Goal: Task Accomplishment & Management: Manage account settings

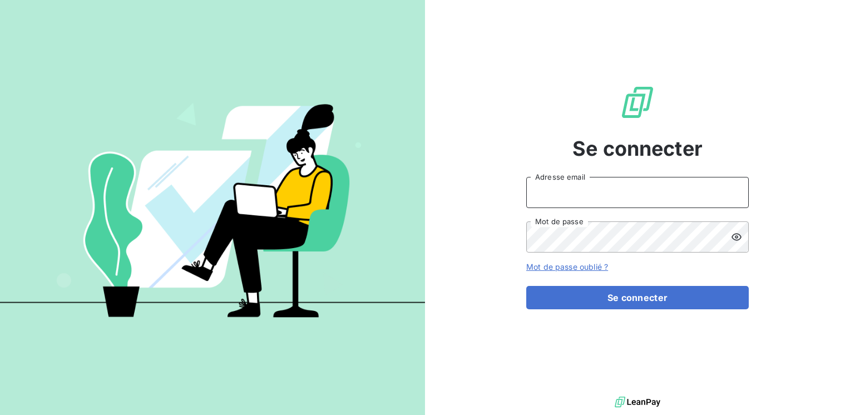
click at [546, 188] on input "Adresse email" at bounding box center [637, 192] width 222 height 31
type input "[EMAIL_ADDRESS][PERSON_NAME][DOMAIN_NAME]"
click at [526, 286] on button "Se connecter" at bounding box center [637, 297] width 222 height 23
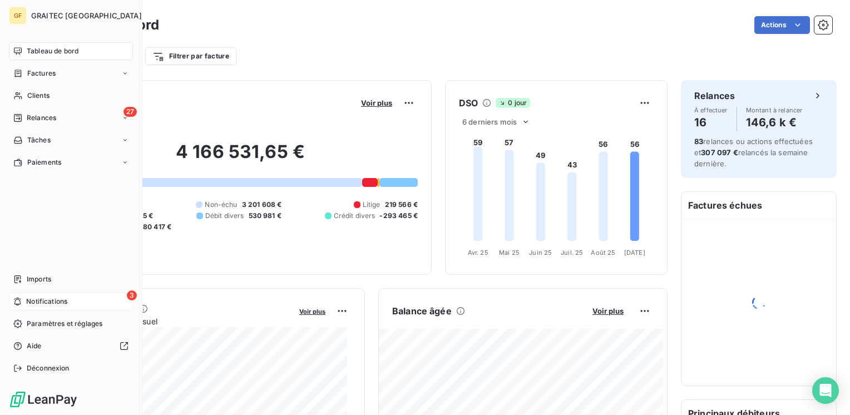
click at [27, 300] on span "Notifications" at bounding box center [46, 301] width 41 height 10
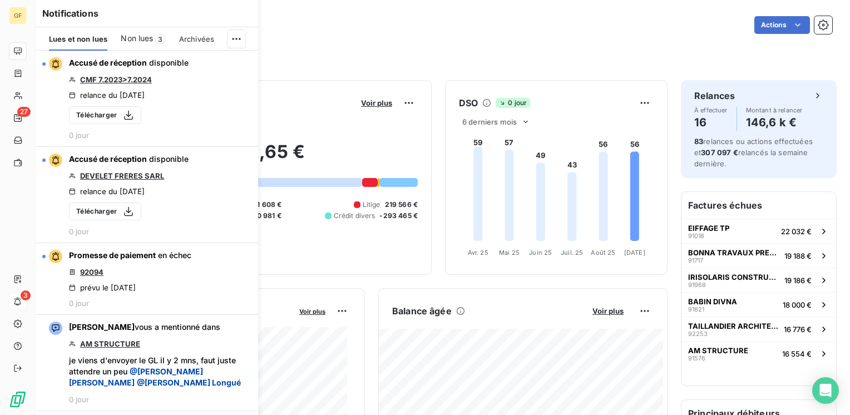
click at [165, 42] on div "Non lues 3" at bounding box center [143, 38] width 44 height 23
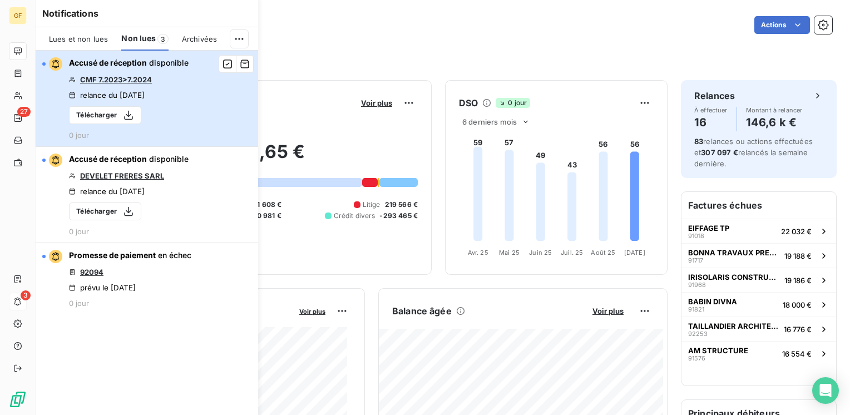
click at [151, 74] on div "Accusé de réception disponible CMF 7.2023>7.2024 relance du [DATE] Télécharger …" at bounding box center [129, 98] width 120 height 82
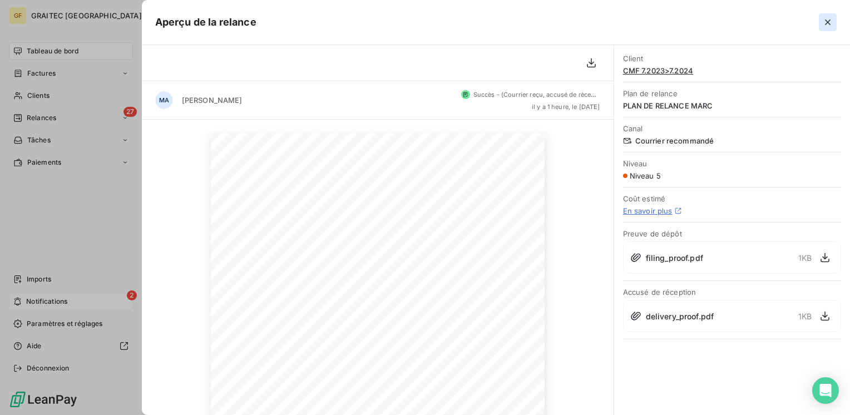
click at [830, 18] on icon "button" at bounding box center [827, 22] width 11 height 11
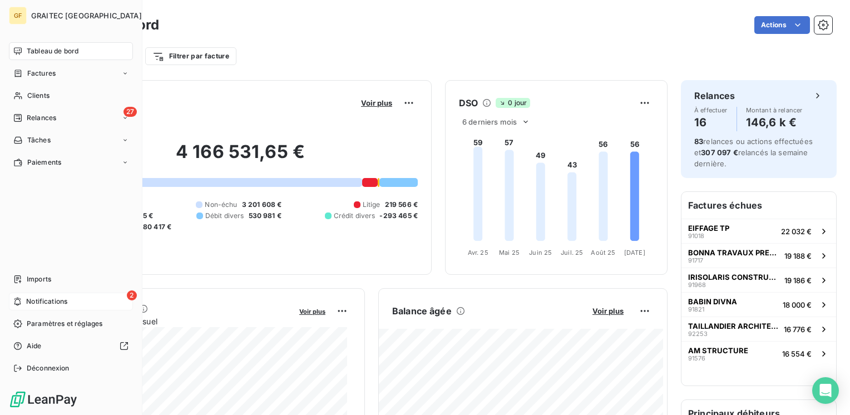
click at [56, 305] on span "Notifications" at bounding box center [46, 301] width 41 height 10
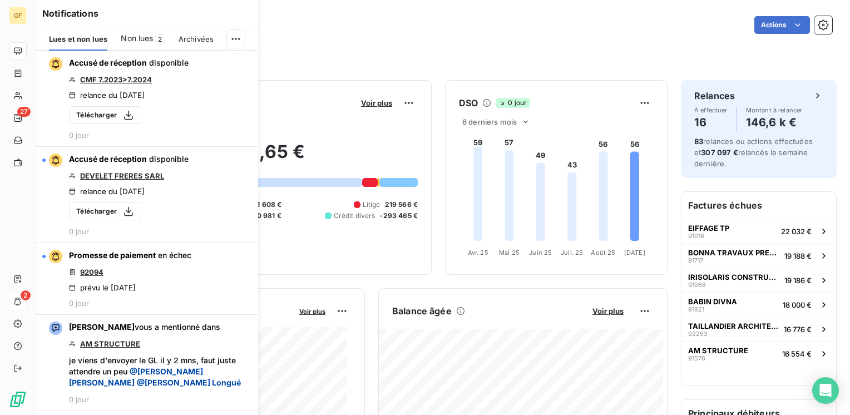
click at [138, 43] on span "Non lues" at bounding box center [137, 38] width 32 height 11
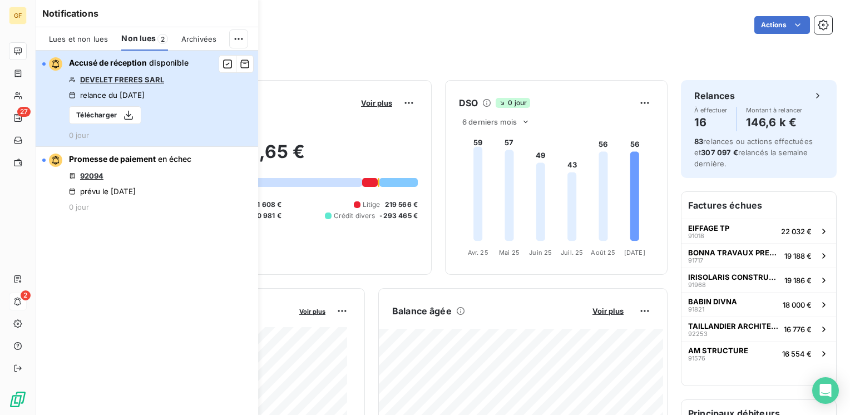
click at [158, 88] on div "Accusé de réception disponible DEVELET FRERES SARL relance du [DATE] Télécharge…" at bounding box center [129, 98] width 120 height 82
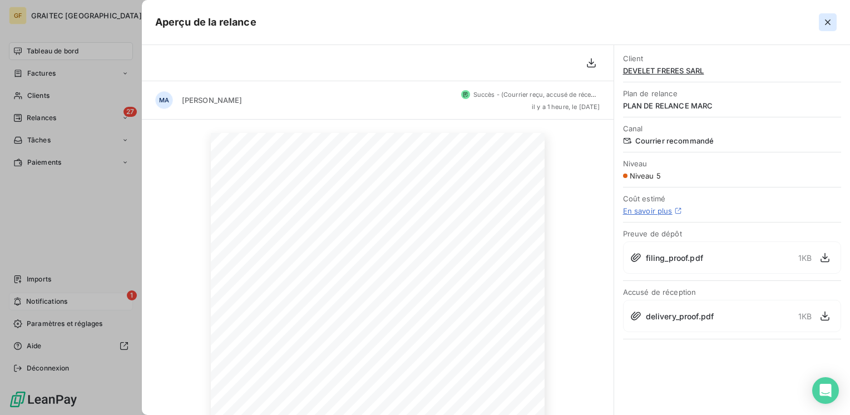
click at [830, 22] on icon "button" at bounding box center [827, 22] width 11 height 11
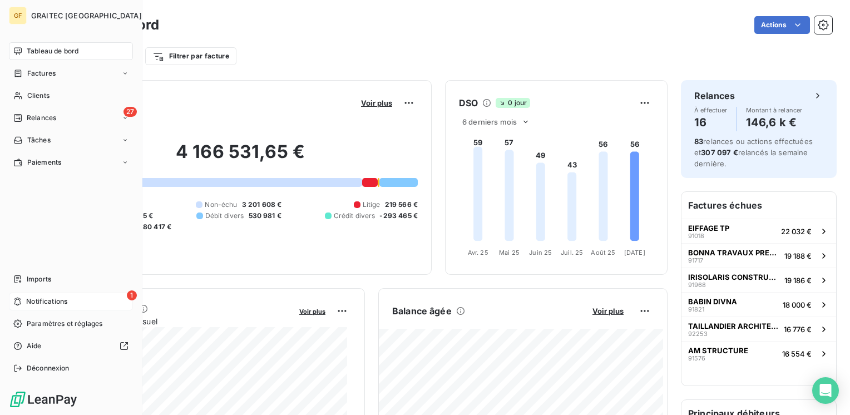
click at [58, 304] on span "Notifications" at bounding box center [46, 301] width 41 height 10
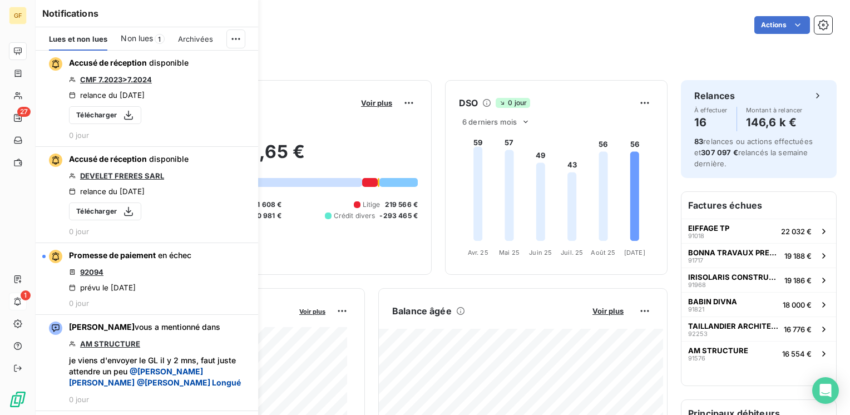
click at [125, 35] on span "Non lues" at bounding box center [137, 38] width 32 height 11
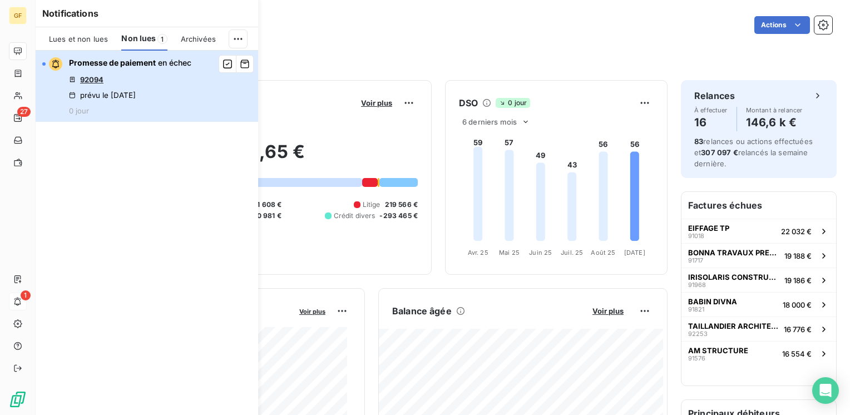
click at [143, 72] on div "Promesse de paiement en échec 92094 prévu le [DATE] 0 jour" at bounding box center [130, 86] width 122 height 58
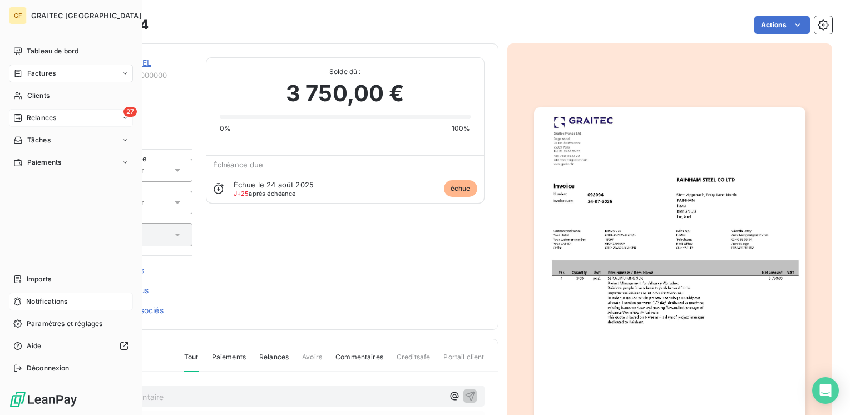
click at [33, 116] on span "Relances" at bounding box center [41, 118] width 29 height 10
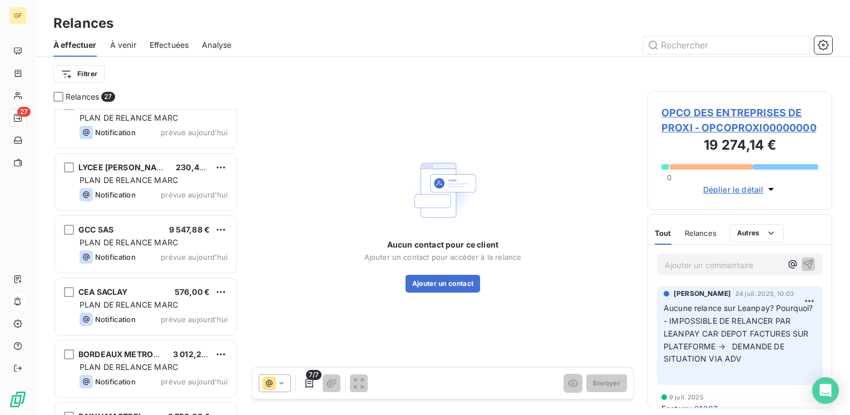
scroll to position [1376, 0]
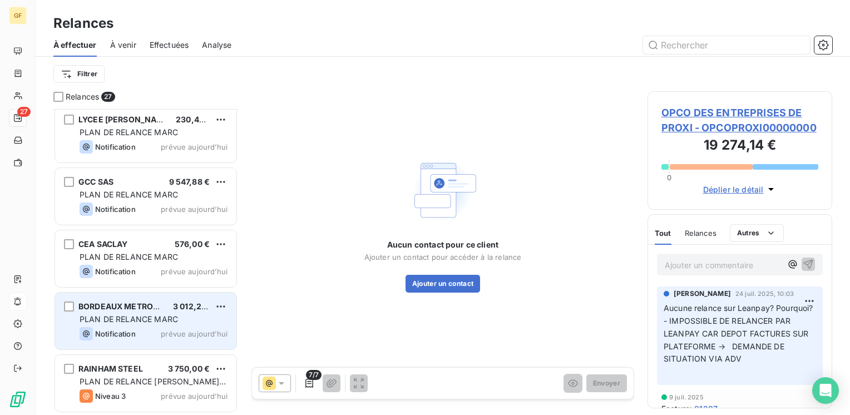
click at [155, 323] on span "PLAN DE RELANCE MARC" at bounding box center [129, 318] width 98 height 9
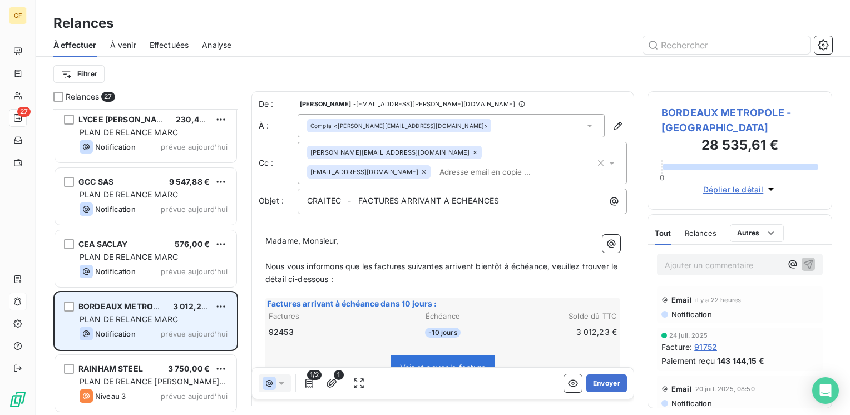
scroll to position [297, 176]
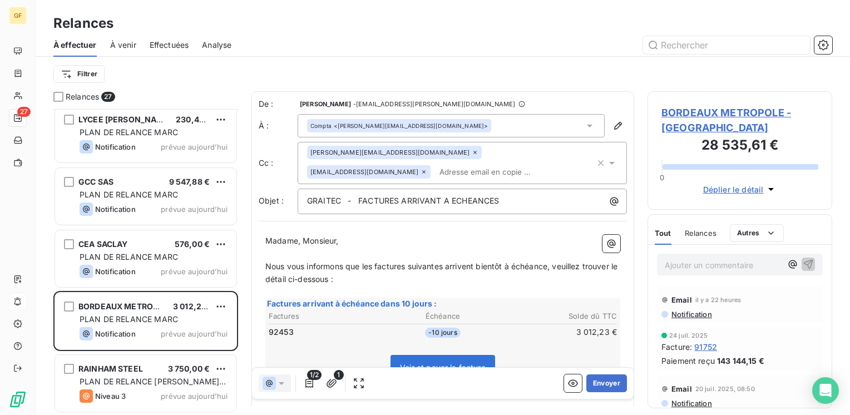
click at [692, 116] on span "BORDEAUX METROPOLE - [GEOGRAPHIC_DATA]" at bounding box center [739, 120] width 157 height 30
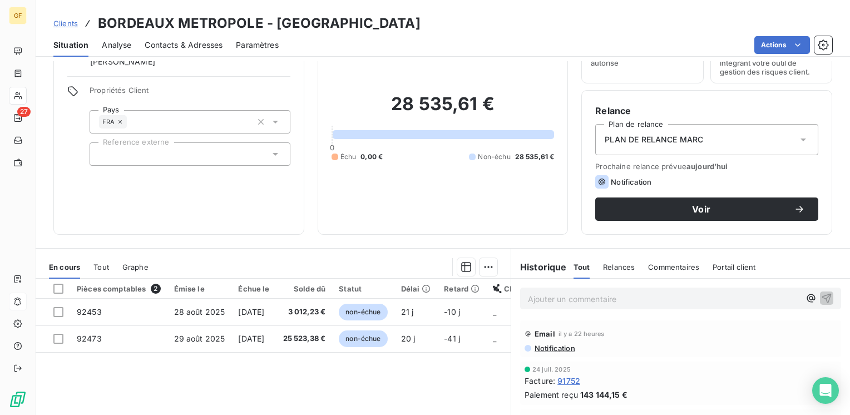
scroll to position [111, 0]
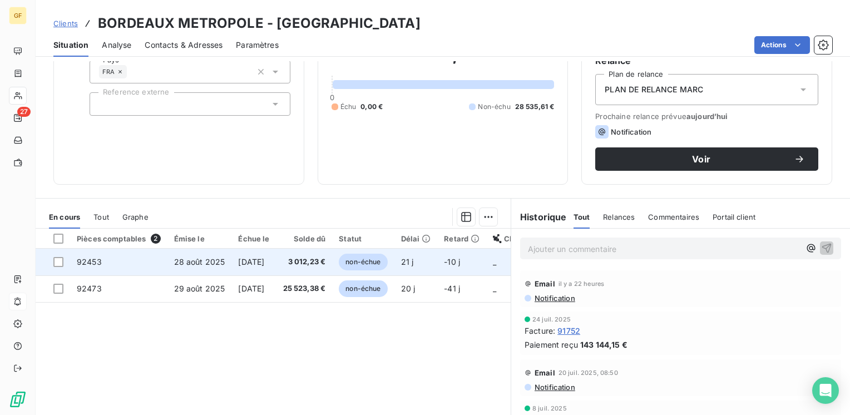
click at [264, 260] on span "[DATE]" at bounding box center [251, 261] width 26 height 9
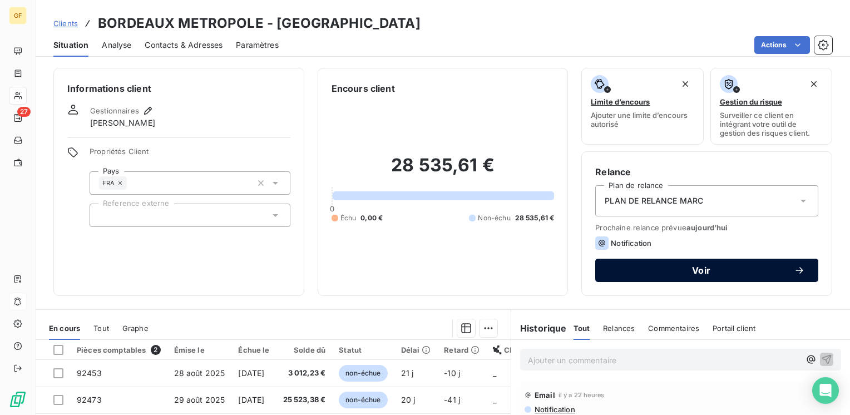
click at [609, 266] on span "Voir" at bounding box center [700, 270] width 185 height 9
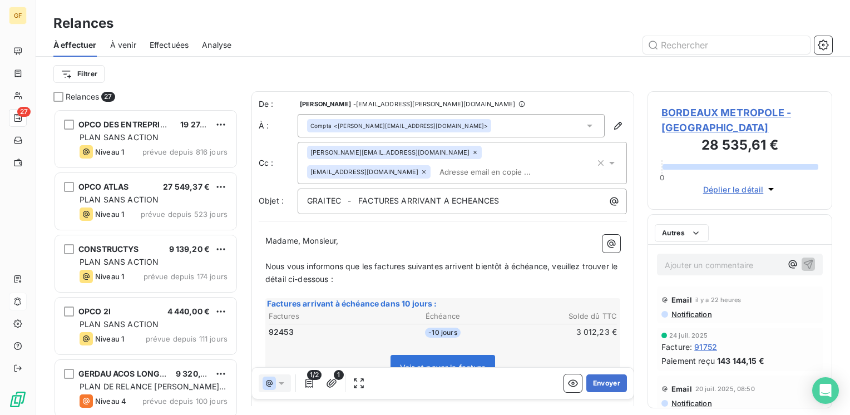
scroll to position [297, 176]
click at [596, 384] on button "Envoyer" at bounding box center [606, 383] width 41 height 18
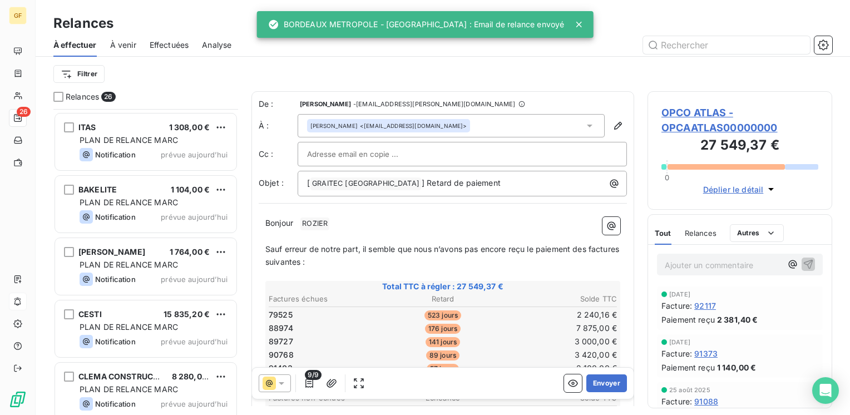
scroll to position [1313, 0]
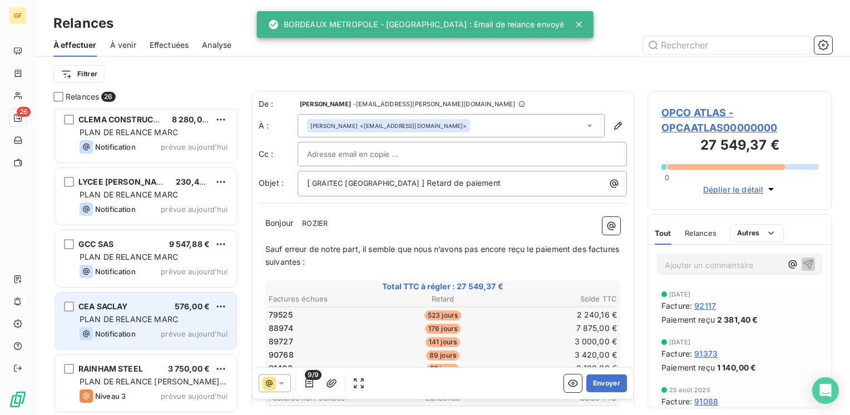
click at [160, 314] on span "PLAN DE RELANCE MARC" at bounding box center [129, 318] width 98 height 9
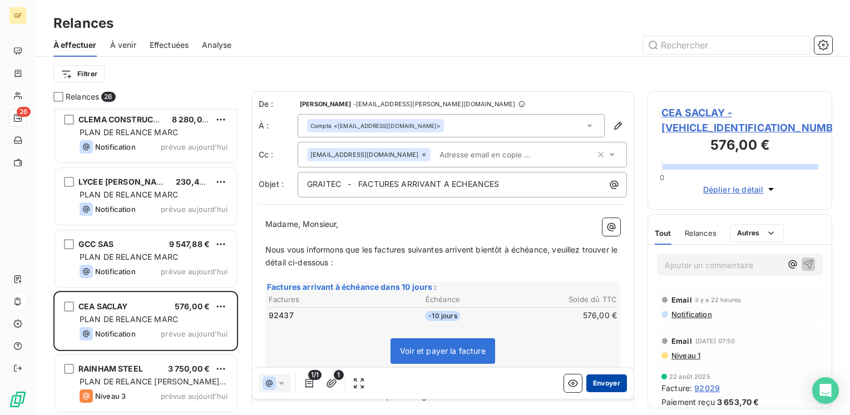
click at [589, 380] on button "Envoyer" at bounding box center [606, 383] width 41 height 18
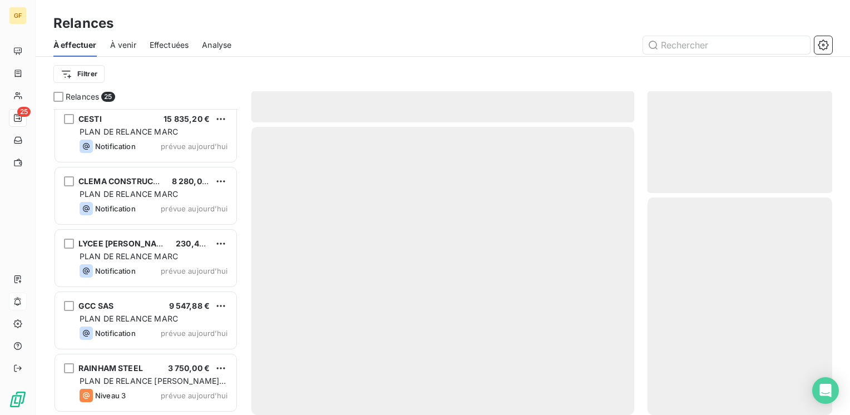
scroll to position [1251, 0]
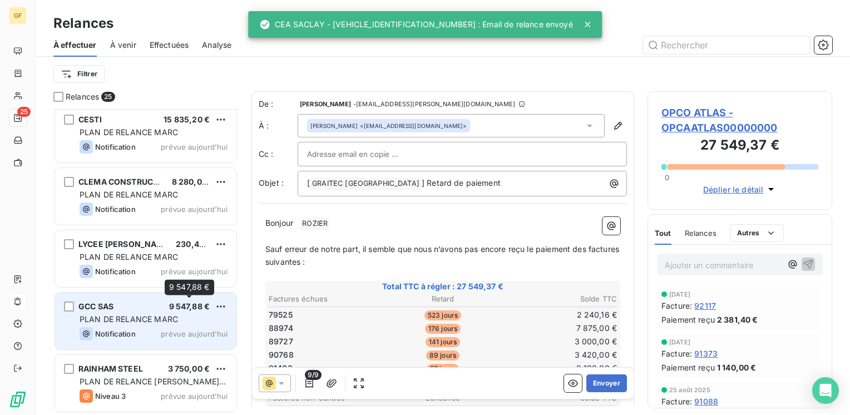
click at [173, 310] on span "9 547,88 €" at bounding box center [189, 305] width 41 height 9
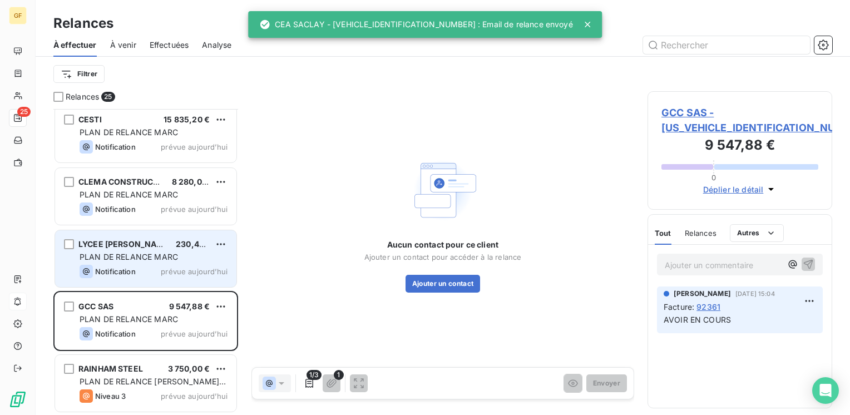
click at [157, 261] on div "PLAN DE RELANCE MARC" at bounding box center [154, 256] width 148 height 11
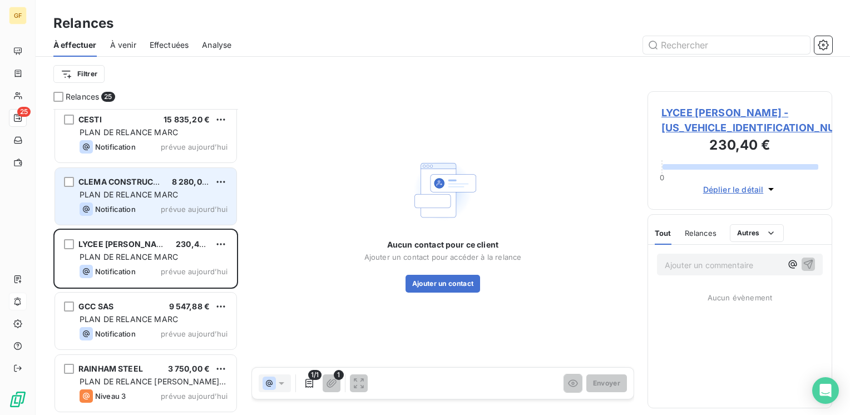
click at [160, 202] on div "Notification prévue aujourd’hui" at bounding box center [154, 208] width 148 height 13
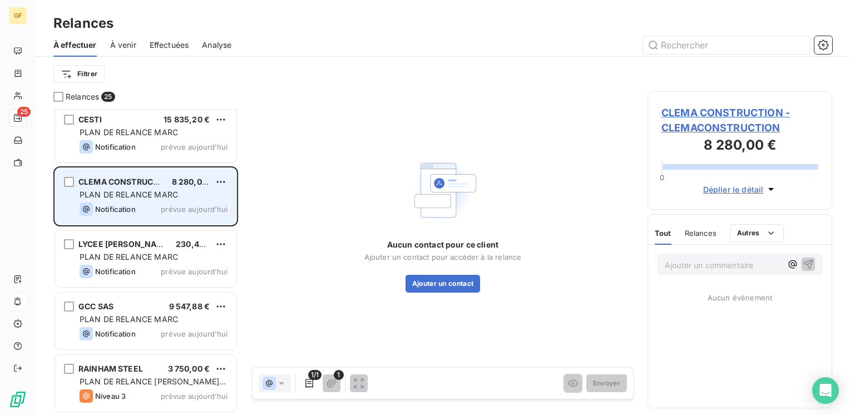
scroll to position [1084, 0]
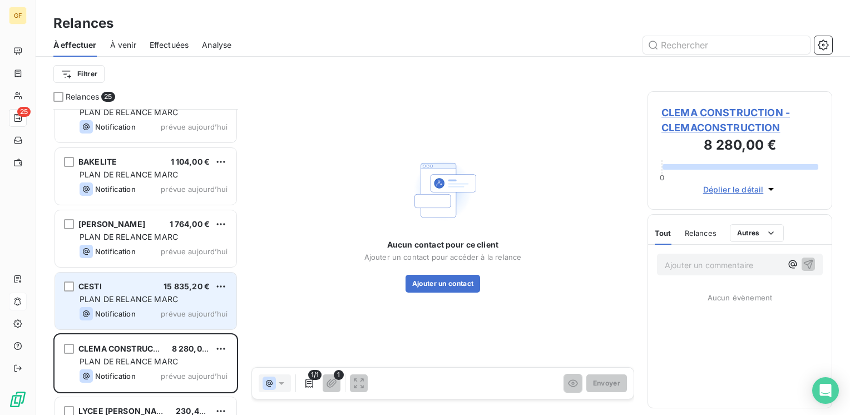
click at [158, 302] on span "PLAN DE RELANCE MARC" at bounding box center [129, 298] width 98 height 9
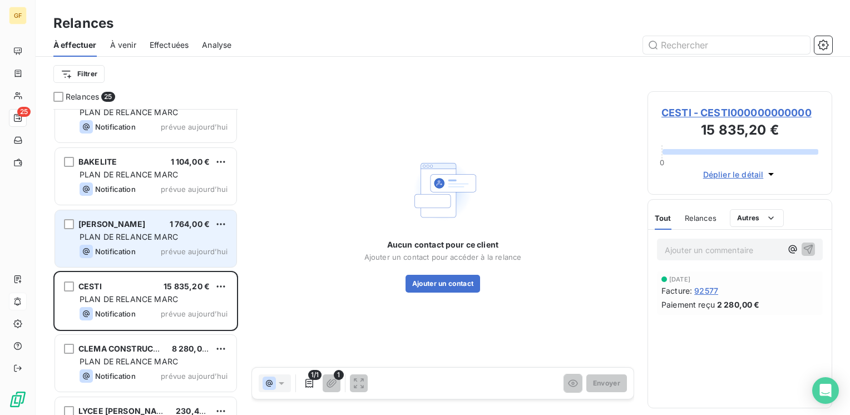
click at [154, 246] on div "Notification prévue aujourd’hui" at bounding box center [154, 251] width 148 height 13
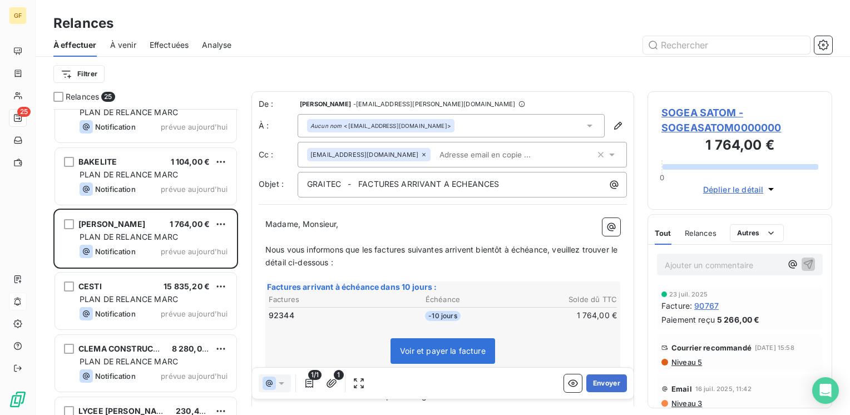
click at [700, 115] on span "SOGEA SATOM - SOGEASATOM0000000" at bounding box center [739, 120] width 157 height 30
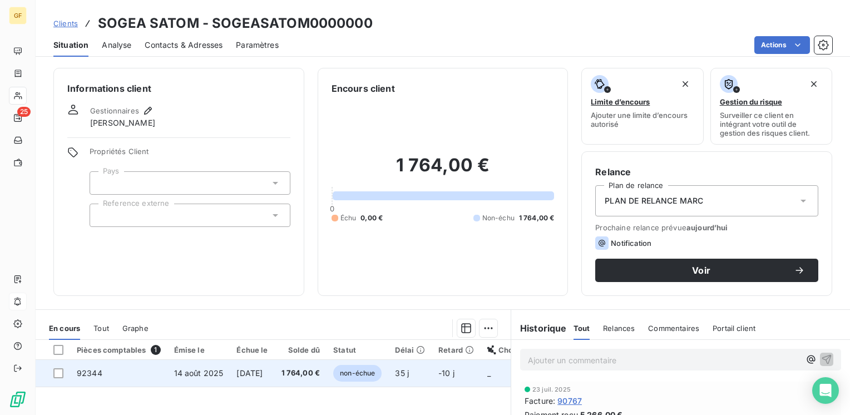
click at [314, 363] on td "1 764,00 €" at bounding box center [301, 373] width 52 height 27
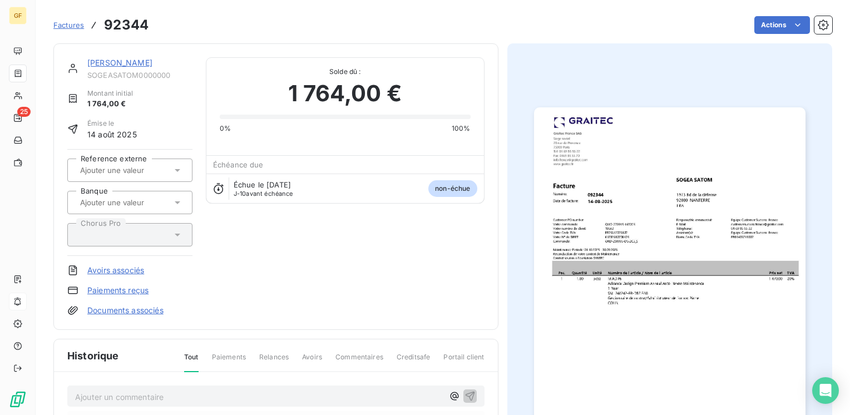
click at [116, 60] on link "[PERSON_NAME]" at bounding box center [119, 62] width 65 height 9
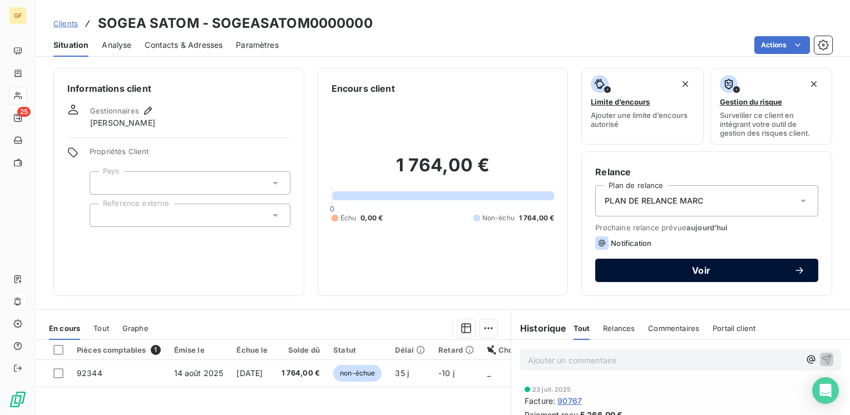
click at [689, 272] on span "Voir" at bounding box center [700, 270] width 185 height 9
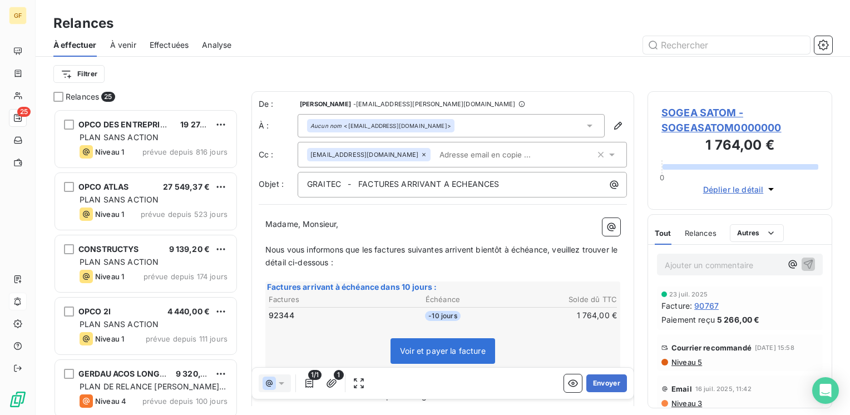
scroll to position [297, 176]
click at [602, 379] on button "Envoyer" at bounding box center [606, 383] width 41 height 18
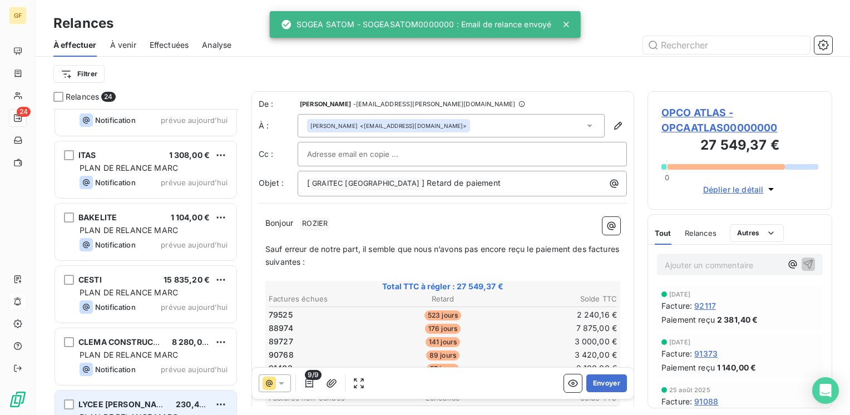
scroll to position [1022, 0]
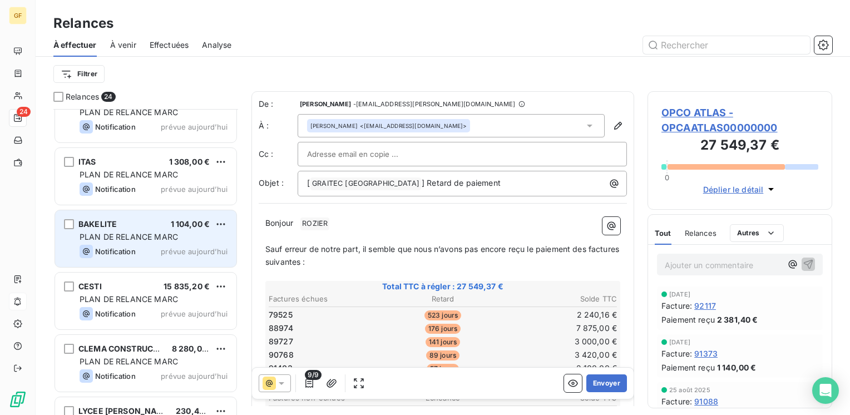
click at [163, 239] on span "PLAN DE RELANCE MARC" at bounding box center [129, 236] width 98 height 9
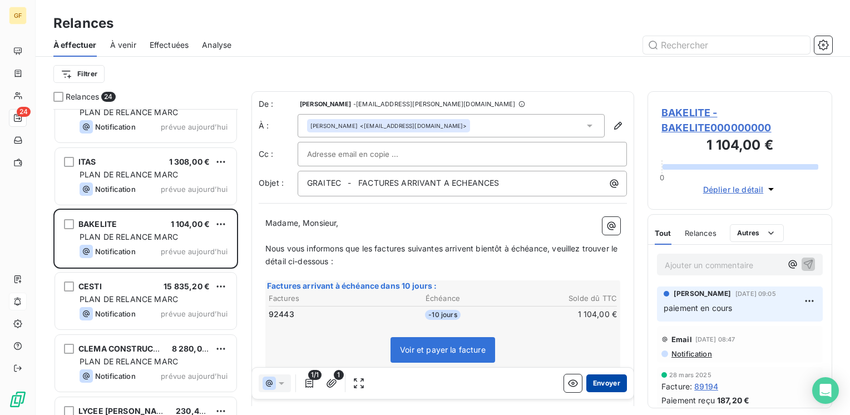
click at [598, 378] on button "Envoyer" at bounding box center [606, 383] width 41 height 18
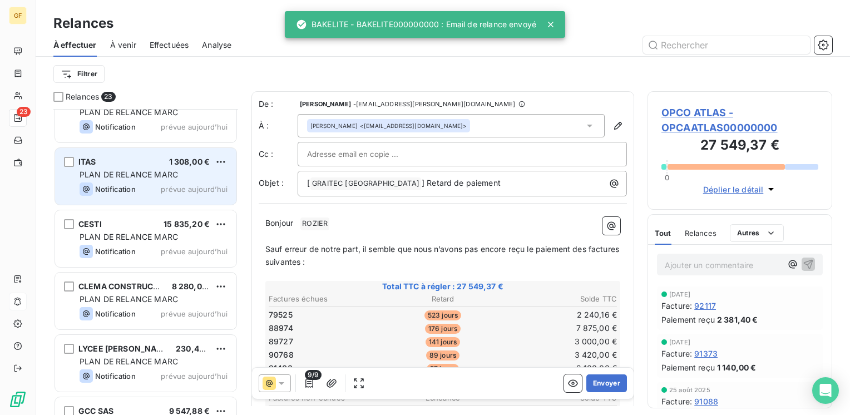
click at [173, 182] on div "Notification prévue aujourd’hui" at bounding box center [154, 188] width 148 height 13
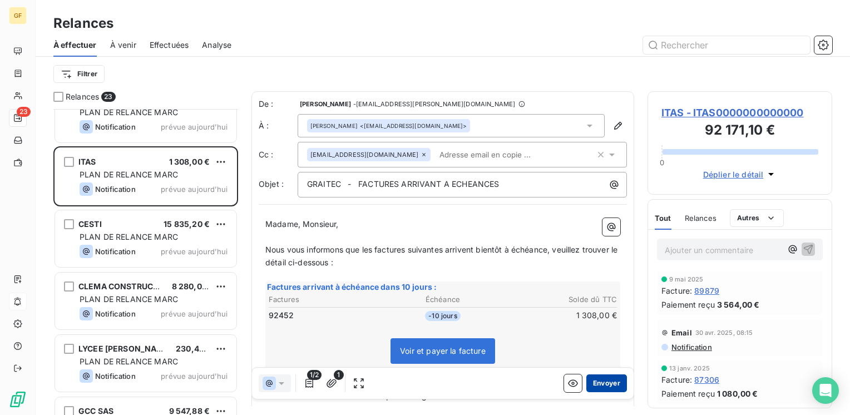
click at [603, 383] on button "Envoyer" at bounding box center [606, 383] width 41 height 18
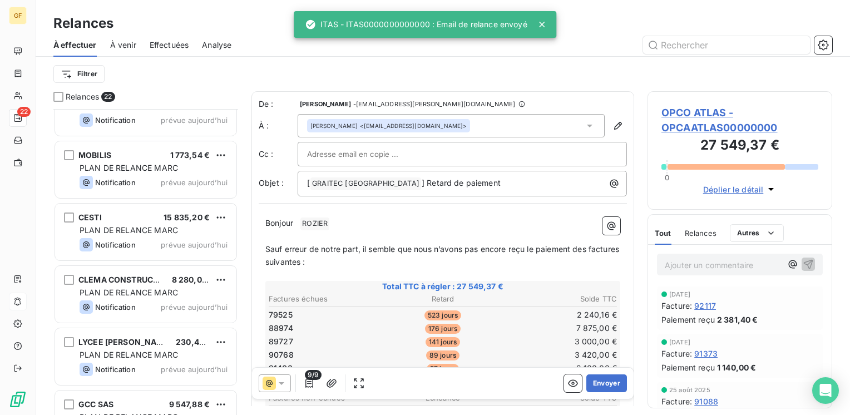
scroll to position [911, 0]
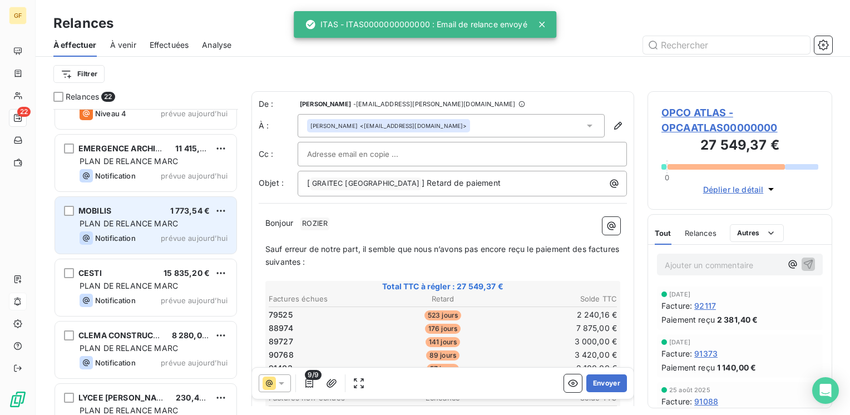
click at [190, 227] on div "PLAN DE RELANCE MARC" at bounding box center [154, 223] width 148 height 11
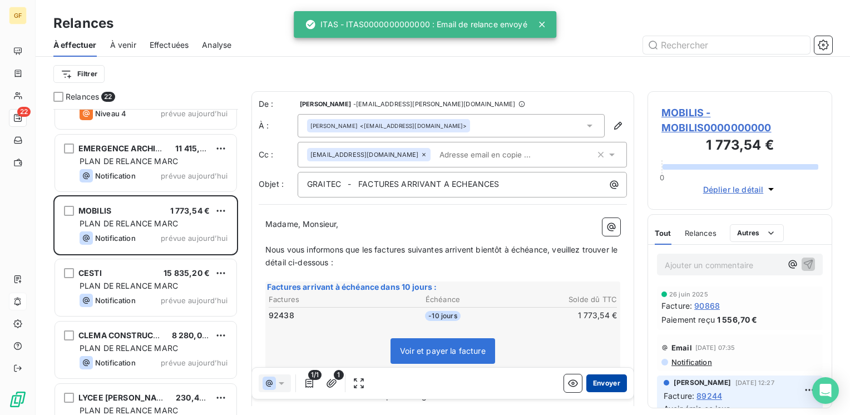
click at [601, 383] on button "Envoyer" at bounding box center [606, 383] width 41 height 18
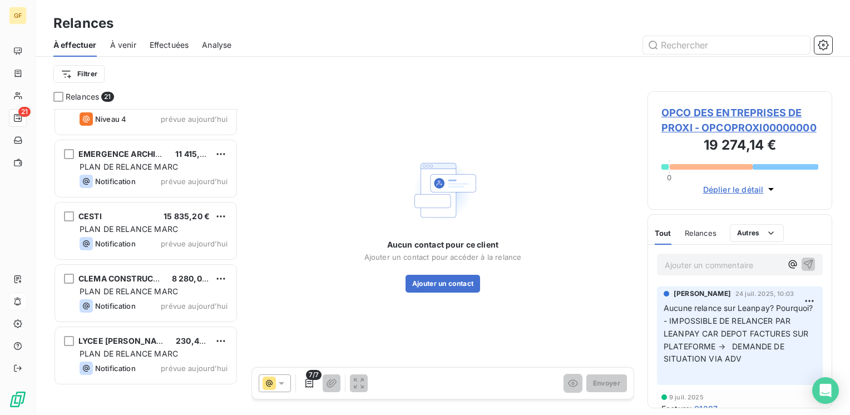
scroll to position [800, 0]
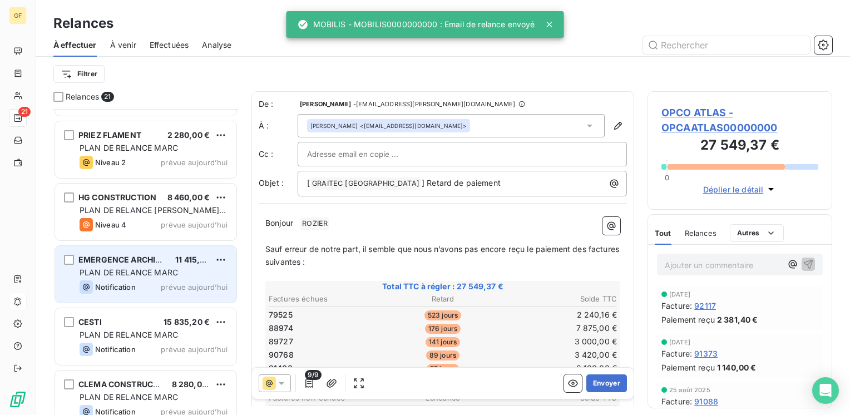
click at [182, 271] on div "PLAN DE RELANCE MARC" at bounding box center [154, 272] width 148 height 11
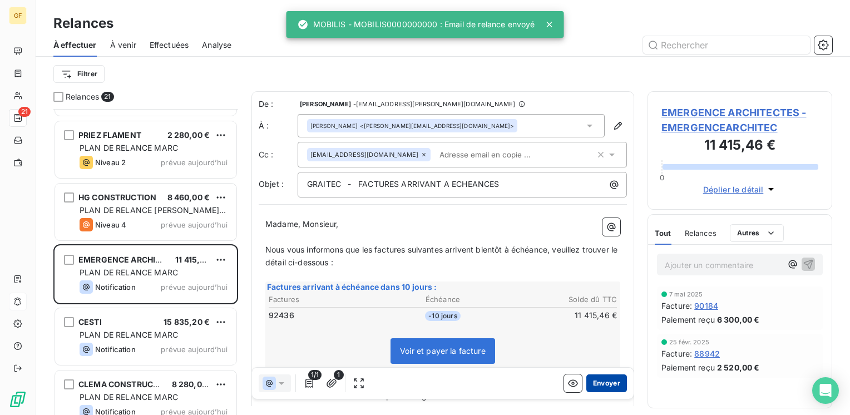
click at [596, 379] on button "Envoyer" at bounding box center [606, 383] width 41 height 18
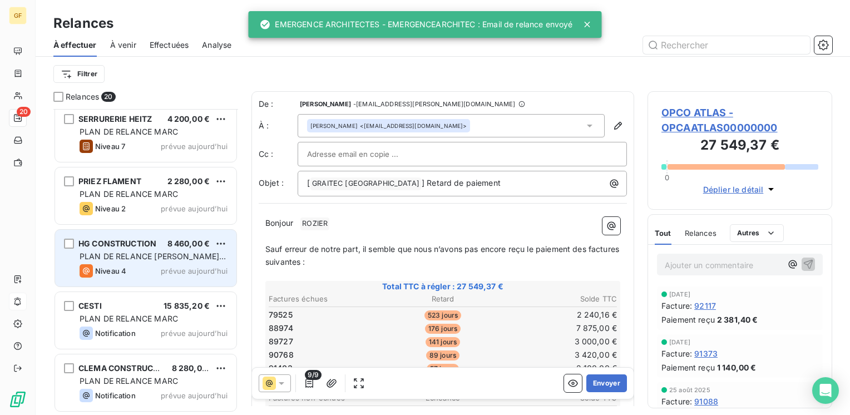
scroll to position [744, 0]
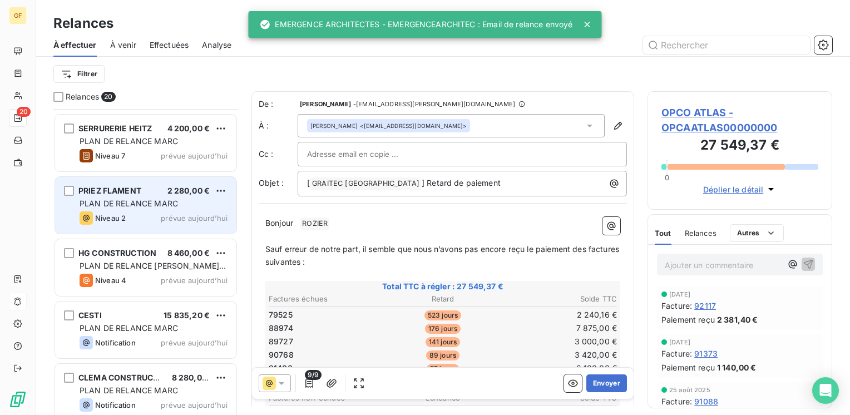
click at [175, 214] on span "prévue aujourd’hui" at bounding box center [194, 218] width 67 height 9
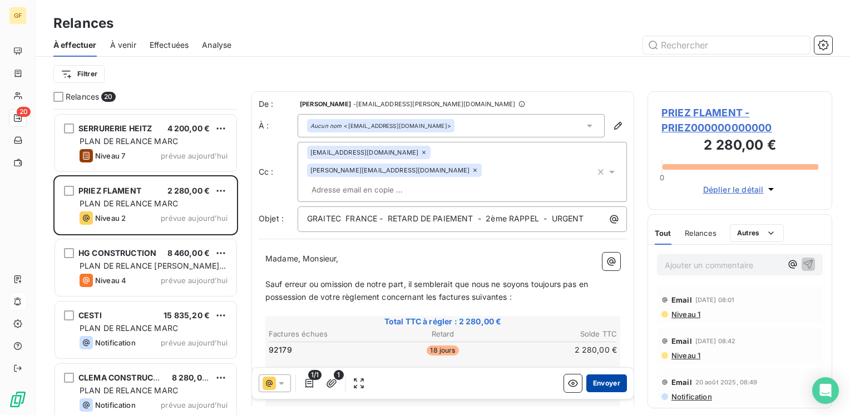
click at [607, 384] on button "Envoyer" at bounding box center [606, 383] width 41 height 18
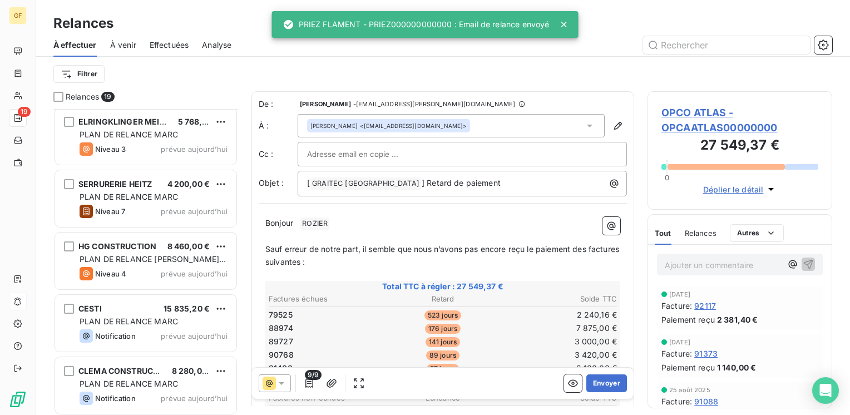
scroll to position [633, 0]
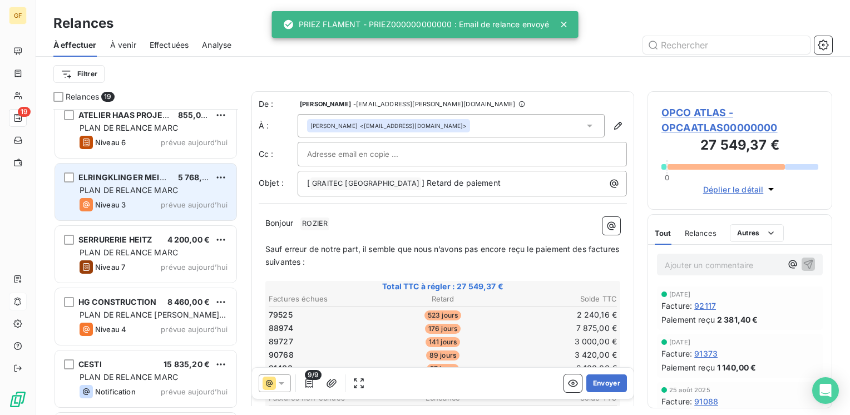
click at [174, 203] on span "prévue aujourd’hui" at bounding box center [194, 204] width 67 height 9
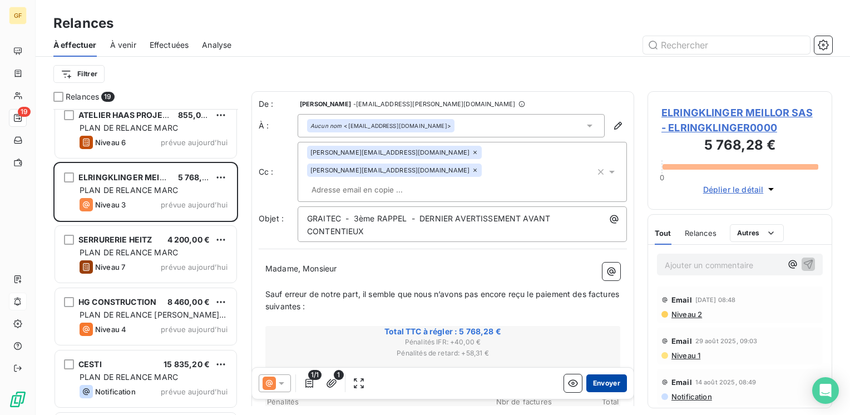
click at [603, 378] on button "Envoyer" at bounding box center [606, 383] width 41 height 18
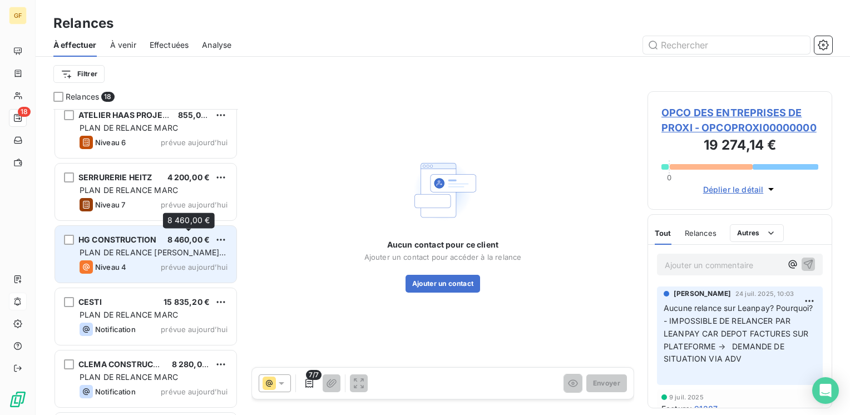
scroll to position [577, 0]
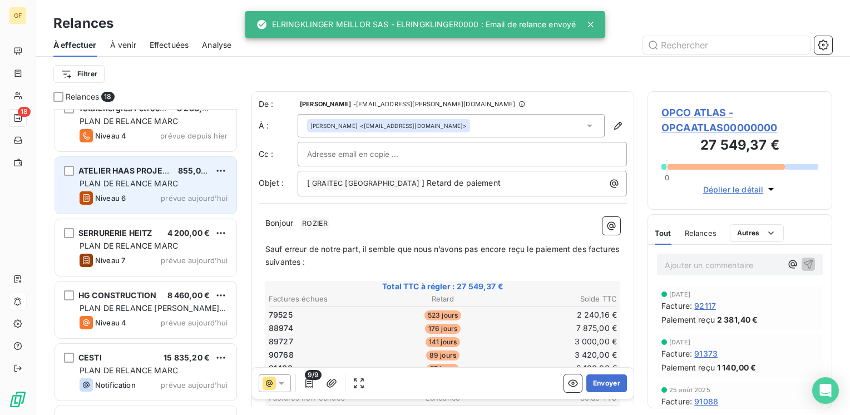
click at [183, 197] on span "prévue aujourd’hui" at bounding box center [194, 197] width 67 height 9
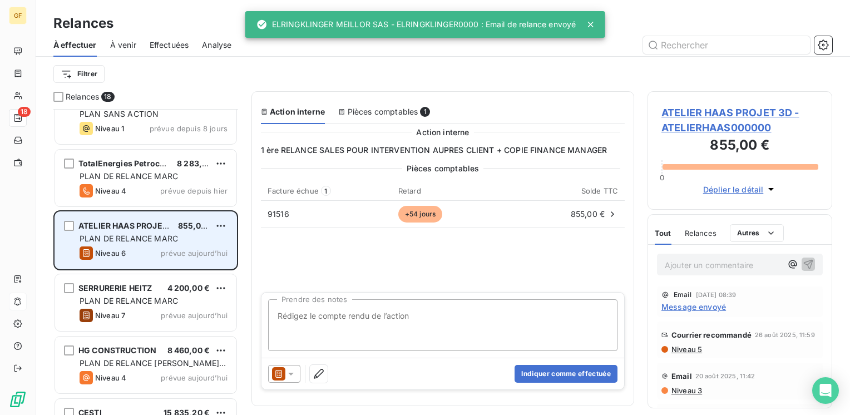
scroll to position [522, 0]
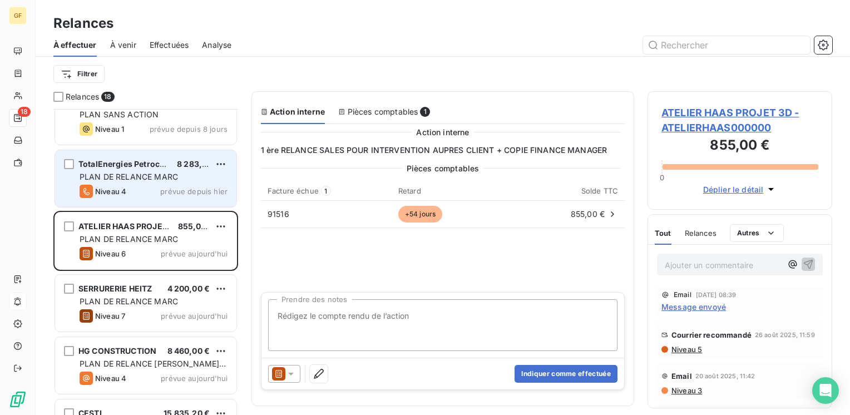
click at [183, 187] on span "prévue depuis hier" at bounding box center [193, 191] width 67 height 9
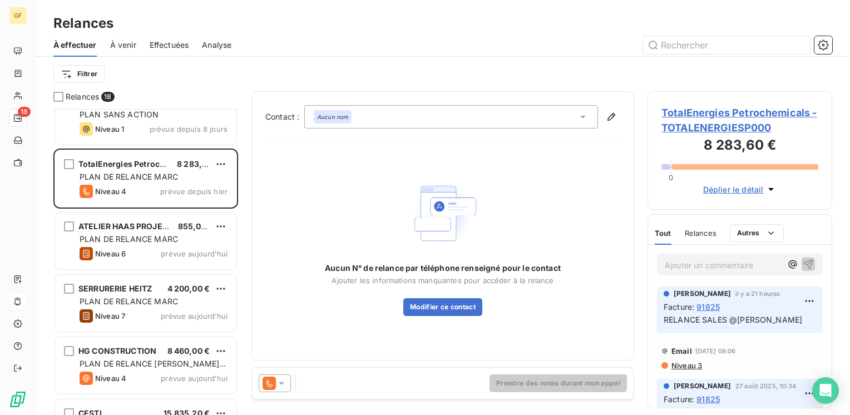
click at [686, 117] on span "TotalEnergies Petrochemicals - TOTALENERGIESP000" at bounding box center [739, 120] width 157 height 30
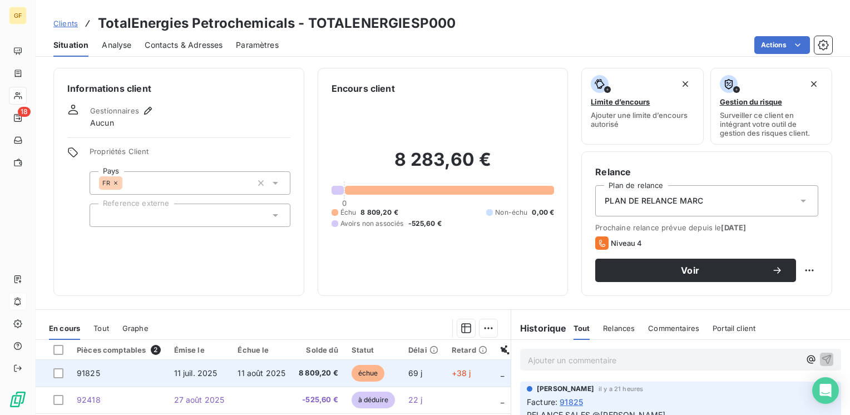
scroll to position [56, 0]
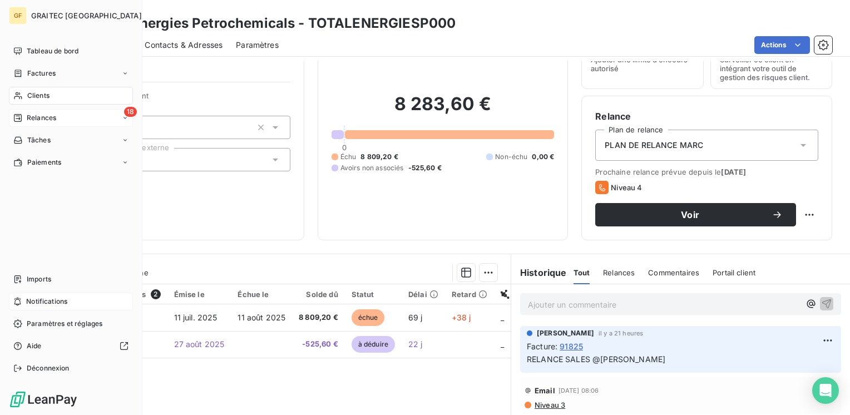
click at [36, 117] on span "Relances" at bounding box center [41, 118] width 29 height 10
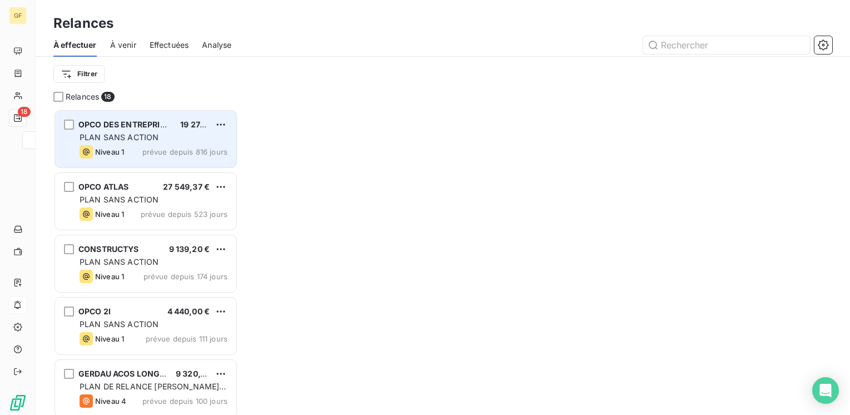
scroll to position [297, 176]
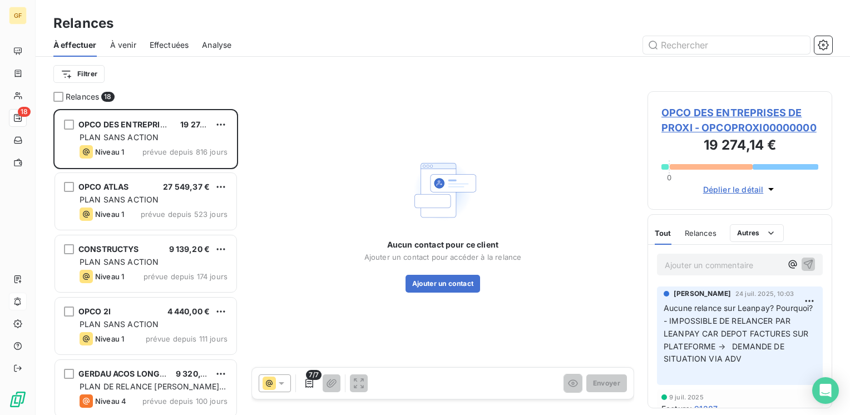
click at [170, 41] on span "Effectuées" at bounding box center [169, 44] width 39 height 11
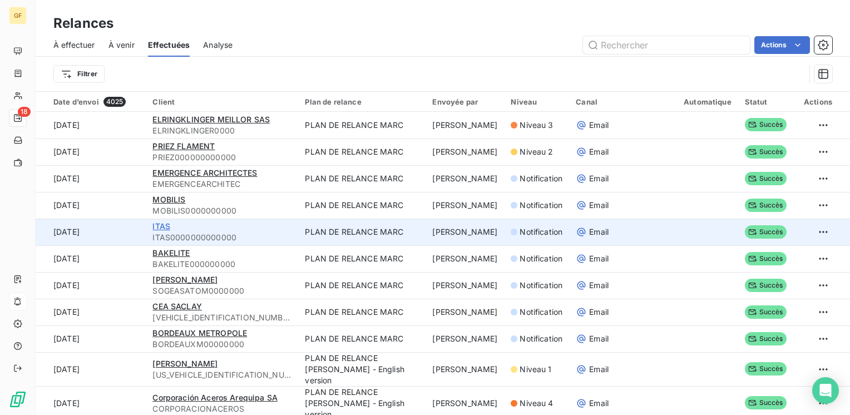
click at [161, 221] on span "ITAS" at bounding box center [161, 225] width 18 height 9
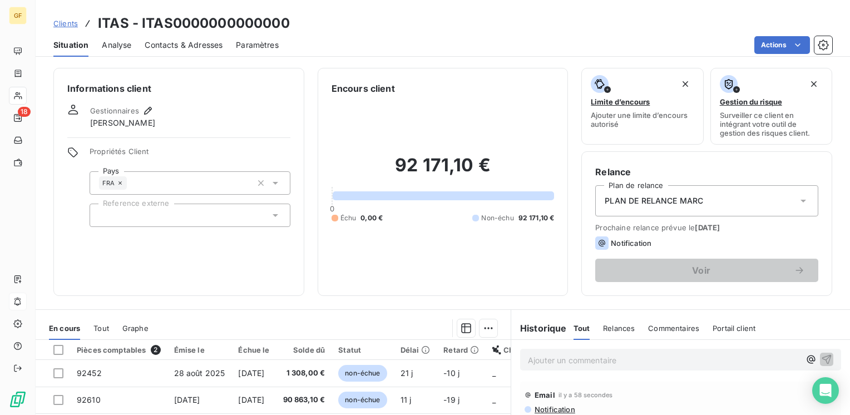
click at [164, 48] on span "Contacts & Adresses" at bounding box center [184, 44] width 78 height 11
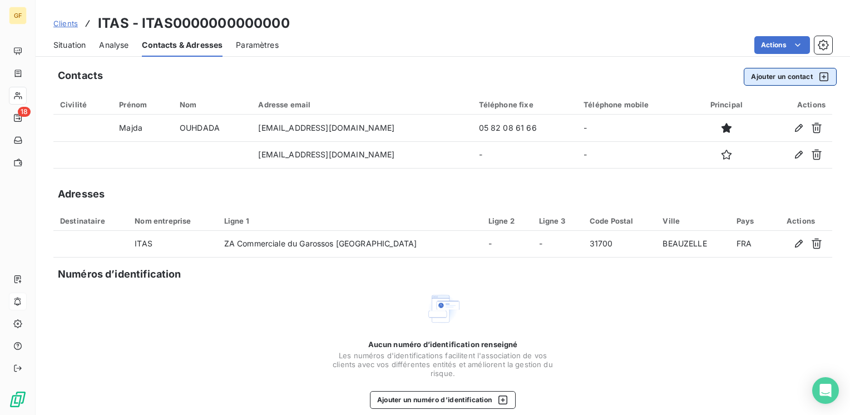
click at [785, 79] on button "Ajouter un contact" at bounding box center [789, 77] width 93 height 18
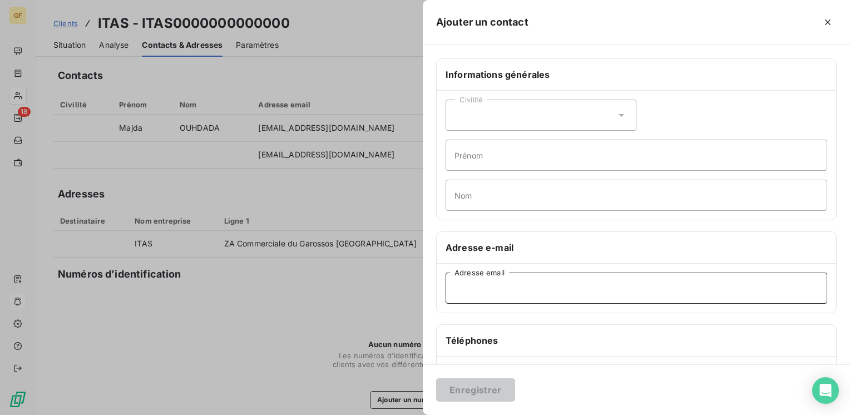
click at [489, 292] on input "Adresse email" at bounding box center [635, 287] width 381 height 31
click at [467, 292] on input "Adresse email" at bounding box center [635, 287] width 381 height 31
paste input "[EMAIL_ADDRESS][DOMAIN_NAME]"
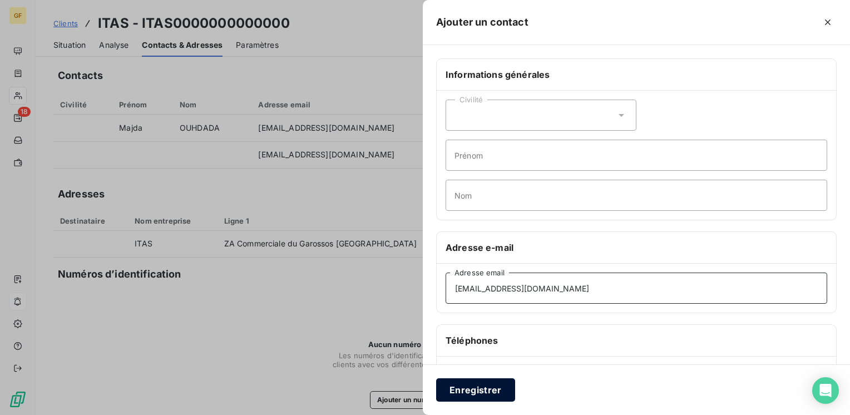
type input "[EMAIL_ADDRESS][DOMAIN_NAME]"
click at [476, 393] on button "Enregistrer" at bounding box center [475, 389] width 79 height 23
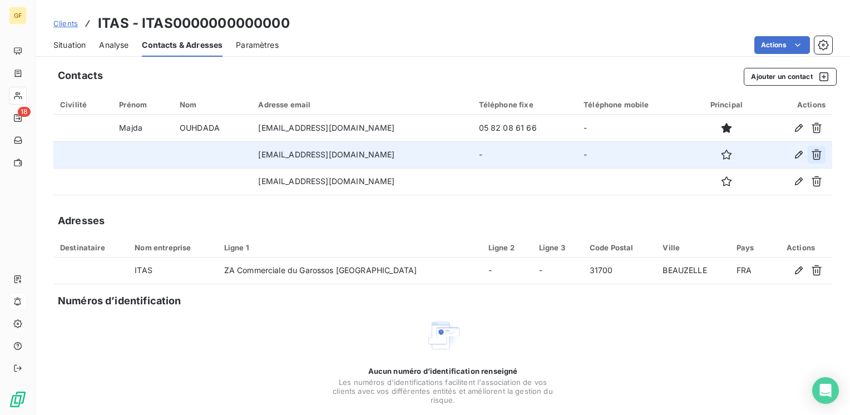
click at [811, 156] on icon "button" at bounding box center [816, 154] width 11 height 11
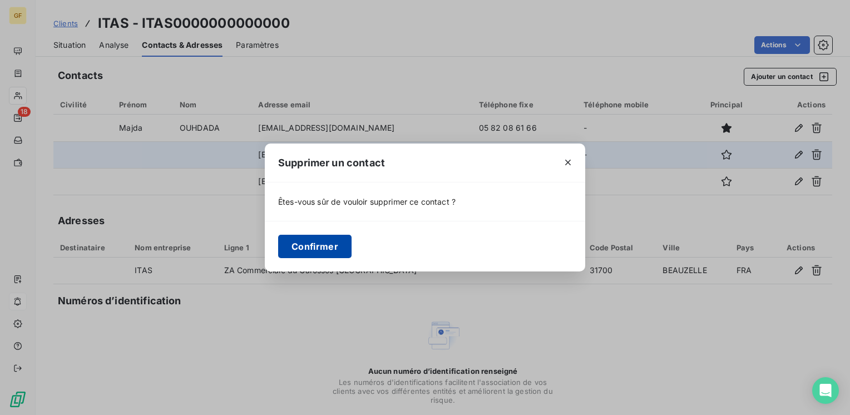
click at [327, 236] on button "Confirmer" at bounding box center [314, 246] width 73 height 23
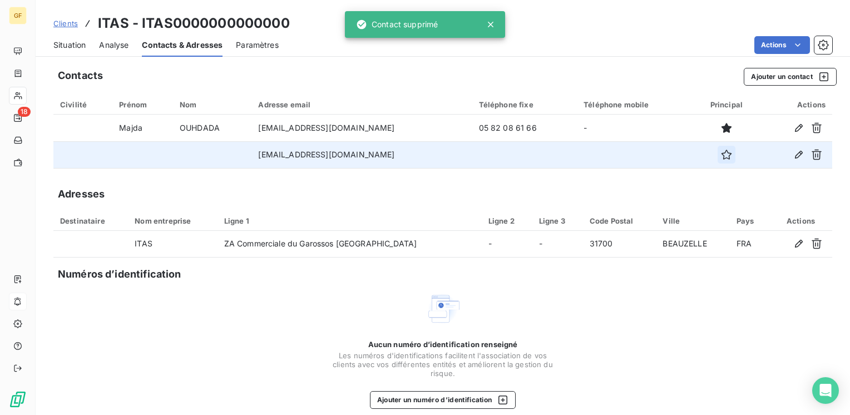
click at [721, 152] on icon "button" at bounding box center [726, 154] width 11 height 11
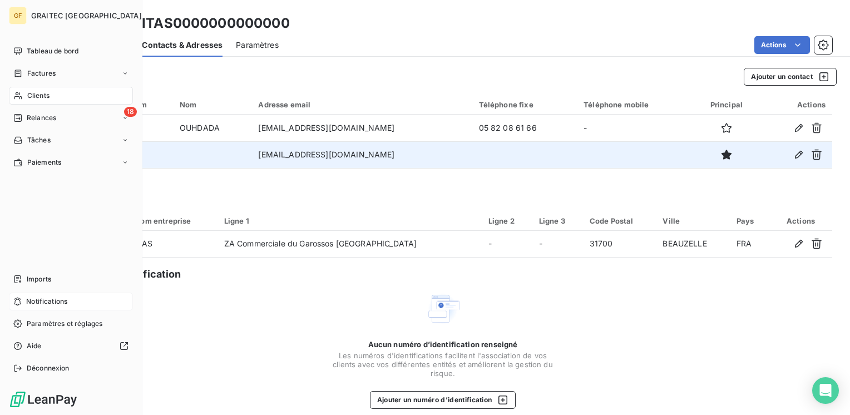
click at [32, 91] on span "Clients" at bounding box center [38, 96] width 22 height 10
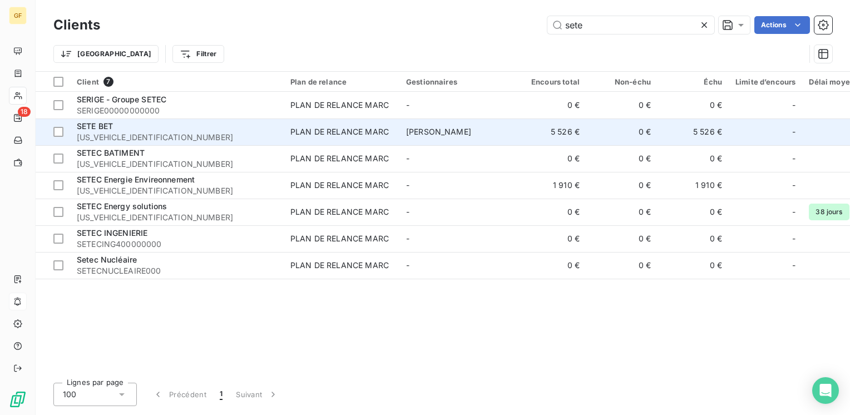
type input "sete"
click at [322, 131] on div "PLAN DE RELANCE MARC" at bounding box center [339, 131] width 98 height 11
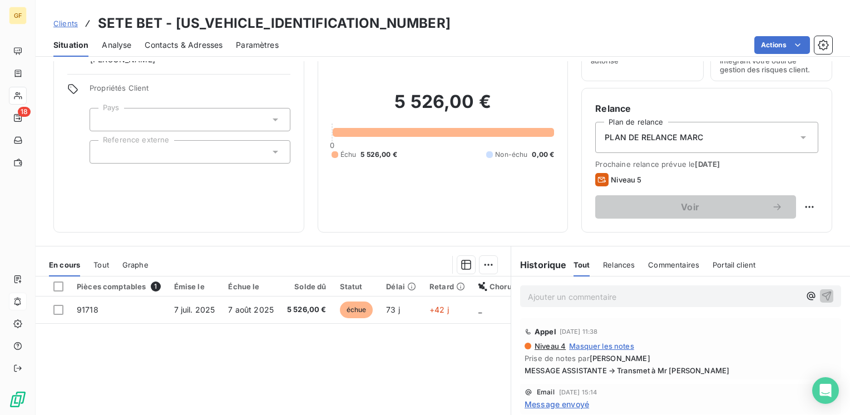
scroll to position [111, 0]
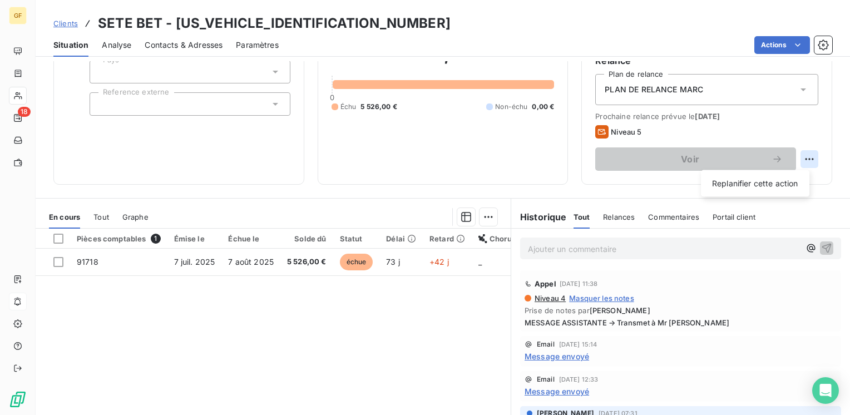
click at [802, 155] on html "GF 18 Clients SETE BET - [US_VEHICLE_IDENTIFICATION_NUMBER] Situation Analyse C…" at bounding box center [425, 207] width 850 height 415
click at [722, 185] on div "Replanifier cette action" at bounding box center [755, 184] width 100 height 18
select select "8"
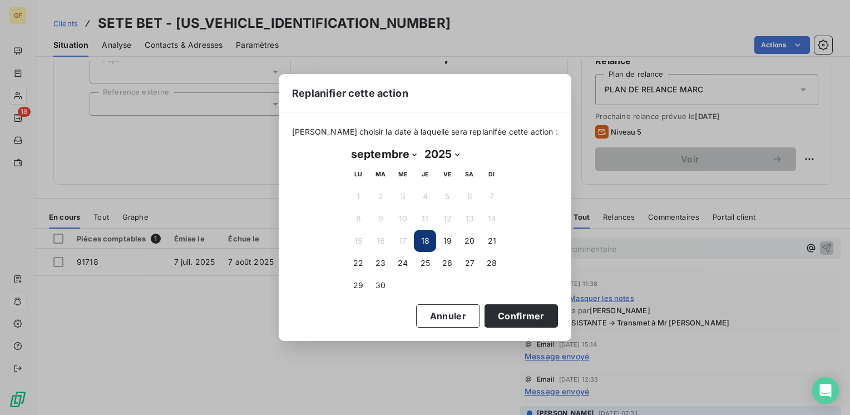
click at [423, 244] on button "18" at bounding box center [425, 241] width 22 height 22
click at [424, 244] on button "18" at bounding box center [425, 241] width 22 height 22
click at [488, 319] on button "Confirmer" at bounding box center [520, 315] width 73 height 23
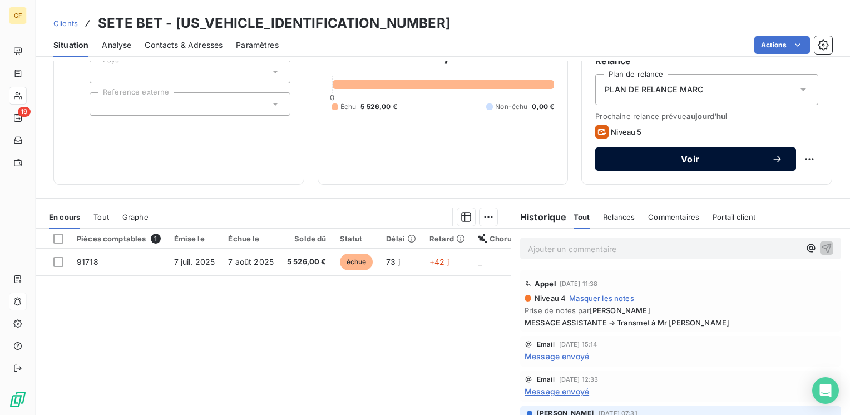
click at [678, 162] on span "Voir" at bounding box center [689, 159] width 163 height 9
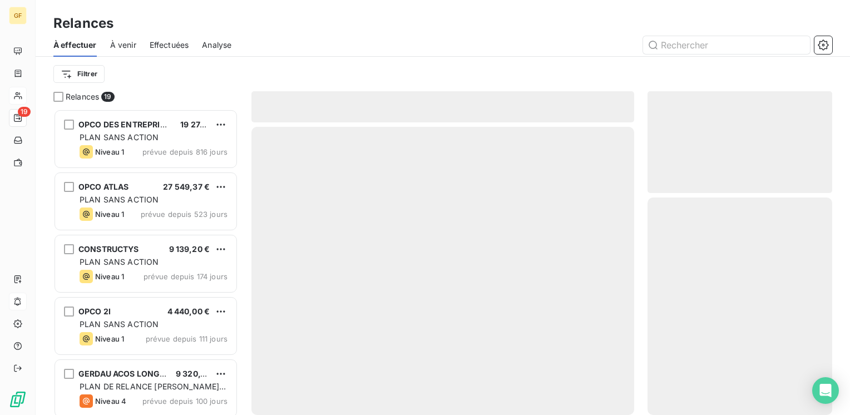
scroll to position [297, 176]
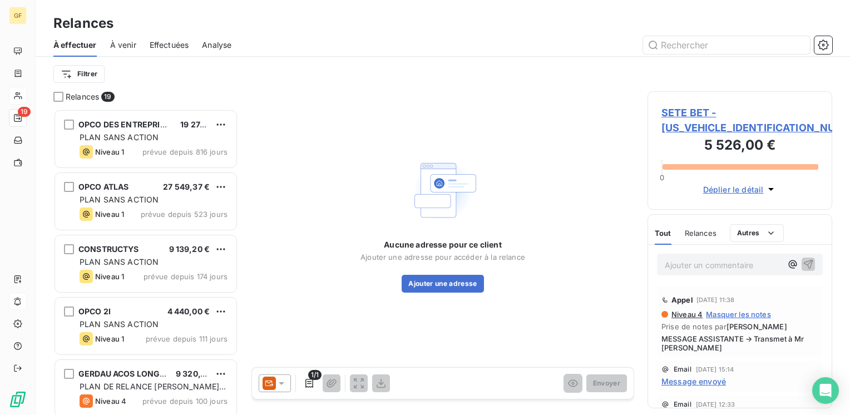
click at [284, 385] on icon at bounding box center [281, 383] width 11 height 11
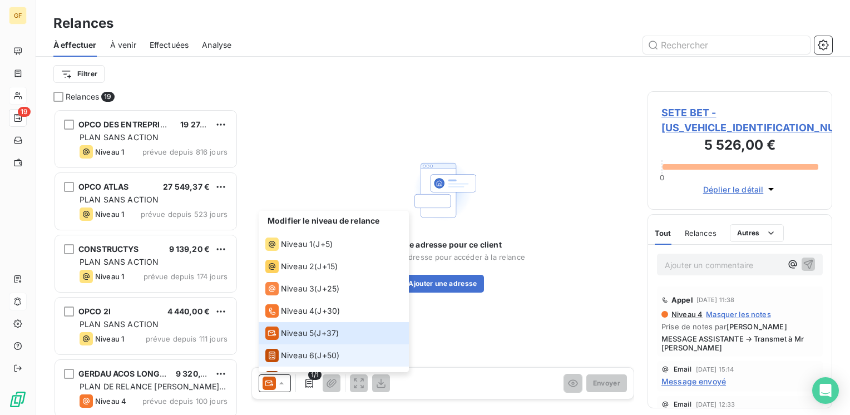
click at [296, 351] on span "Niveau 6" at bounding box center [297, 355] width 33 height 11
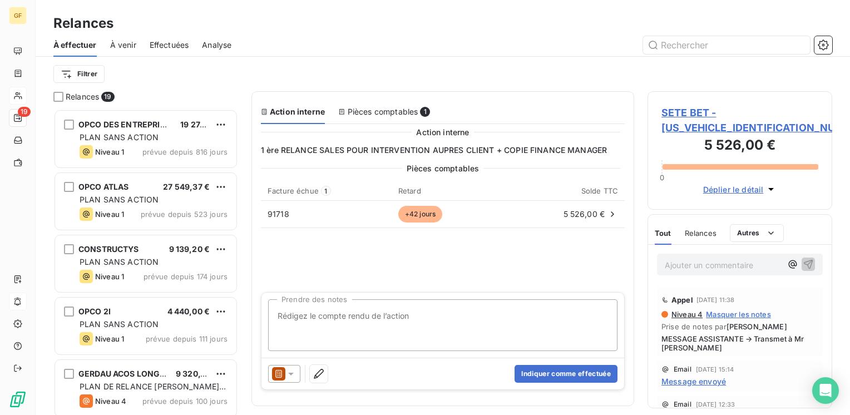
click at [376, 312] on textarea "Prendre des notes" at bounding box center [442, 325] width 349 height 52
type textarea "RETOUR CLIENT → AVIS DE VIREMENT EMIS"
click at [552, 371] on button "Indiquer comme effectuée" at bounding box center [565, 374] width 103 height 18
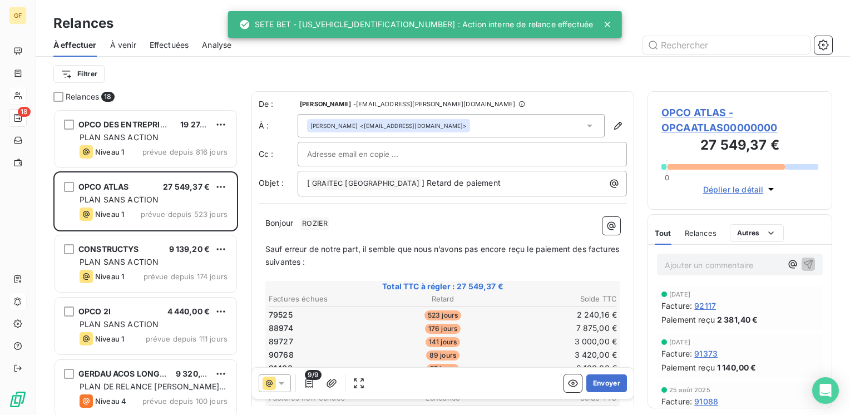
click at [172, 46] on span "Effectuées" at bounding box center [169, 44] width 39 height 11
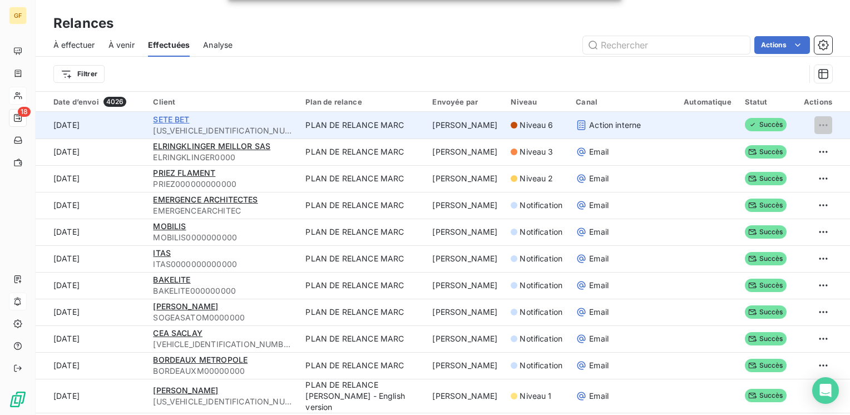
click at [183, 117] on span "SETE BET" at bounding box center [171, 119] width 36 height 9
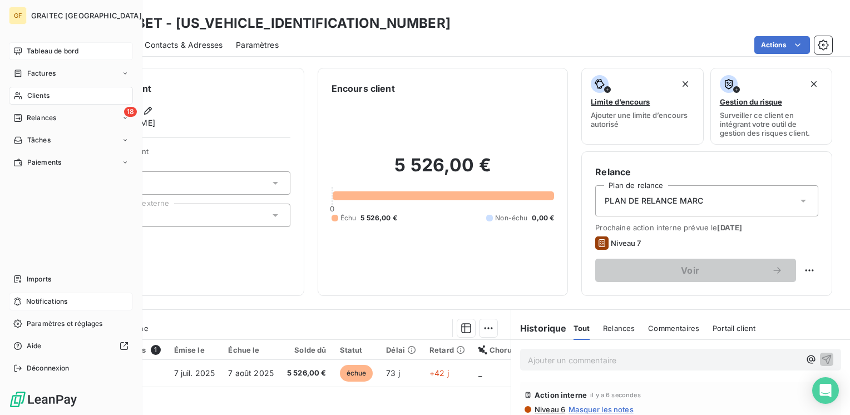
click at [39, 46] on span "Tableau de bord" at bounding box center [53, 51] width 52 height 10
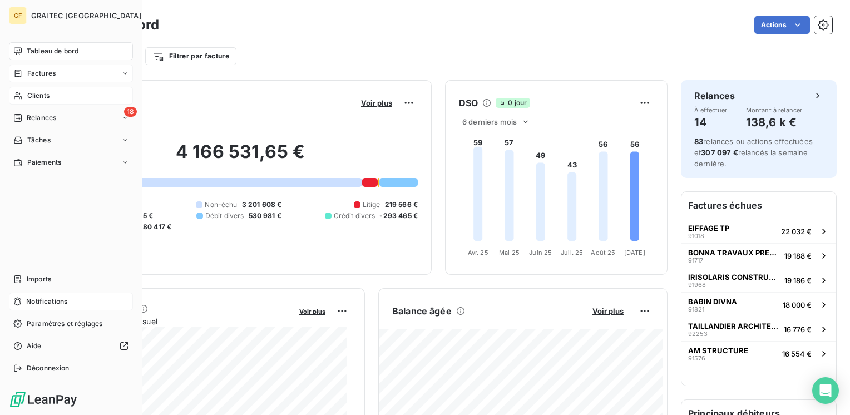
click at [43, 77] on span "Factures" at bounding box center [41, 73] width 28 height 10
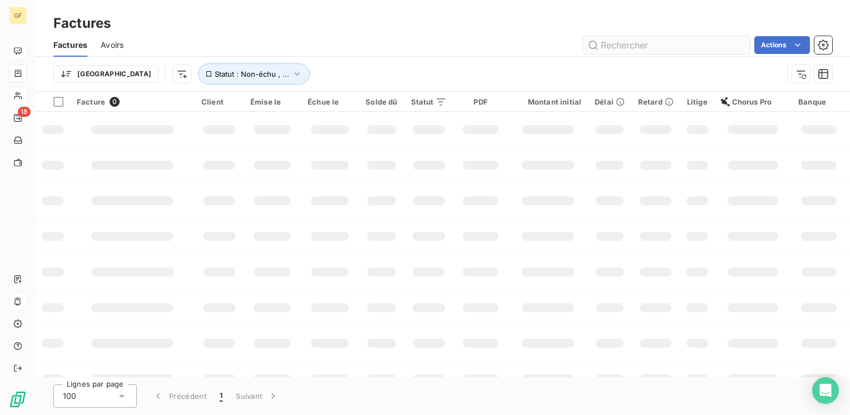
click at [647, 44] on input "text" at bounding box center [666, 45] width 167 height 18
click at [633, 46] on input "91825" at bounding box center [666, 45] width 167 height 18
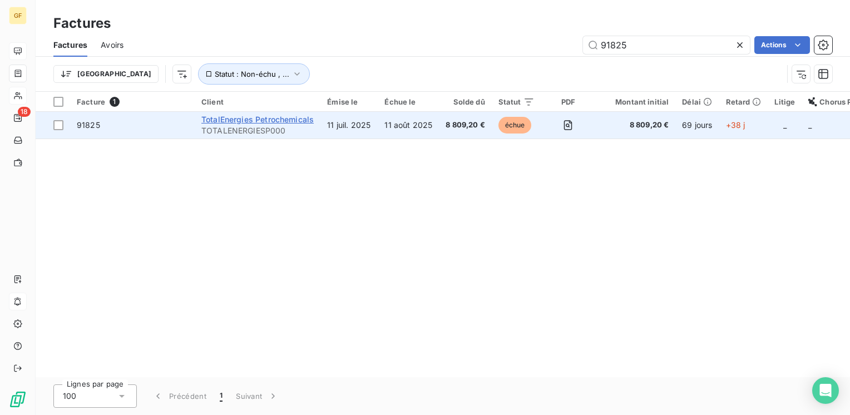
type input "91825"
click at [293, 123] on span "TotalEnergies Petrochemicals" at bounding box center [257, 119] width 112 height 9
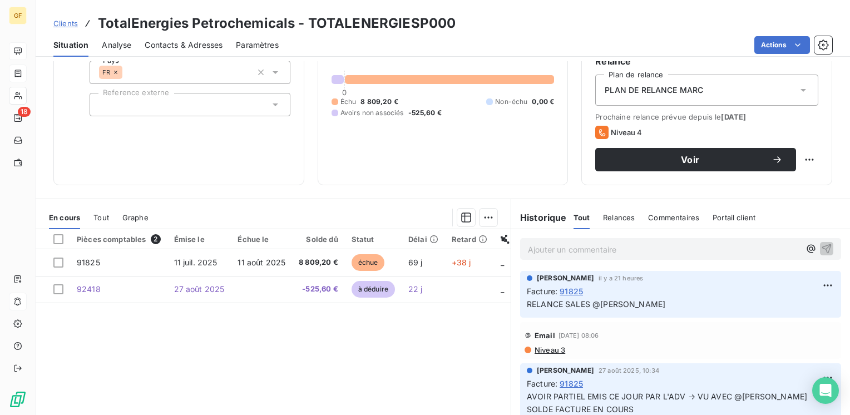
scroll to position [111, 0]
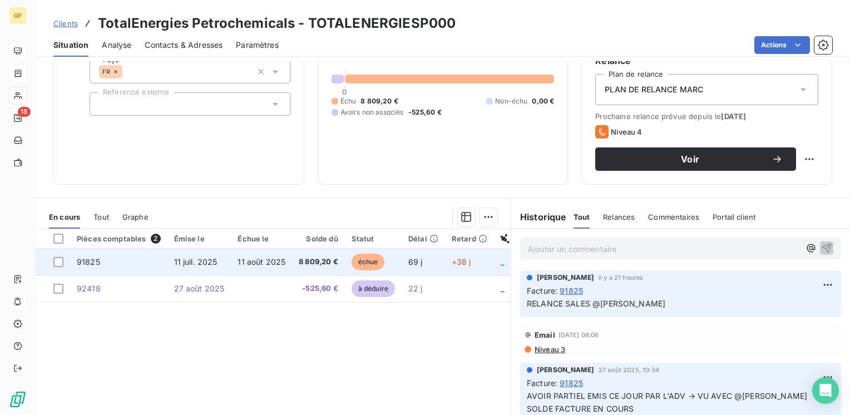
click at [292, 261] on td "8 809,20 €" at bounding box center [318, 262] width 53 height 27
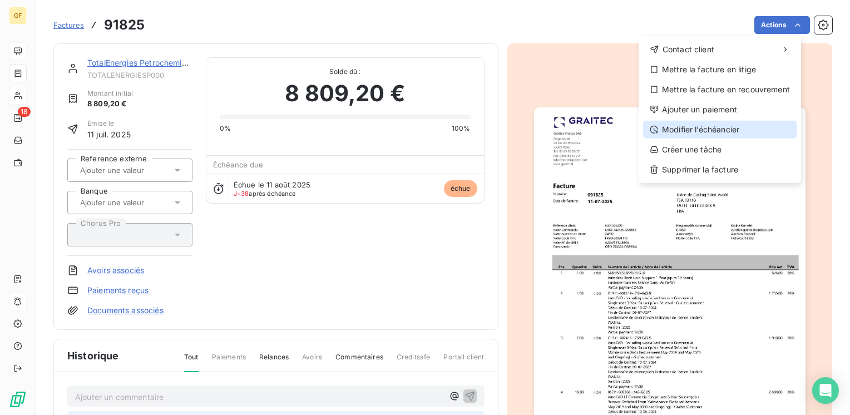
click at [712, 130] on div "Modifier l’échéancier" at bounding box center [719, 130] width 153 height 18
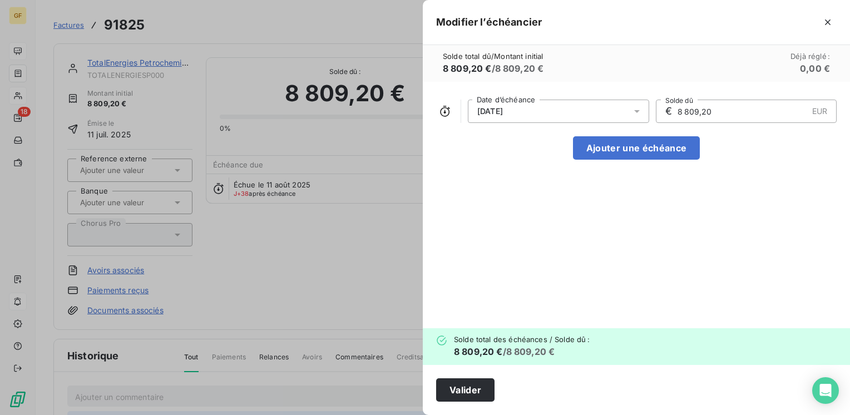
click at [641, 116] on icon at bounding box center [636, 111] width 11 height 11
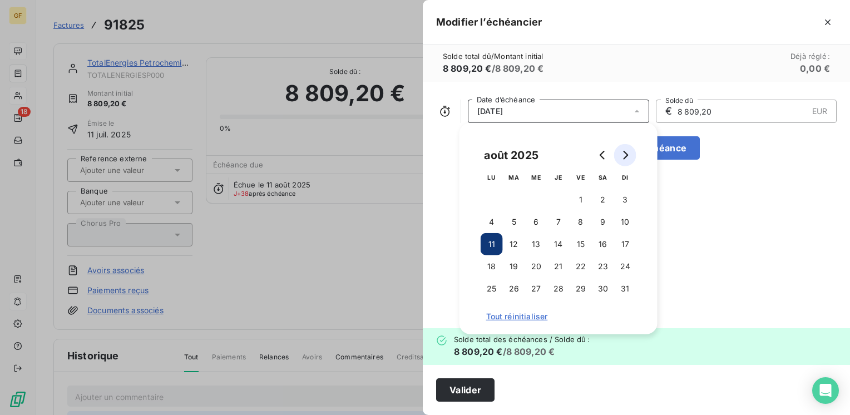
click at [626, 148] on button "Go to next month" at bounding box center [625, 155] width 22 height 22
click at [554, 264] on button "25" at bounding box center [558, 266] width 22 height 22
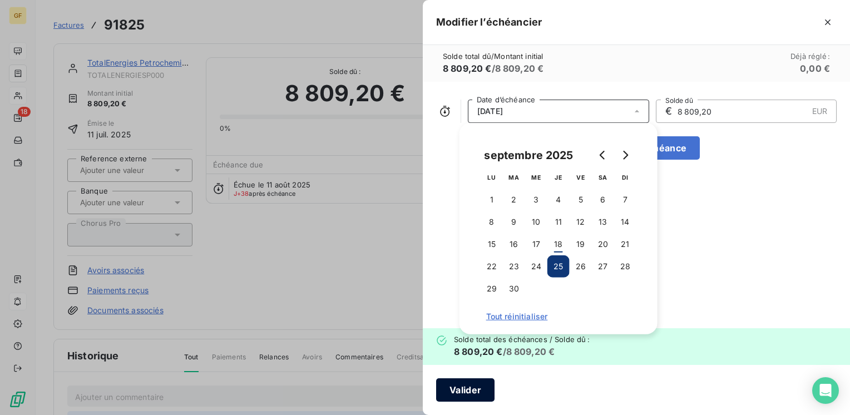
click at [450, 393] on button "Valider" at bounding box center [465, 389] width 58 height 23
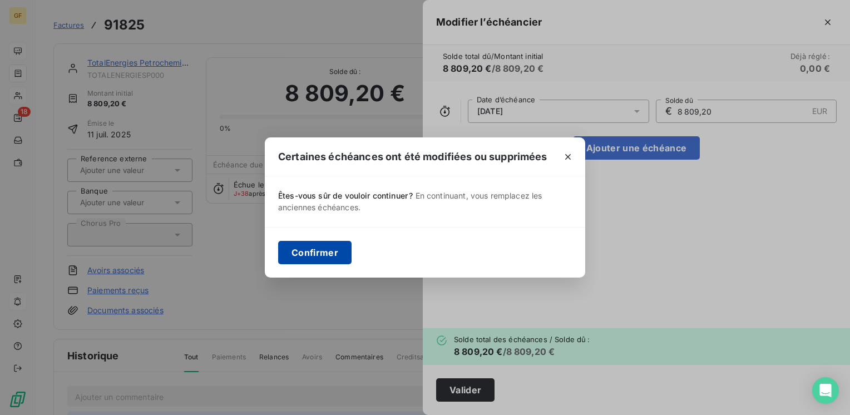
click at [321, 247] on button "Confirmer" at bounding box center [314, 252] width 73 height 23
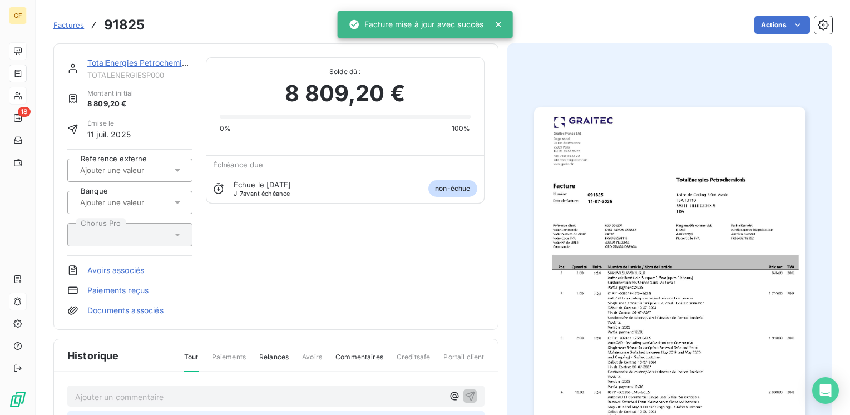
click at [125, 62] on link "TotalEnergies Petrochemicals" at bounding box center [141, 62] width 109 height 9
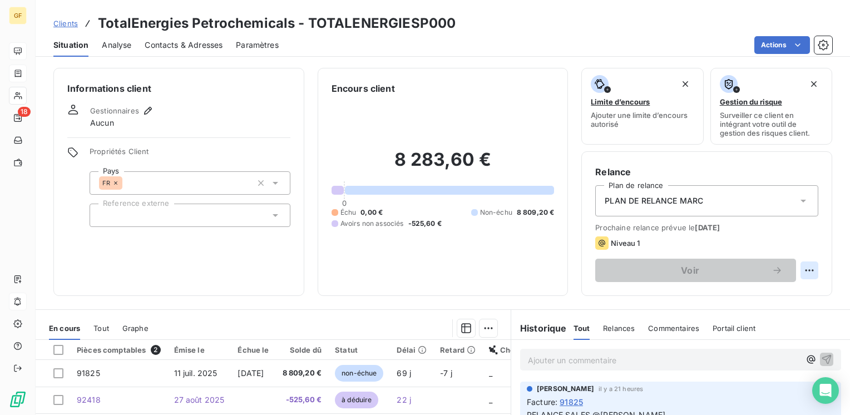
click at [796, 268] on html "GF 18 Clients TotalEnergies Petrochemicals - TOTALENERGIESP000 Situation Analys…" at bounding box center [425, 207] width 850 height 415
click at [768, 295] on div "Replanifier cette action" at bounding box center [755, 295] width 100 height 18
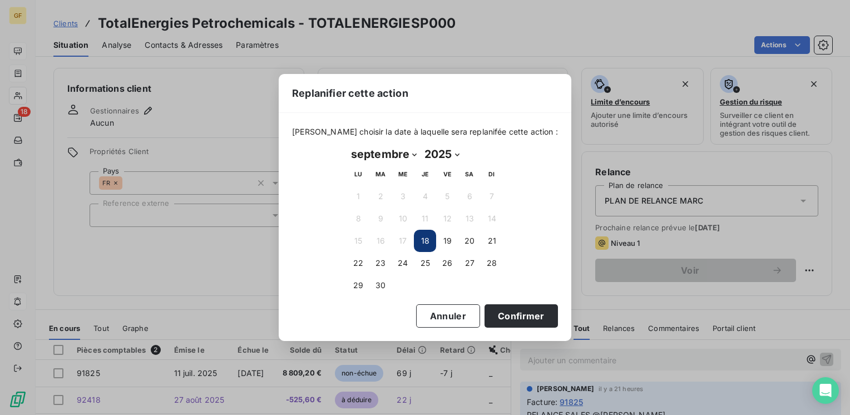
click at [414, 154] on select "janvier février mars avril mai juin juillet août septembre octobre novembre déc…" at bounding box center [383, 154] width 73 height 18
select select "9"
click at [347, 145] on select "janvier février mars avril mai juin juillet août septembre octobre novembre déc…" at bounding box center [383, 154] width 73 height 18
click at [400, 241] on button "15" at bounding box center [402, 241] width 22 height 22
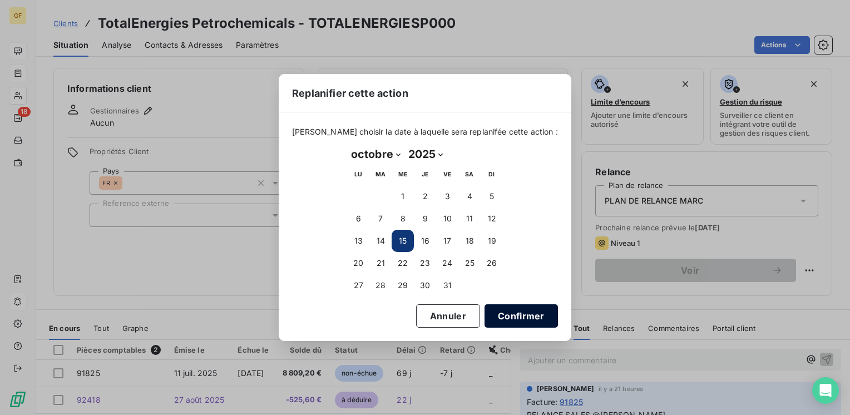
click at [497, 312] on button "Confirmer" at bounding box center [520, 315] width 73 height 23
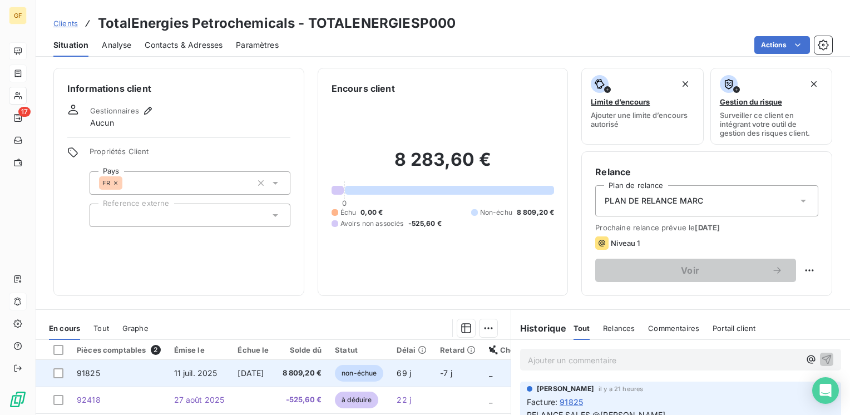
click at [274, 367] on td "[DATE]" at bounding box center [253, 373] width 44 height 27
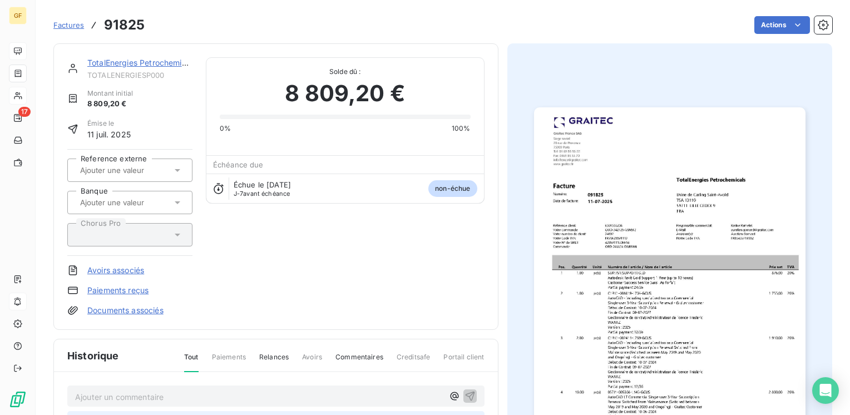
click at [111, 63] on html "GF 17 Factures 91825 Actions TotalEnergies Petrochemicals TOTALENERGIESP000 Mon…" at bounding box center [425, 207] width 850 height 415
click at [131, 66] on link "TotalEnergies Petrochemicals" at bounding box center [141, 62] width 109 height 9
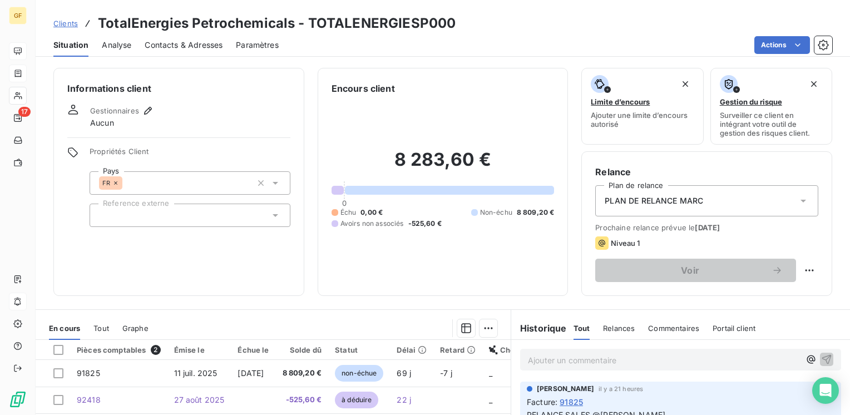
scroll to position [167, 0]
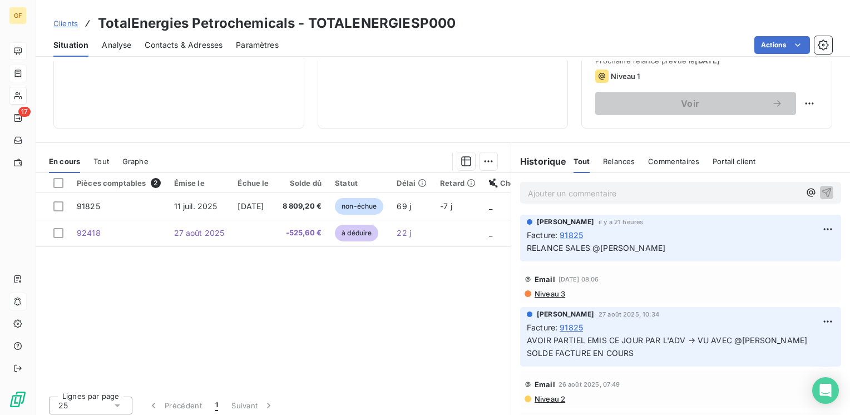
click at [543, 188] on p "Ajouter un commentaire ﻿" at bounding box center [664, 193] width 272 height 14
click at [558, 190] on span "RETOUR [PERSON_NAME] →" at bounding box center [582, 191] width 108 height 9
click at [584, 191] on span "RETOUR [PERSON_NAME] →" at bounding box center [582, 191] width 108 height 9
click at [636, 192] on p "RETOUR [PERSON_NAME]→" at bounding box center [664, 192] width 272 height 13
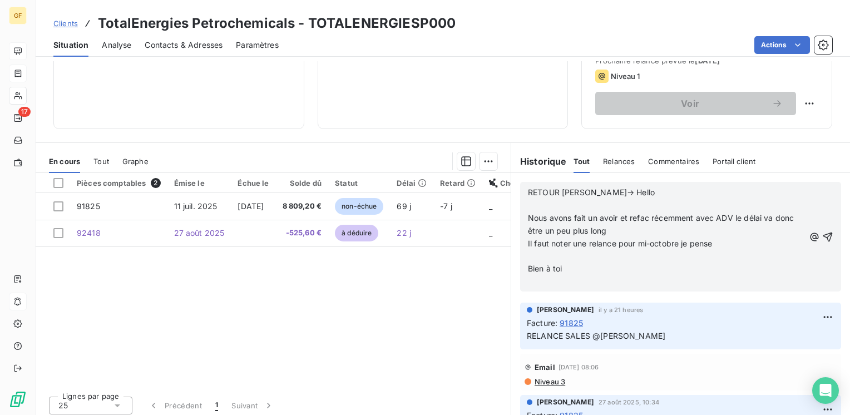
click at [632, 192] on p "RETOUR [PERSON_NAME]→ Hello" at bounding box center [666, 192] width 276 height 13
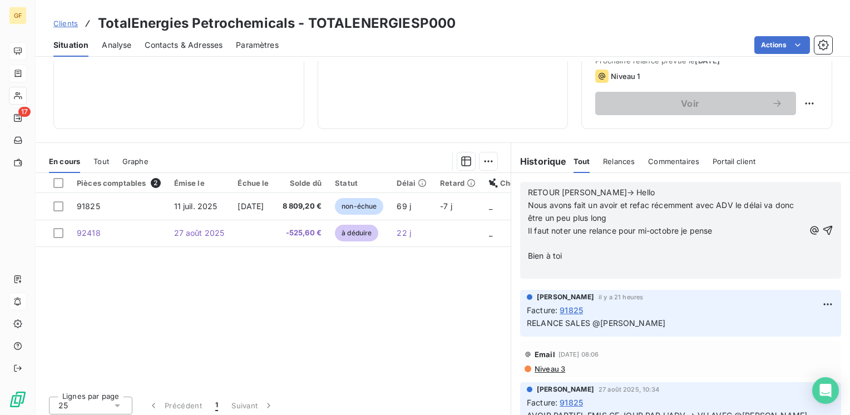
click at [621, 216] on span "Nous avons fait un avoir et refac récemment avec ADV le délai va donc être un p…" at bounding box center [662, 211] width 269 height 22
click at [549, 230] on p "Nous avons fait un avoir et refac récemment avec ADV le délai va donc être un p…" at bounding box center [666, 218] width 276 height 38
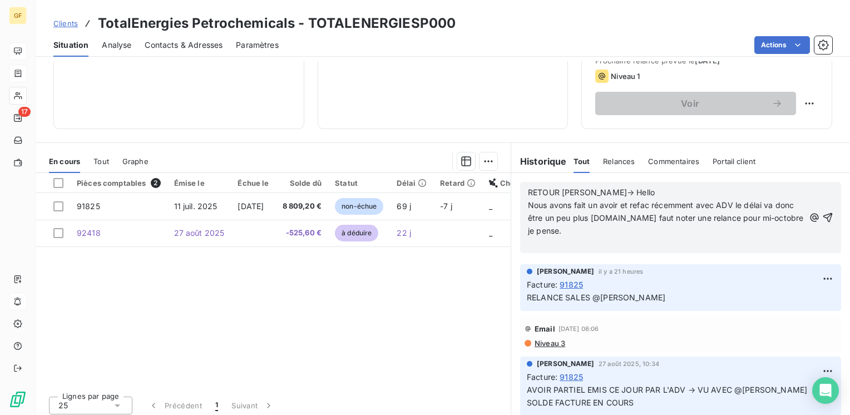
click at [643, 200] on span "Nous avons fait un avoir et refac récemment avec ADV le délai va donc être un p…" at bounding box center [667, 217] width 278 height 35
click at [642, 200] on span "Nous avons fait un avoir et refacTURATION récemment avec ADV le délai va donc ê…" at bounding box center [666, 217] width 276 height 35
click at [653, 234] on p "Nous avons fait un avoir et refacturation récemment avec ADV le délai va donc ê…" at bounding box center [666, 218] width 276 height 38
click at [636, 214] on span "Nous avons fait un avoir et refacturation récemment avec ADV le délai va donc ê…" at bounding box center [666, 217] width 276 height 35
click at [669, 260] on div "RETOUR [PERSON_NAME]→ Hello Nous avons fait un avoir et refacturation récemment…" at bounding box center [680, 217] width 339 height 89
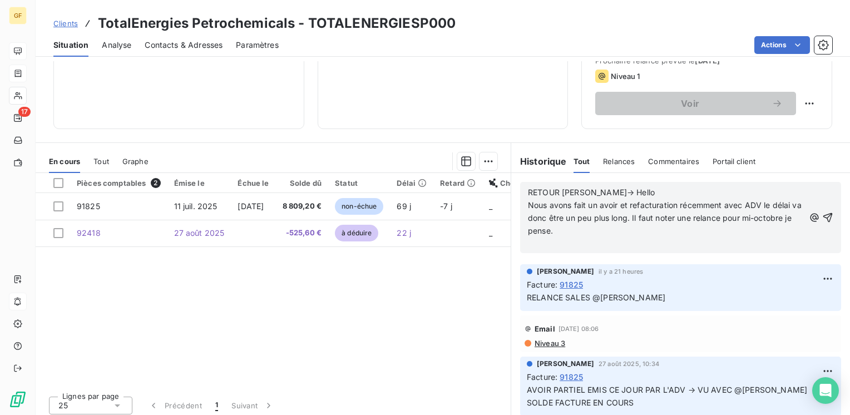
click at [572, 244] on p "﻿" at bounding box center [666, 243] width 276 height 13
click at [822, 215] on icon "button" at bounding box center [827, 217] width 11 height 11
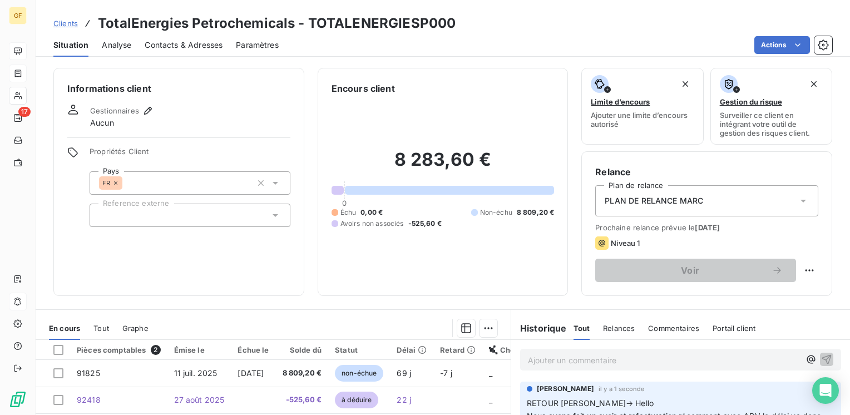
scroll to position [0, 0]
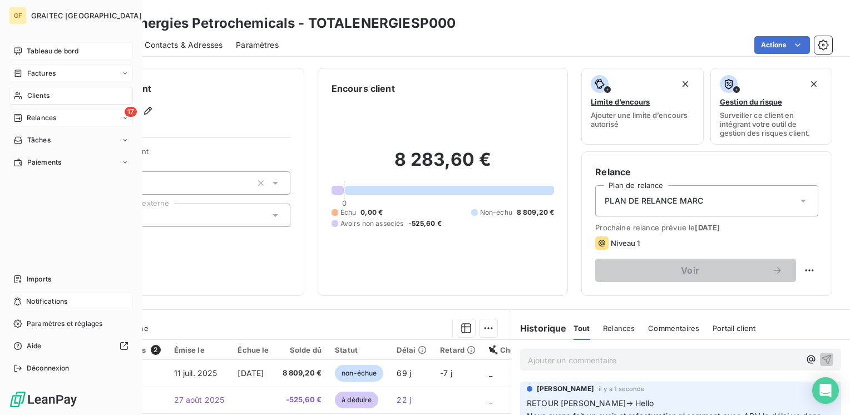
click at [43, 118] on span "Relances" at bounding box center [41, 118] width 29 height 10
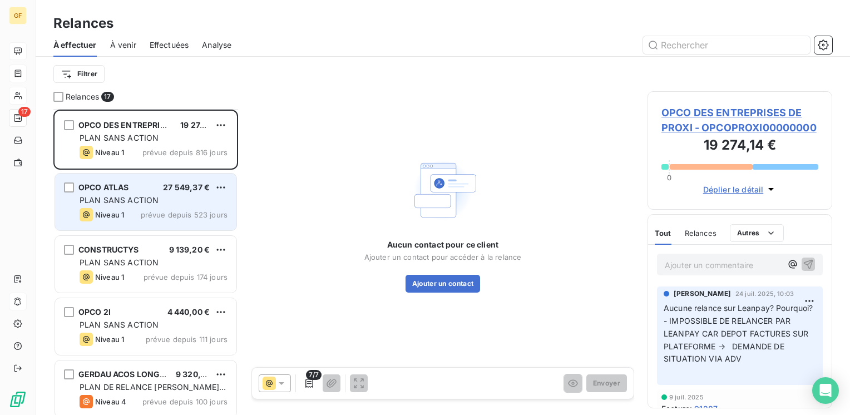
scroll to position [389, 0]
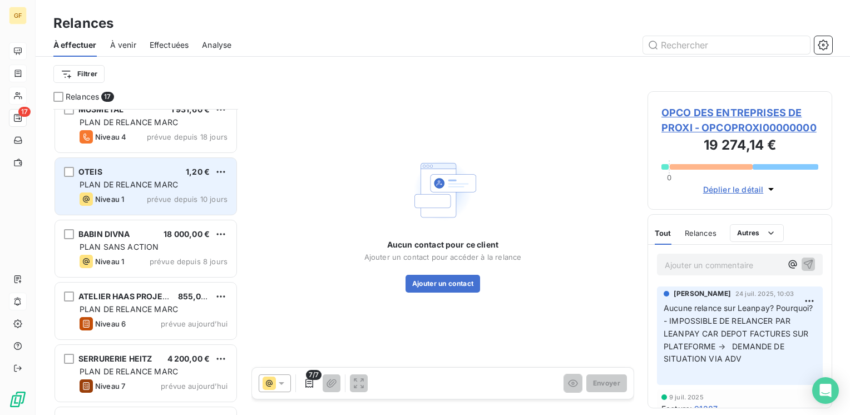
click at [144, 193] on div "Niveau 1 prévue depuis 10 jours" at bounding box center [154, 198] width 148 height 13
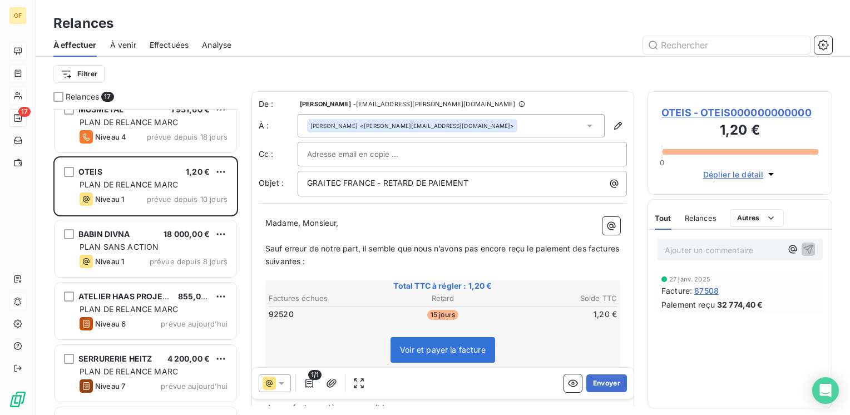
click at [683, 109] on span "OTEIS - OTEIS000000000000" at bounding box center [739, 112] width 157 height 15
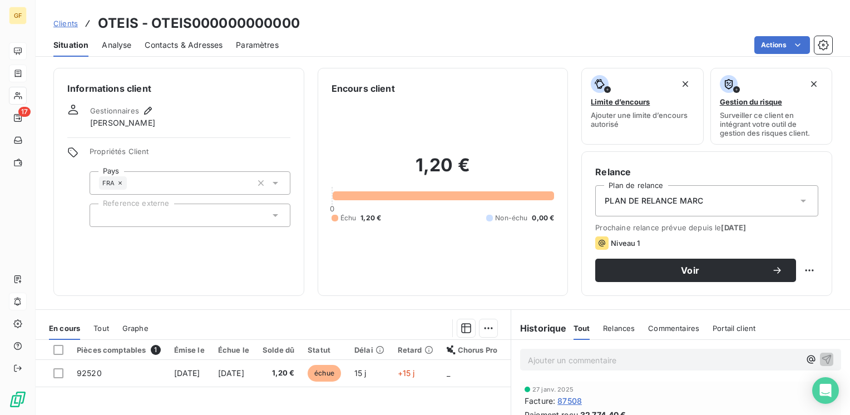
scroll to position [111, 0]
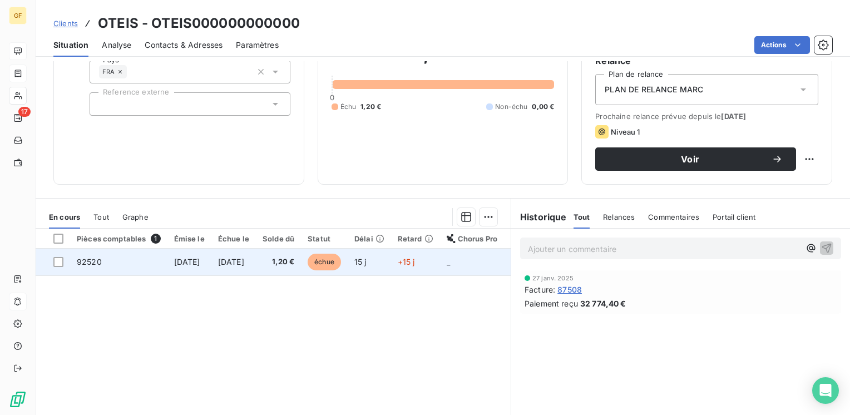
click at [244, 264] on span "[DATE]" at bounding box center [231, 261] width 26 height 9
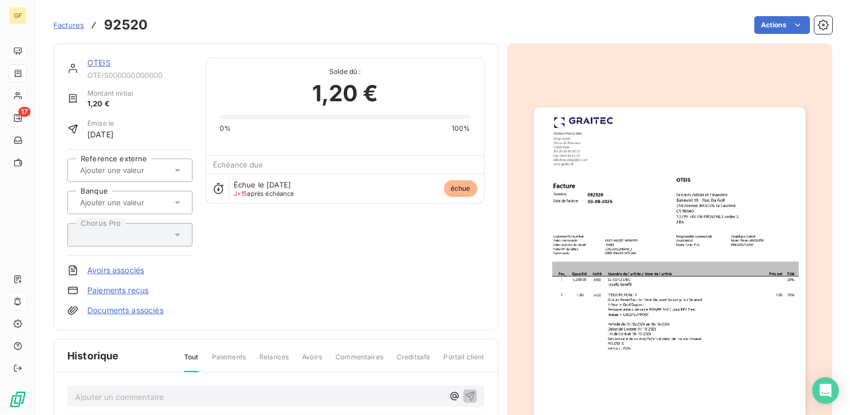
click at [611, 206] on img "button" at bounding box center [669, 298] width 271 height 383
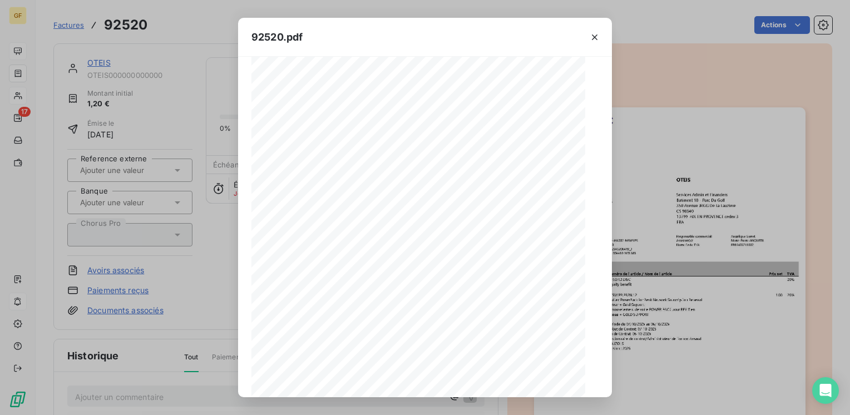
scroll to position [102, 0]
click at [447, 384] on icon "button" at bounding box center [448, 383] width 11 height 11
click at [592, 33] on icon "button" at bounding box center [594, 37] width 11 height 11
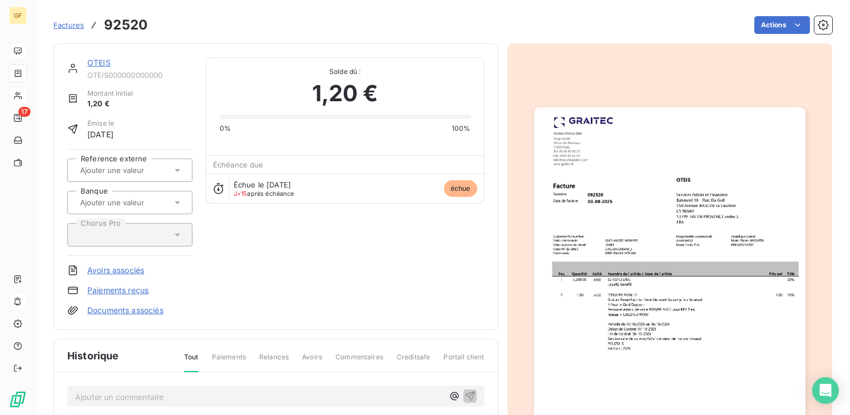
click at [606, 250] on img "button" at bounding box center [669, 298] width 271 height 383
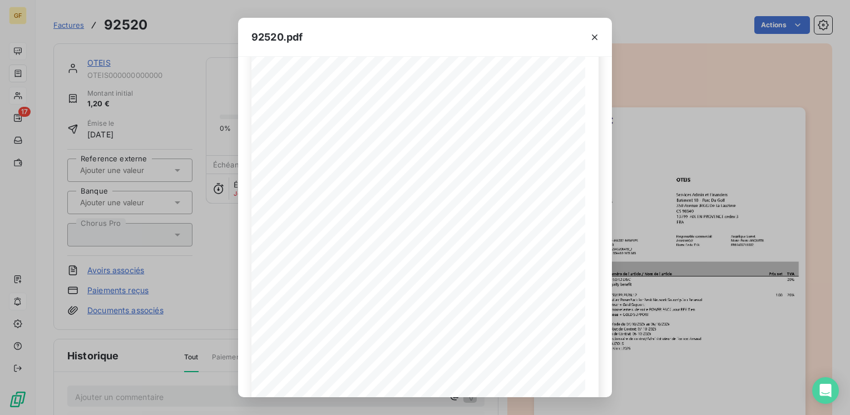
scroll to position [56, 0]
click at [593, 37] on icon "button" at bounding box center [594, 37] width 11 height 11
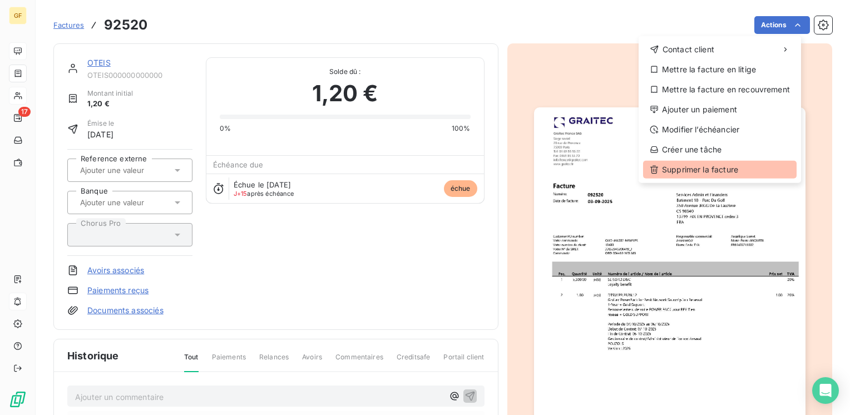
click at [674, 167] on div "Supprimer la facture" at bounding box center [719, 170] width 153 height 18
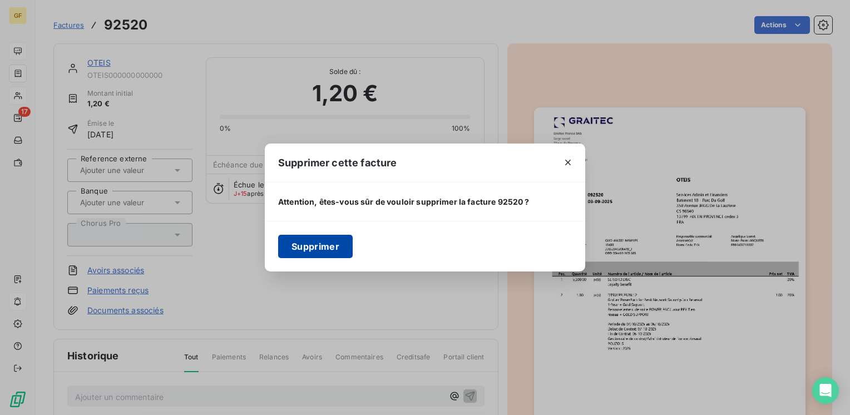
click at [328, 250] on button "Supprimer" at bounding box center [315, 246] width 75 height 23
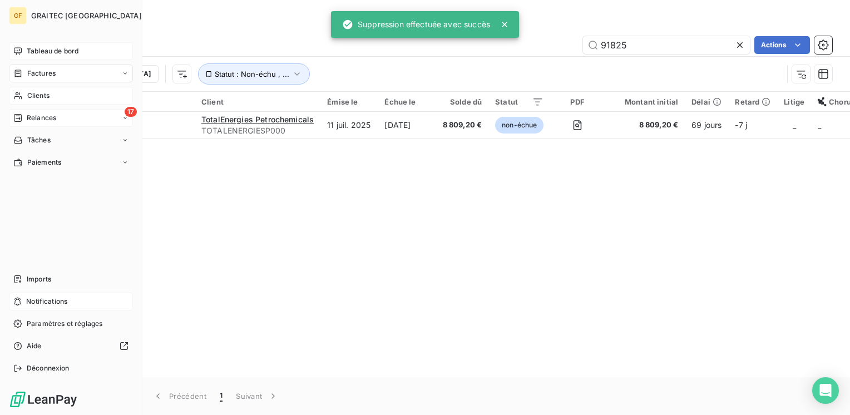
click at [33, 114] on span "Relances" at bounding box center [41, 118] width 29 height 10
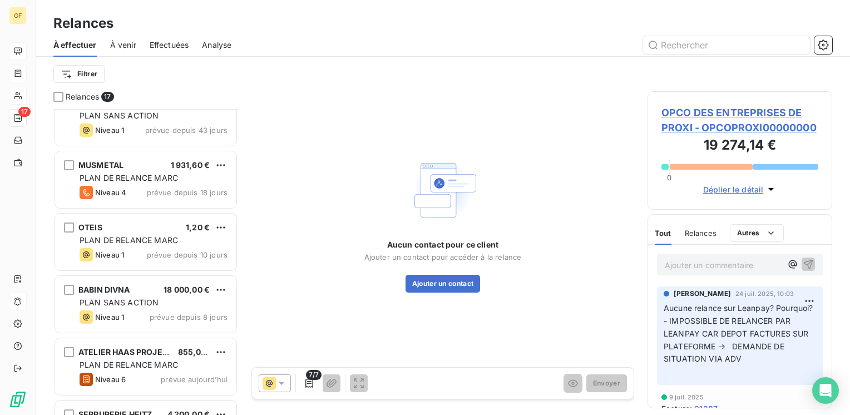
scroll to position [389, 0]
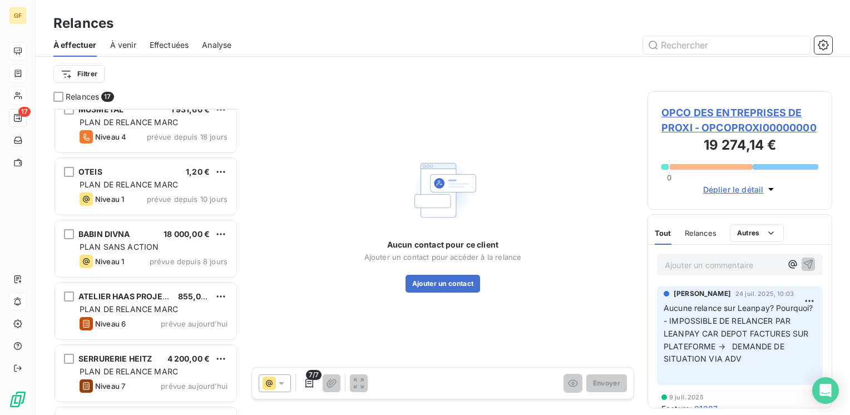
click at [192, 208] on div "OTEIS 1,20 € PLAN DE RELANCE [PERSON_NAME] 1 prévue depuis 10 jours" at bounding box center [145, 186] width 181 height 57
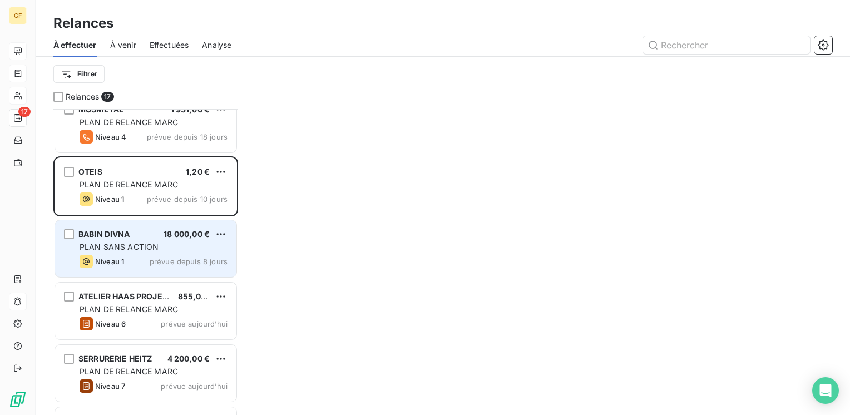
click at [133, 246] on span "PLAN SANS ACTION" at bounding box center [119, 246] width 79 height 9
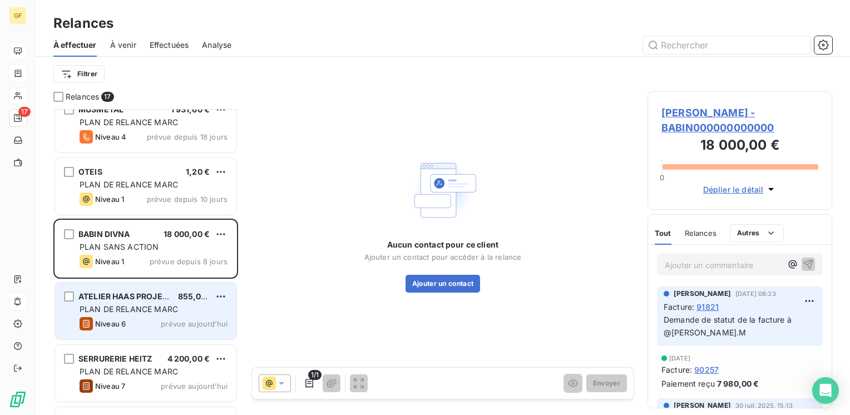
click at [153, 306] on span "PLAN DE RELANCE MARC" at bounding box center [129, 308] width 98 height 9
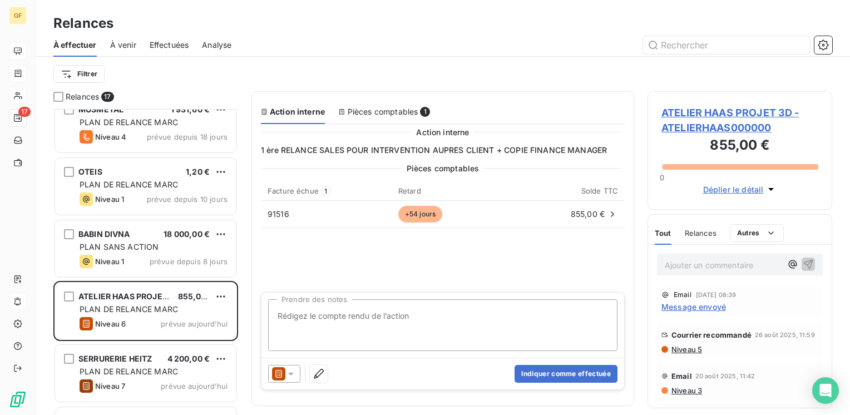
click at [711, 113] on span "ATELIER HAAS PROJET 3D - ATELIERHAAS000000" at bounding box center [739, 120] width 157 height 30
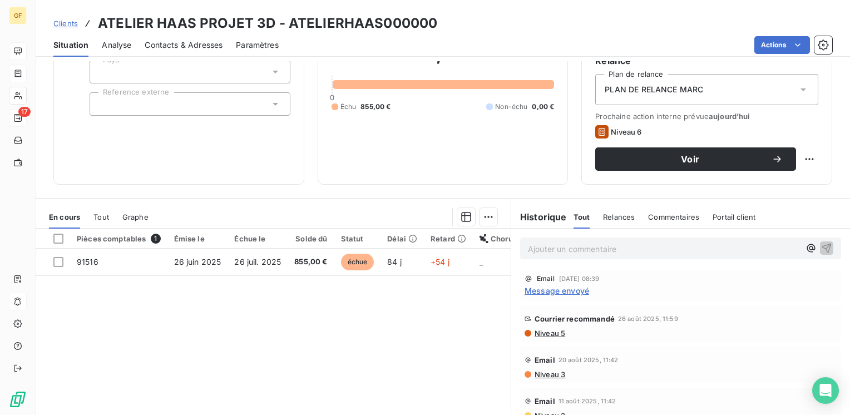
scroll to position [56, 0]
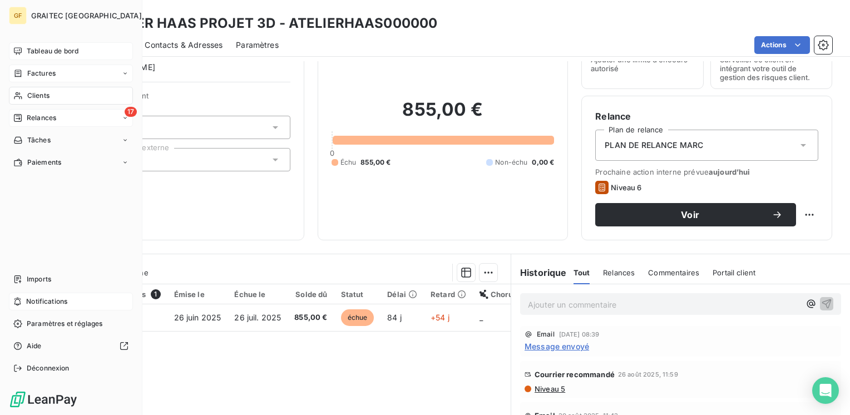
click at [28, 117] on span "Relances" at bounding box center [41, 118] width 29 height 10
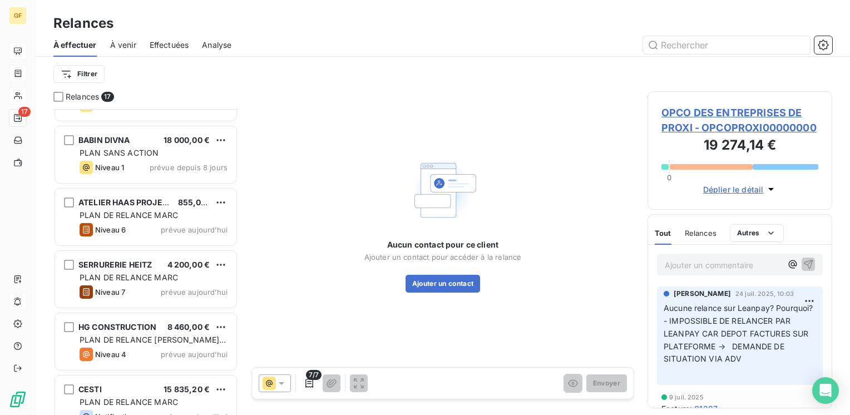
scroll to position [500, 0]
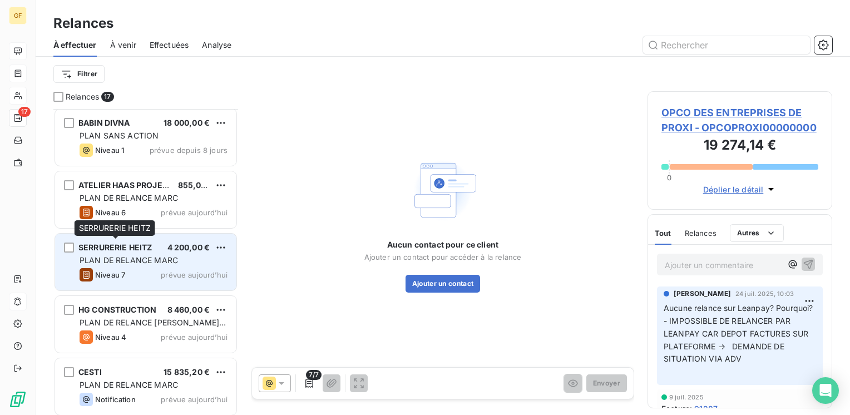
click at [145, 250] on span "SERRURERIE HEITZ" at bounding box center [114, 246] width 73 height 9
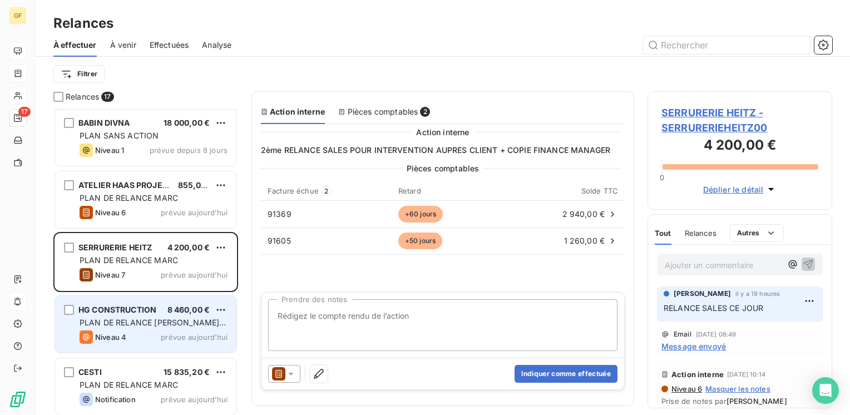
click at [206, 309] on span "8 460,00 €" at bounding box center [188, 309] width 43 height 9
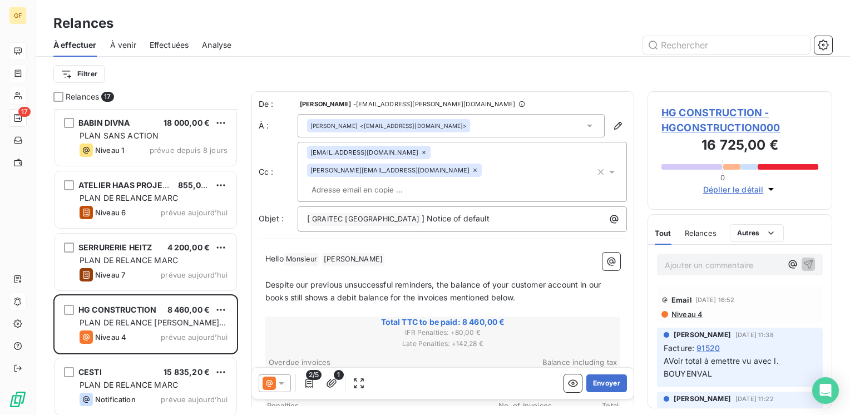
scroll to position [556, 0]
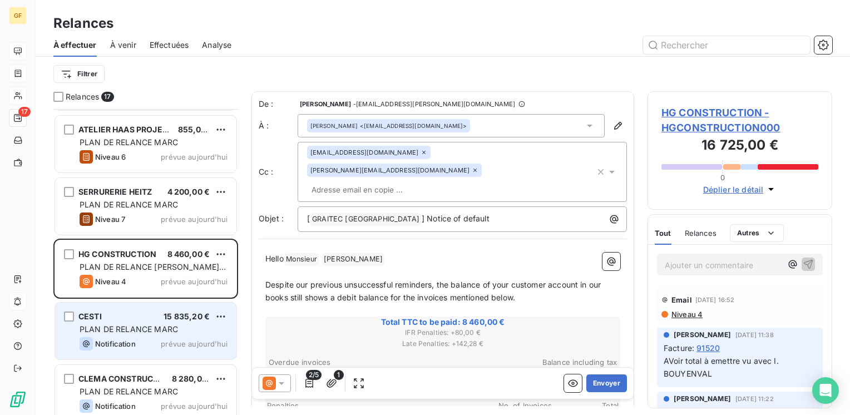
click at [199, 314] on span "15 835,20 €" at bounding box center [186, 315] width 46 height 9
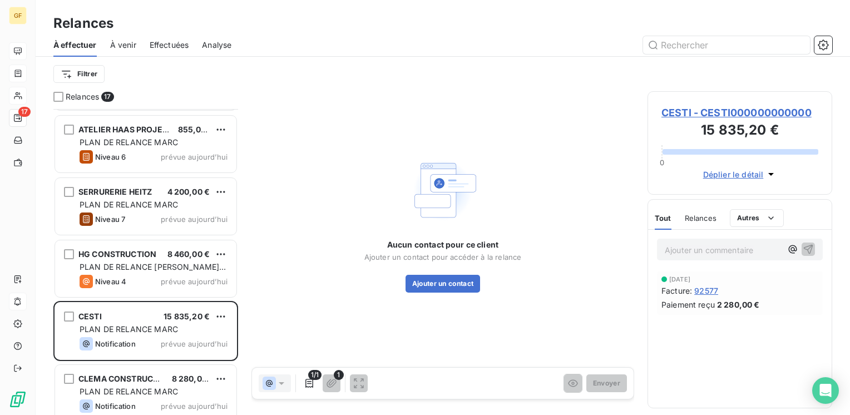
click at [721, 110] on span "CESTI - CESTI000000000000" at bounding box center [739, 112] width 157 height 15
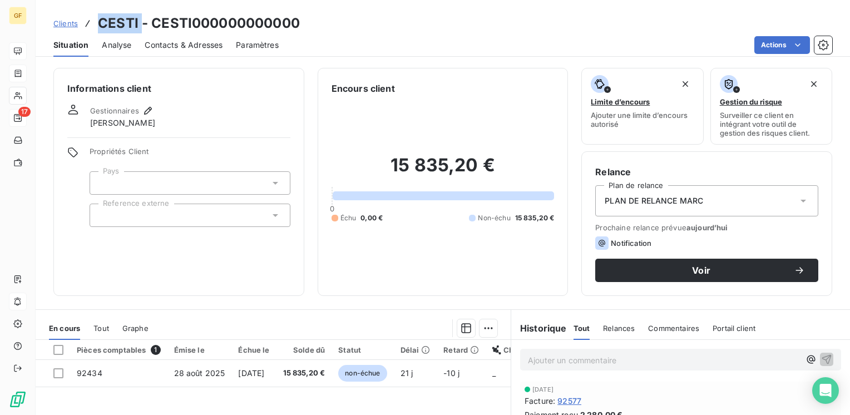
drag, startPoint x: 138, startPoint y: 22, endPoint x: 87, endPoint y: 28, distance: 52.1
click at [87, 28] on div "Clients CESTI - CESTI000000000000" at bounding box center [176, 23] width 246 height 20
copy h3 "CESTI"
click at [162, 42] on span "Contacts & Adresses" at bounding box center [184, 44] width 78 height 11
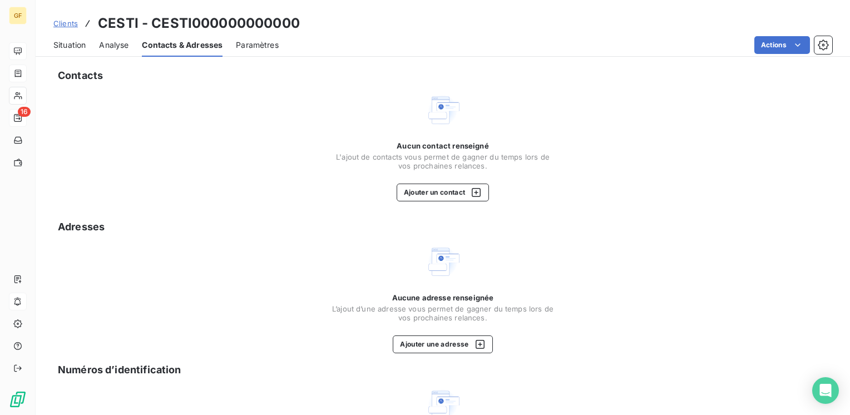
click at [430, 157] on span "L'ajout de contacts vous permet de gagner du temps lors de vos prochaines relan…" at bounding box center [442, 161] width 222 height 18
click at [440, 191] on button "Ajouter un contact" at bounding box center [442, 192] width 93 height 18
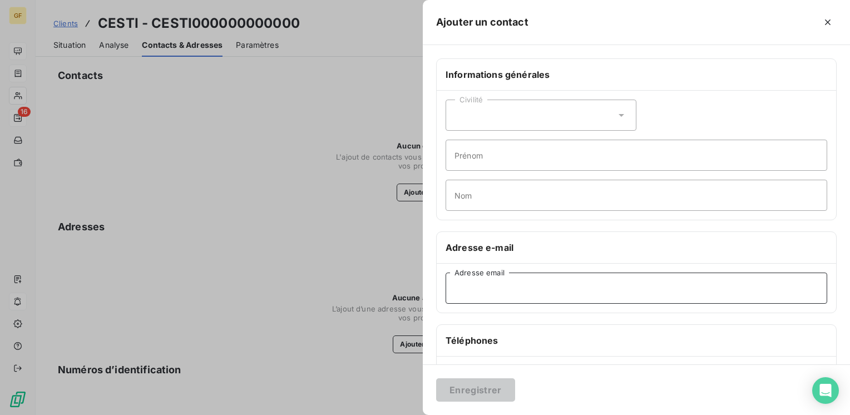
click at [495, 291] on input "Adresse email" at bounding box center [635, 287] width 381 height 31
paste input "[EMAIL_ADDRESS][DOMAIN_NAME]"
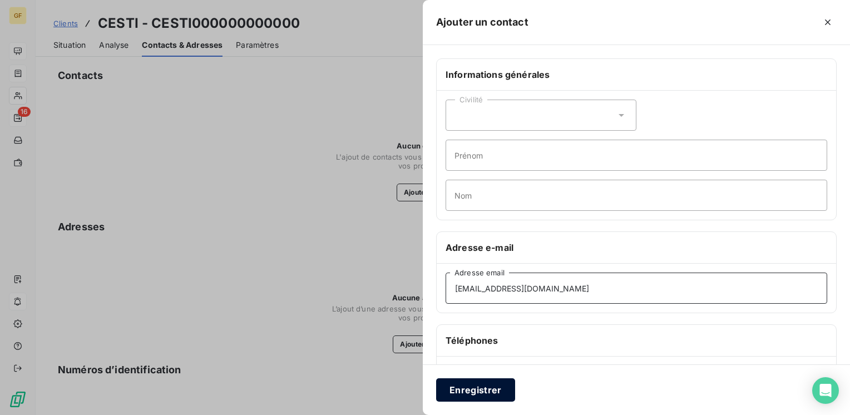
type input "[EMAIL_ADDRESS][DOMAIN_NAME]"
click at [479, 388] on button "Enregistrer" at bounding box center [475, 389] width 79 height 23
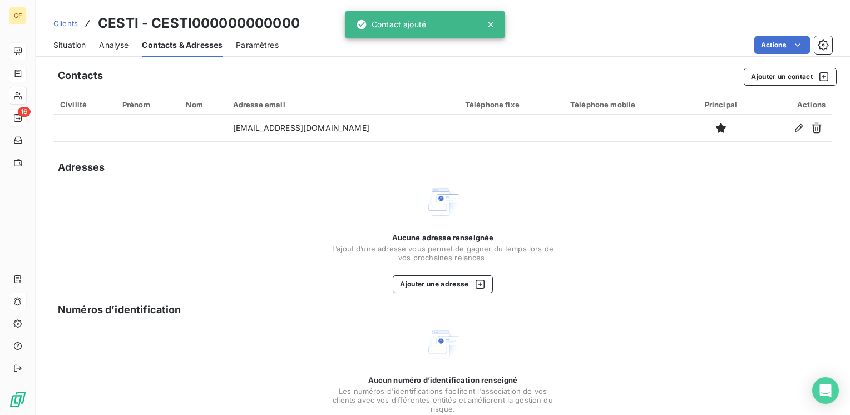
drag, startPoint x: 61, startPoint y: 47, endPoint x: 73, endPoint y: 46, distance: 12.8
click at [61, 46] on span "Situation" at bounding box center [69, 44] width 32 height 11
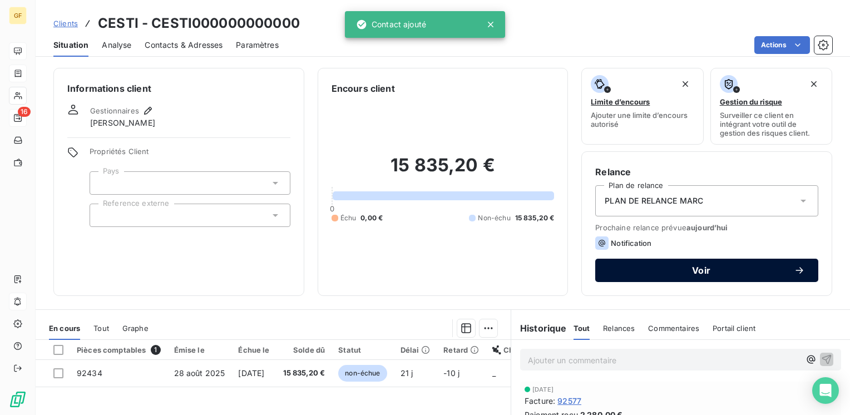
click at [634, 265] on div "Voir" at bounding box center [706, 270] width 196 height 11
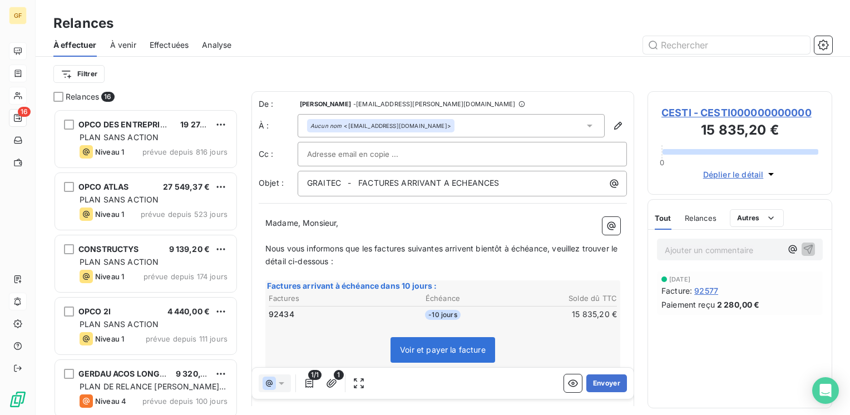
scroll to position [297, 176]
click at [607, 377] on button "Envoyer" at bounding box center [606, 383] width 41 height 18
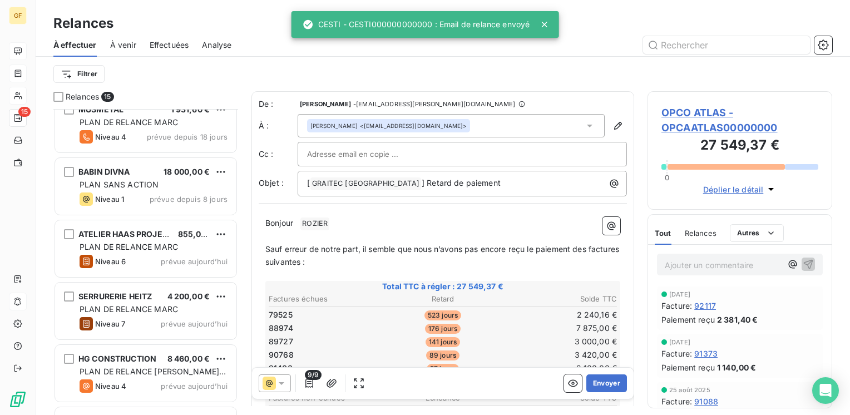
scroll to position [628, 0]
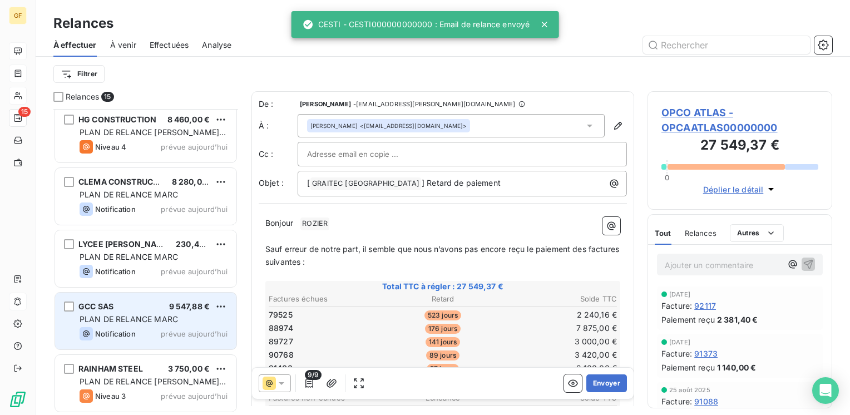
click at [151, 322] on span "PLAN DE RELANCE MARC" at bounding box center [129, 318] width 98 height 9
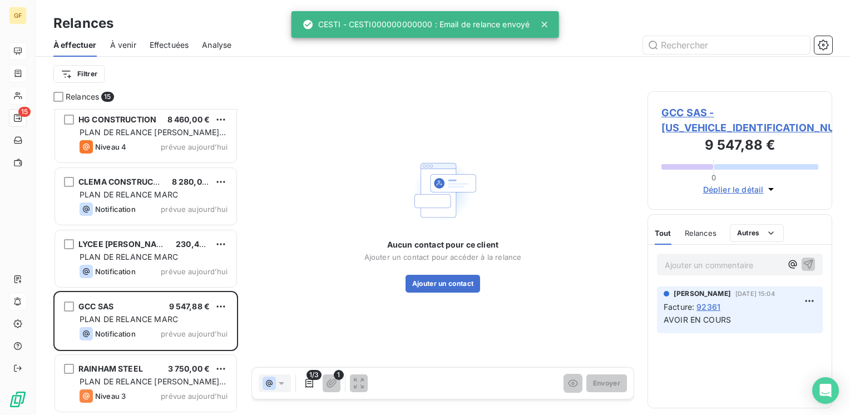
click at [683, 115] on span "GCC SAS - [US_VEHICLE_IDENTIFICATION_NUMBER]" at bounding box center [739, 120] width 157 height 30
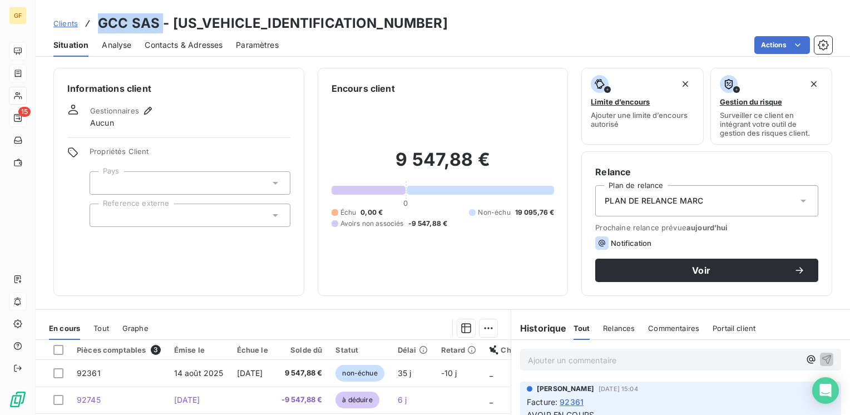
drag, startPoint x: 160, startPoint y: 25, endPoint x: 100, endPoint y: 29, distance: 59.7
click at [100, 29] on h3 "GCC SAS - [US_VEHICLE_IDENTIFICATION_NUMBER]" at bounding box center [273, 23] width 350 height 20
copy h3 "GCC SAS"
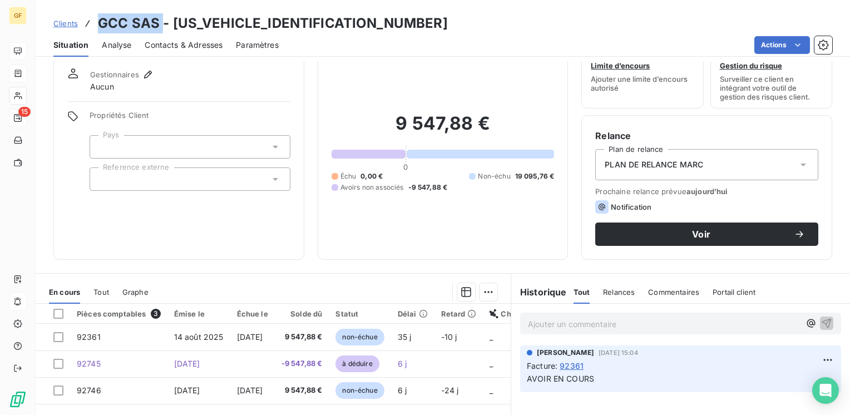
scroll to position [111, 0]
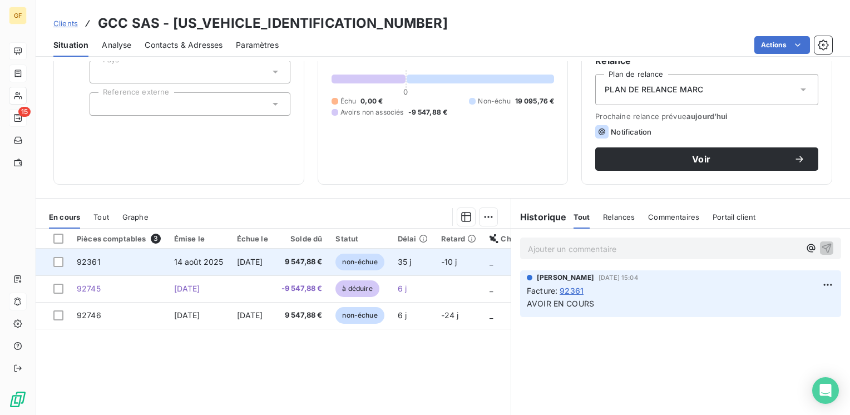
click at [263, 258] on span "[DATE]" at bounding box center [250, 261] width 26 height 9
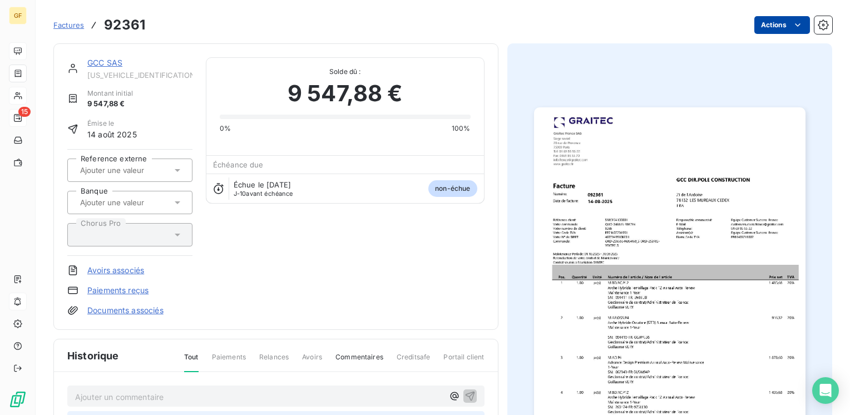
click at [777, 29] on html "GF 15 Factures 92361 Actions GCC SAS [US_VEHICLE_IDENTIFICATION_NUMBER] Montant…" at bounding box center [425, 207] width 850 height 415
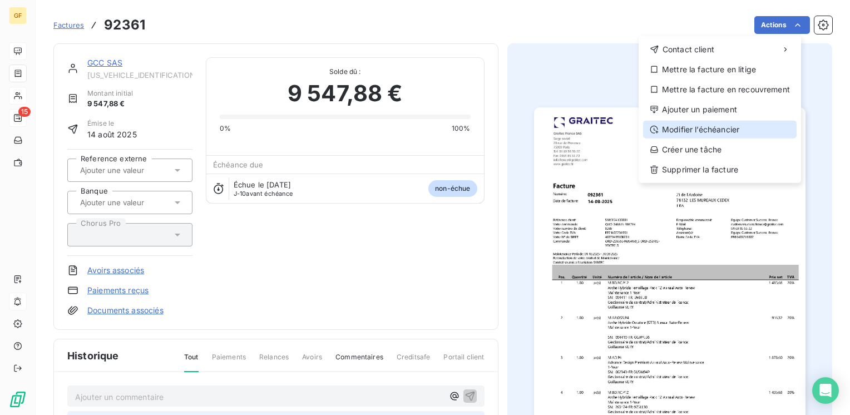
click at [701, 132] on div "Modifier l’échéancier" at bounding box center [719, 130] width 153 height 18
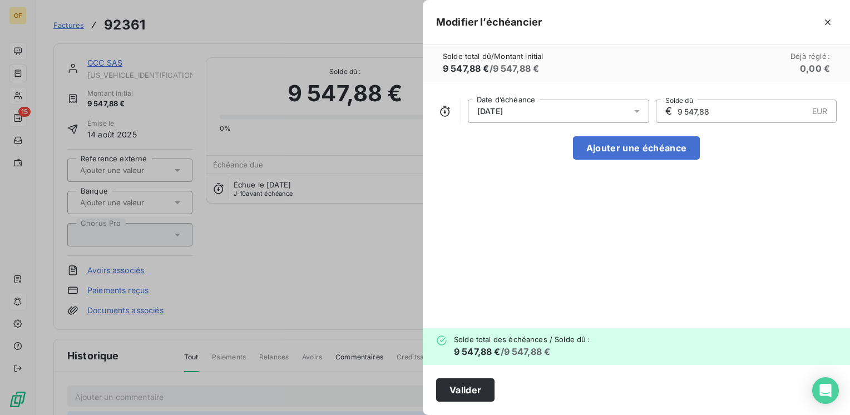
click at [629, 108] on div "[DATE]" at bounding box center [558, 111] width 181 height 23
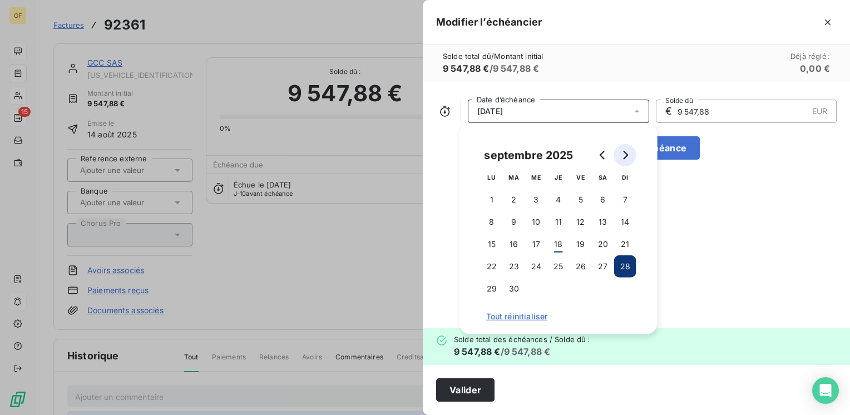
click at [624, 152] on icon "Go to next month" at bounding box center [625, 155] width 9 height 9
click at [620, 217] on button "12" at bounding box center [625, 222] width 22 height 22
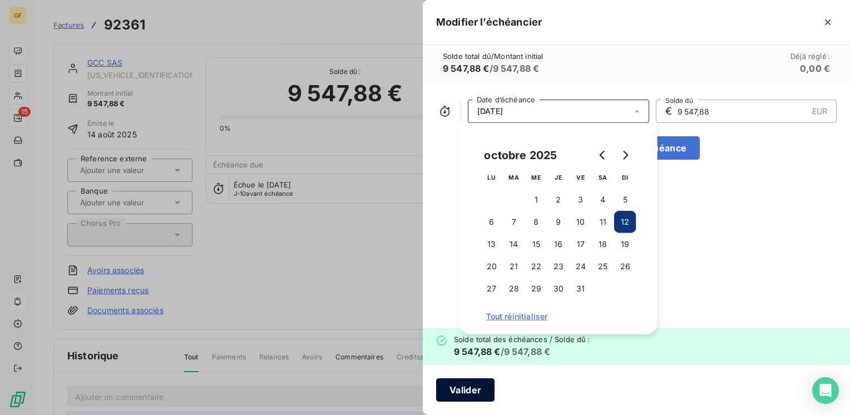
click at [451, 379] on button "Valider" at bounding box center [465, 389] width 58 height 23
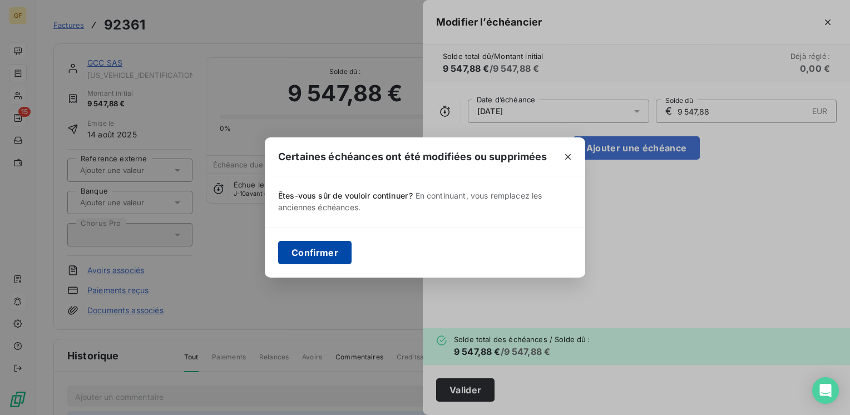
click at [344, 248] on button "Confirmer" at bounding box center [314, 252] width 73 height 23
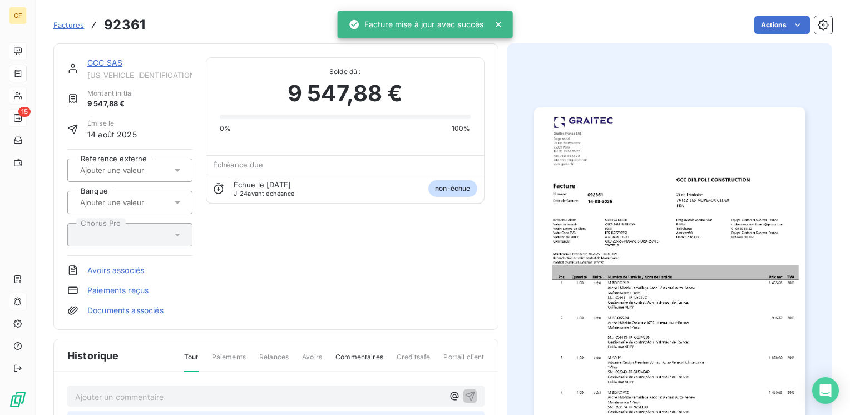
drag, startPoint x: 104, startPoint y: 60, endPoint x: 110, endPoint y: 61, distance: 5.7
click at [105, 60] on link "GCC SAS" at bounding box center [104, 62] width 35 height 9
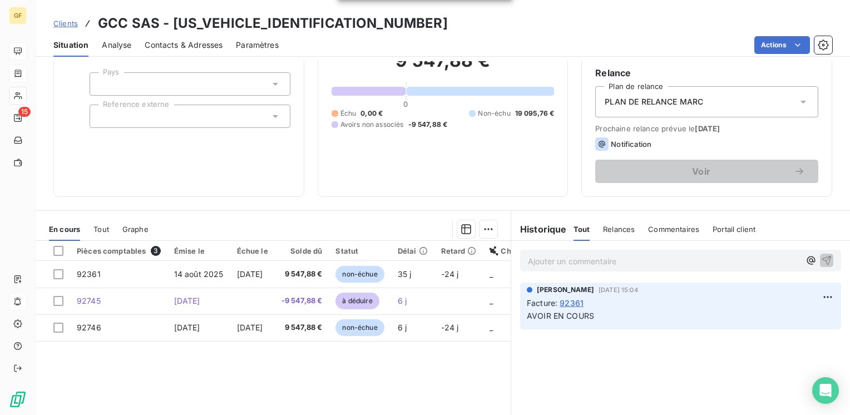
scroll to position [111, 0]
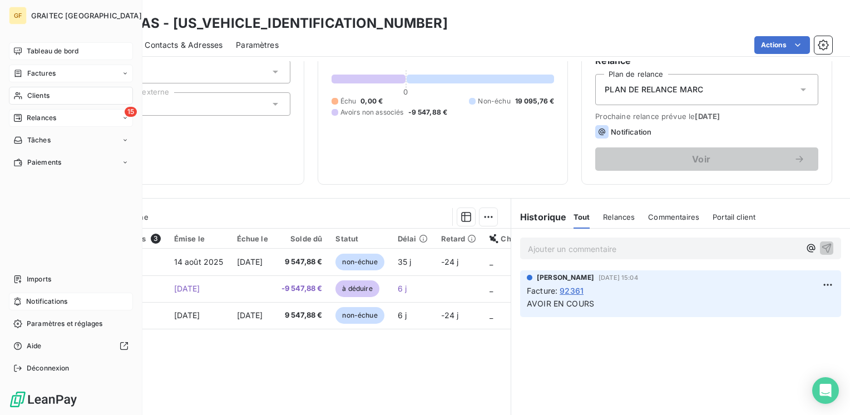
click at [26, 119] on div "Relances" at bounding box center [34, 118] width 43 height 10
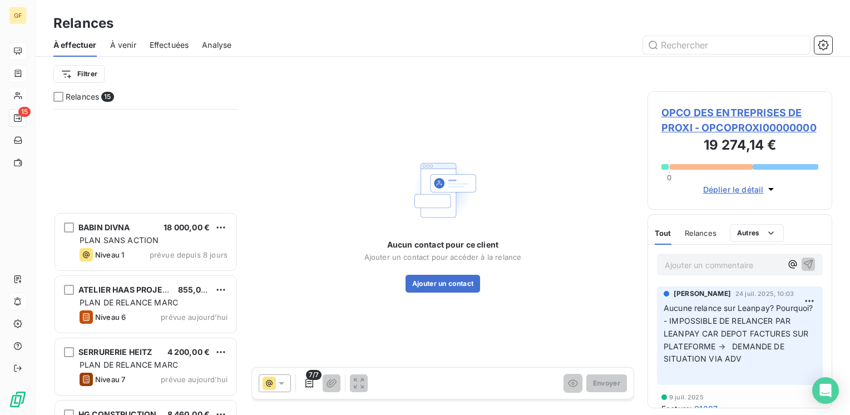
scroll to position [628, 0]
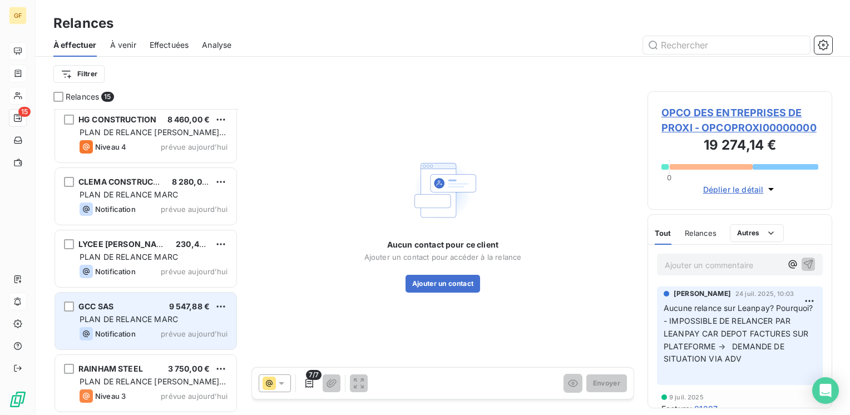
click at [122, 322] on span "PLAN DE RELANCE MARC" at bounding box center [129, 318] width 98 height 9
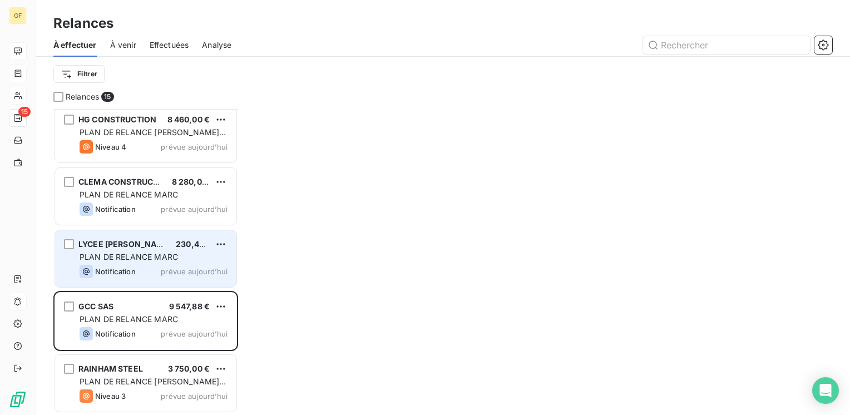
click at [126, 269] on span "Notification" at bounding box center [115, 271] width 41 height 9
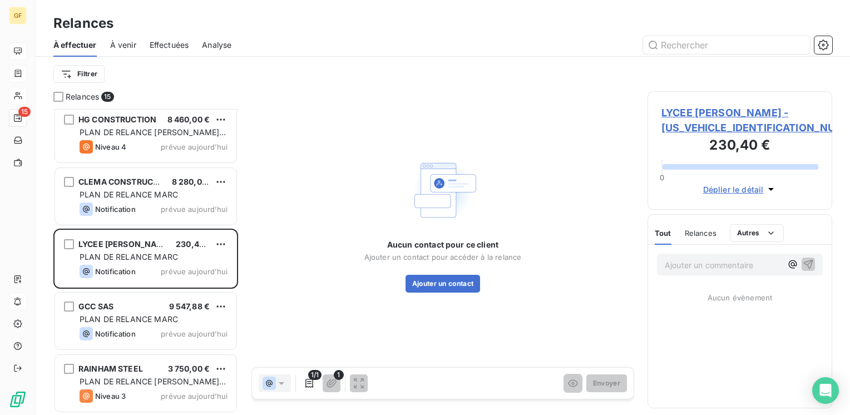
click at [684, 111] on span "LYCEE [PERSON_NAME] - [US_VEHICLE_IDENTIFICATION_NUMBER]" at bounding box center [739, 120] width 157 height 30
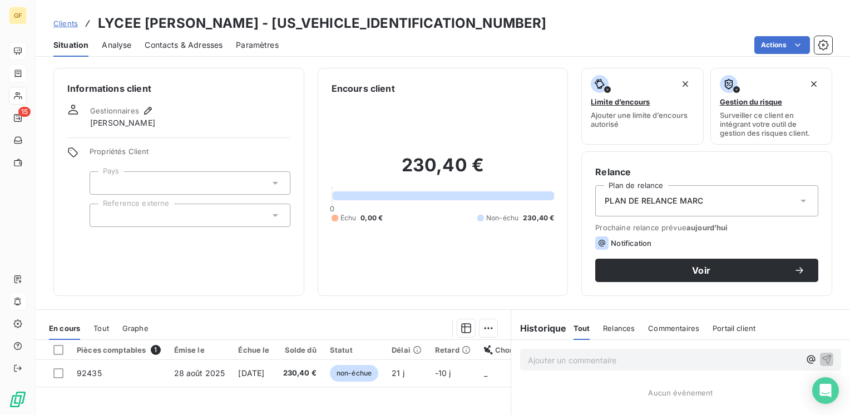
click at [205, 45] on span "Contacts & Adresses" at bounding box center [184, 44] width 78 height 11
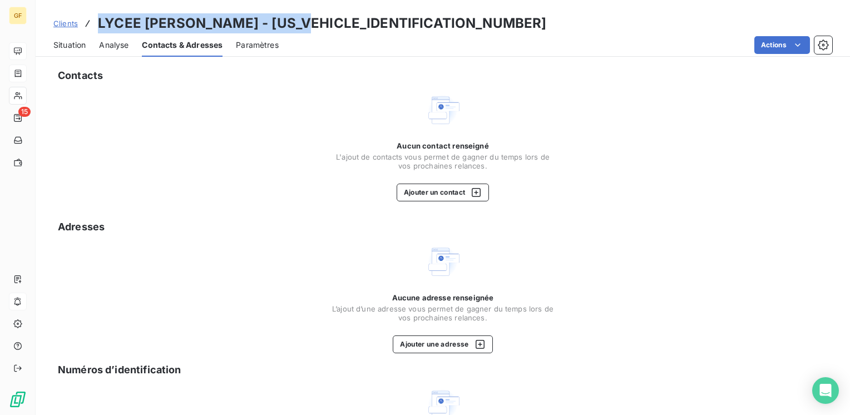
drag, startPoint x: 318, startPoint y: 22, endPoint x: 96, endPoint y: 30, distance: 222.0
click at [96, 30] on div "Clients LYCEE [PERSON_NAME] - [US_VEHICLE_IDENTIFICATION_NUMBER]" at bounding box center [299, 23] width 493 height 20
copy h3 "LYCEE [PERSON_NAME]"
click at [70, 48] on span "Situation" at bounding box center [69, 44] width 32 height 11
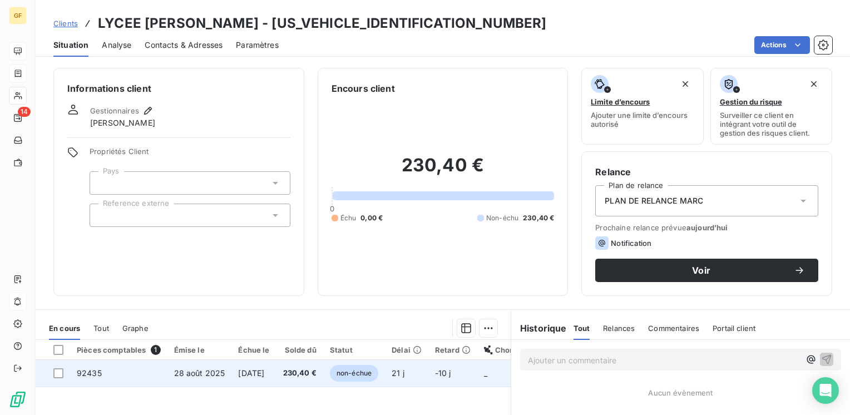
click at [239, 375] on span "[DATE]" at bounding box center [251, 372] width 26 height 9
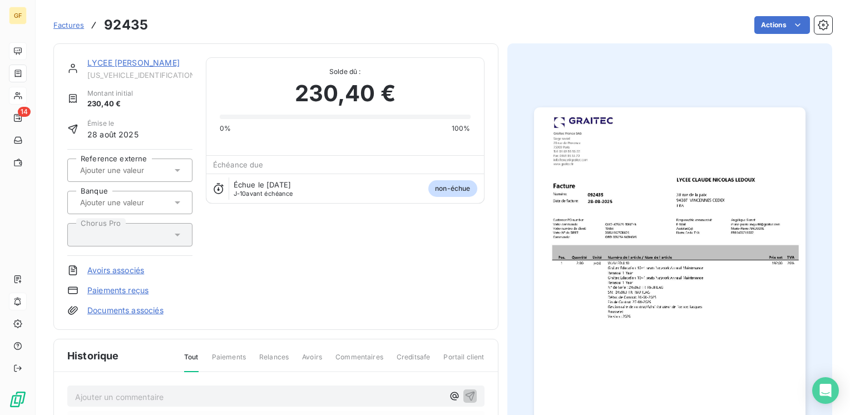
click at [151, 64] on link "LYCEE [PERSON_NAME]" at bounding box center [133, 62] width 92 height 9
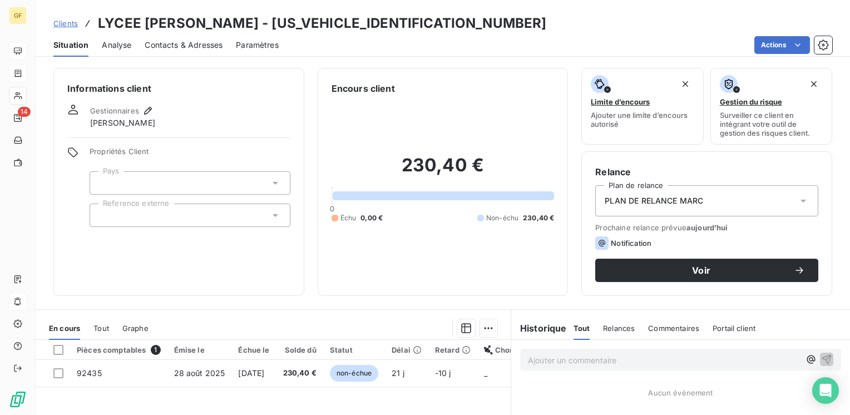
click at [195, 41] on span "Contacts & Adresses" at bounding box center [184, 44] width 78 height 11
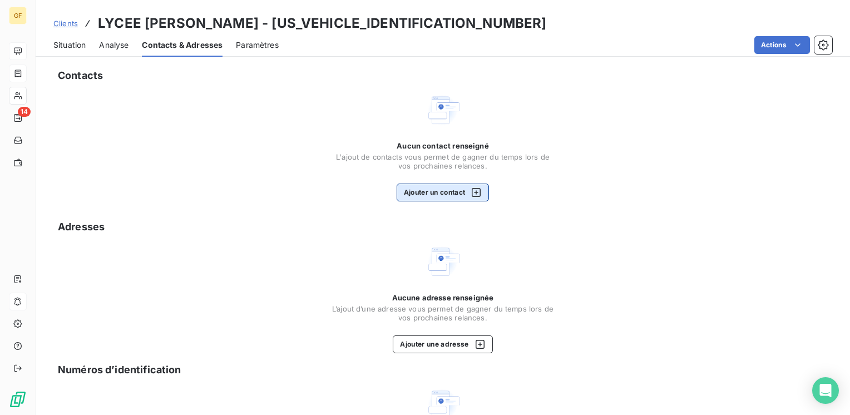
click at [425, 195] on button "Ajouter un contact" at bounding box center [442, 192] width 93 height 18
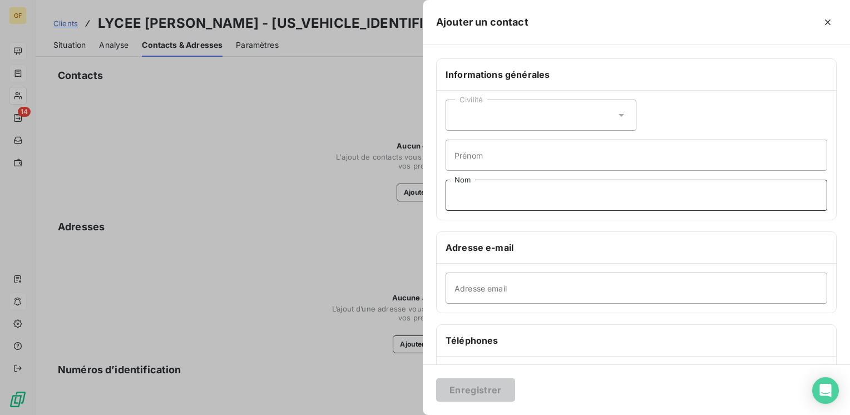
click at [460, 204] on input "Nom" at bounding box center [635, 195] width 381 height 31
click at [465, 279] on input "Adresse email" at bounding box center [635, 287] width 381 height 31
paste input "[EMAIL_ADDRESS][DOMAIN_NAME]"
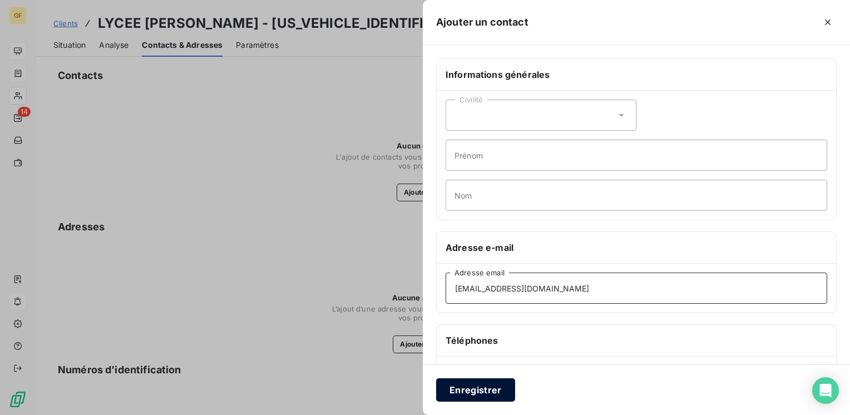
type input "[EMAIL_ADDRESS][DOMAIN_NAME]"
click at [458, 391] on button "Enregistrer" at bounding box center [475, 389] width 79 height 23
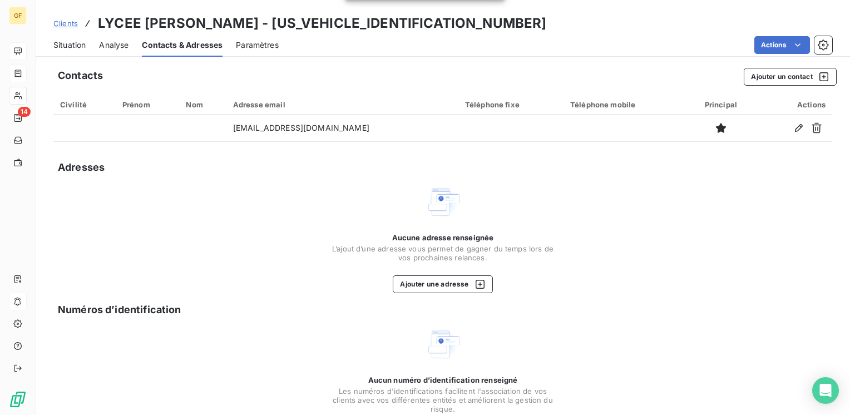
click at [78, 46] on span "Situation" at bounding box center [69, 44] width 32 height 11
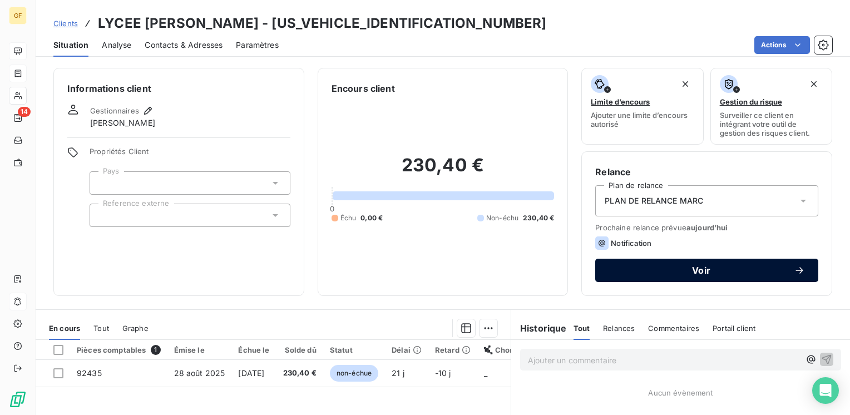
click at [681, 266] on span "Voir" at bounding box center [700, 270] width 185 height 9
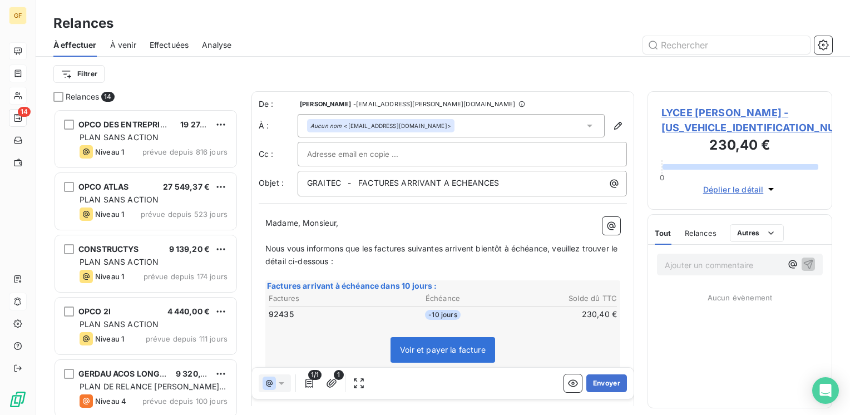
scroll to position [297, 176]
click at [603, 377] on button "Envoyer" at bounding box center [606, 383] width 41 height 18
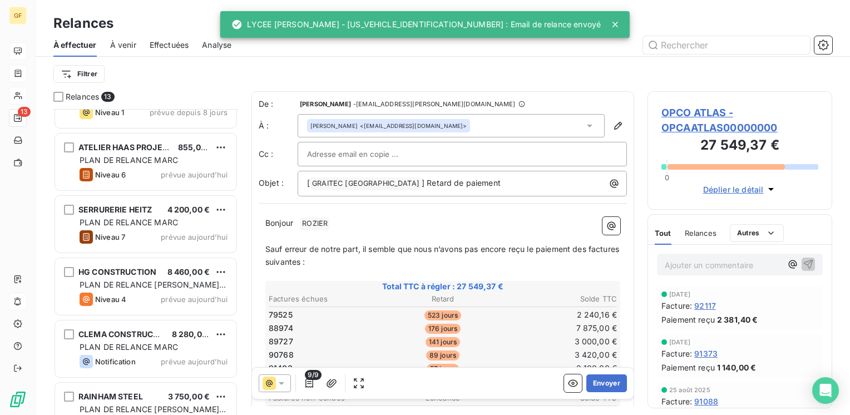
scroll to position [504, 0]
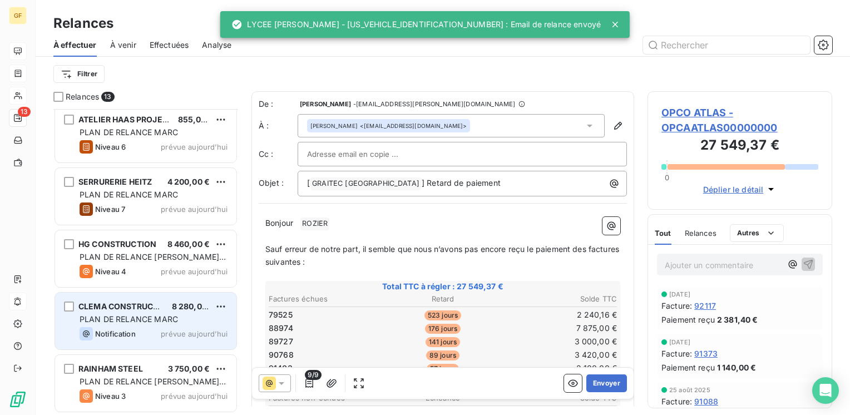
click at [163, 330] on span "prévue aujourd’hui" at bounding box center [194, 333] width 67 height 9
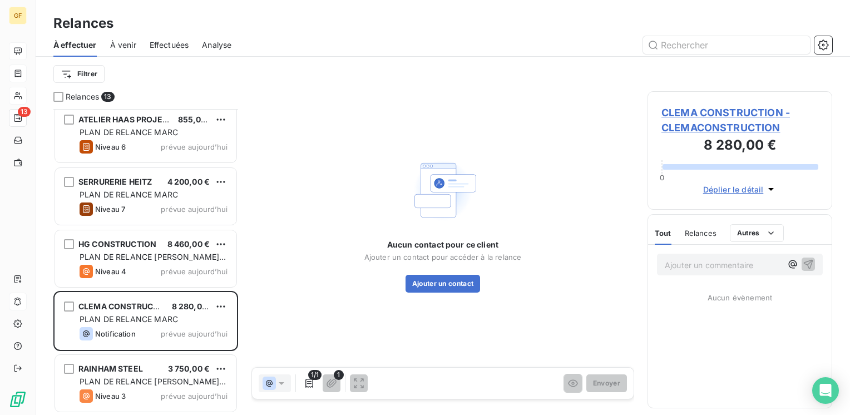
click at [703, 113] on span "CLEMA CONSTRUCTION - CLEMACONSTRUCTION" at bounding box center [739, 120] width 157 height 30
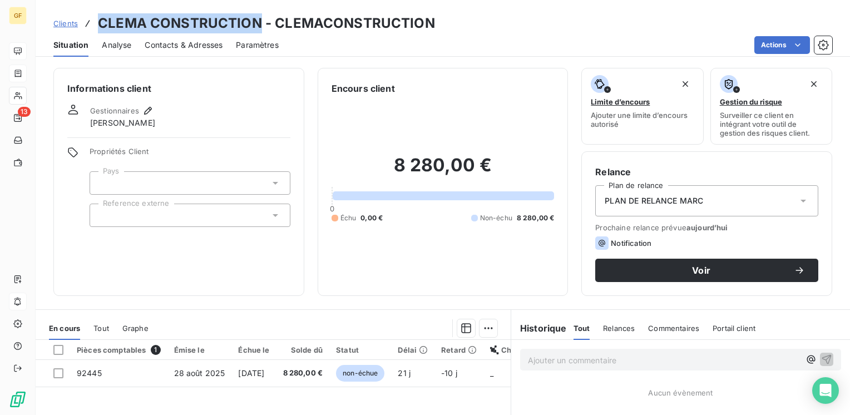
drag, startPoint x: 260, startPoint y: 19, endPoint x: 98, endPoint y: 23, distance: 161.9
click at [98, 23] on h3 "CLEMA CONSTRUCTION - CLEMACONSTRUCTION" at bounding box center [266, 23] width 337 height 20
copy h3 "CLEMA CONSTRUCTION"
drag, startPoint x: 200, startPoint y: 47, endPoint x: 240, endPoint y: 48, distance: 40.6
click at [201, 47] on span "Contacts & Adresses" at bounding box center [184, 44] width 78 height 11
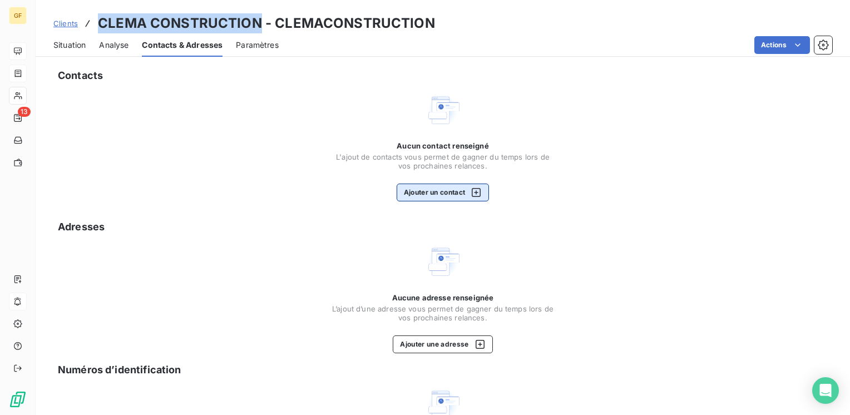
click at [426, 192] on button "Ajouter un contact" at bounding box center [442, 192] width 93 height 18
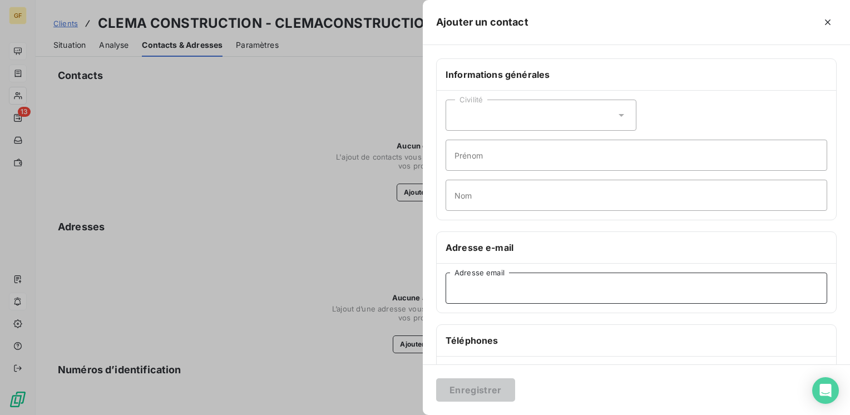
click at [503, 280] on input "Adresse email" at bounding box center [635, 287] width 381 height 31
paste input "[EMAIL_ADDRESS][DOMAIN_NAME]"
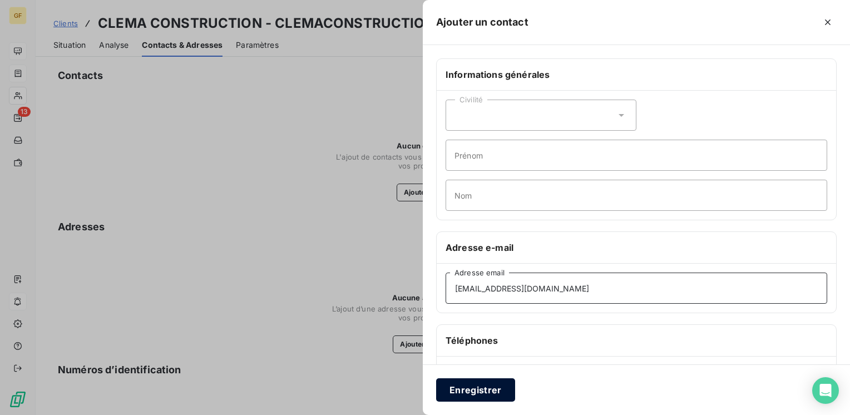
type input "[EMAIL_ADDRESS][DOMAIN_NAME]"
click at [478, 385] on button "Enregistrer" at bounding box center [475, 389] width 79 height 23
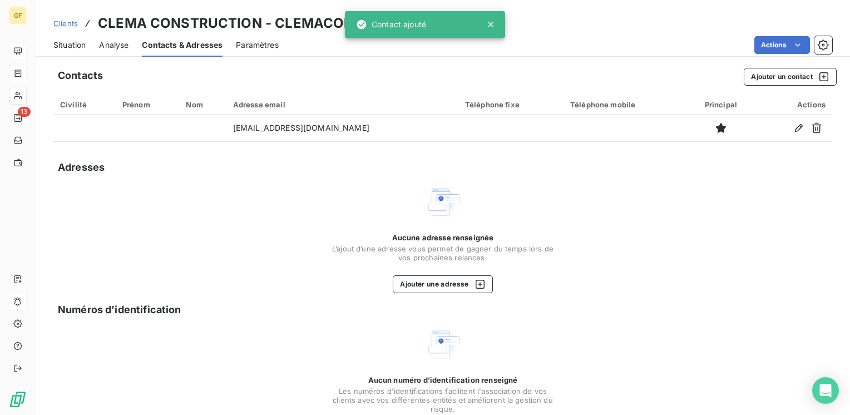
click at [71, 46] on span "Situation" at bounding box center [69, 44] width 32 height 11
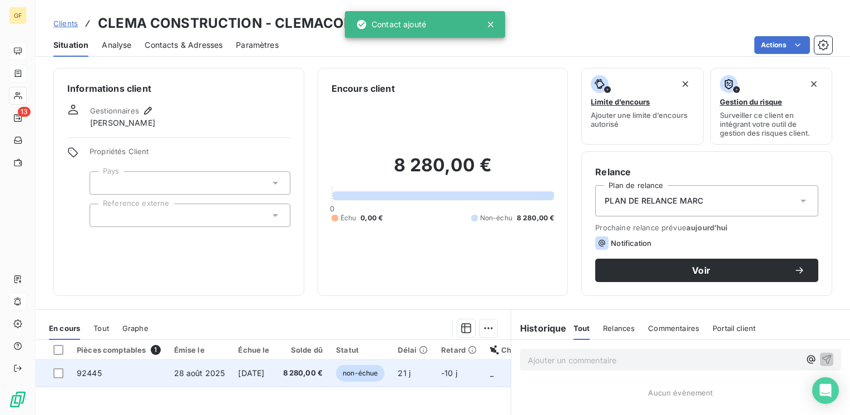
click at [276, 364] on td "[DATE]" at bounding box center [253, 373] width 44 height 27
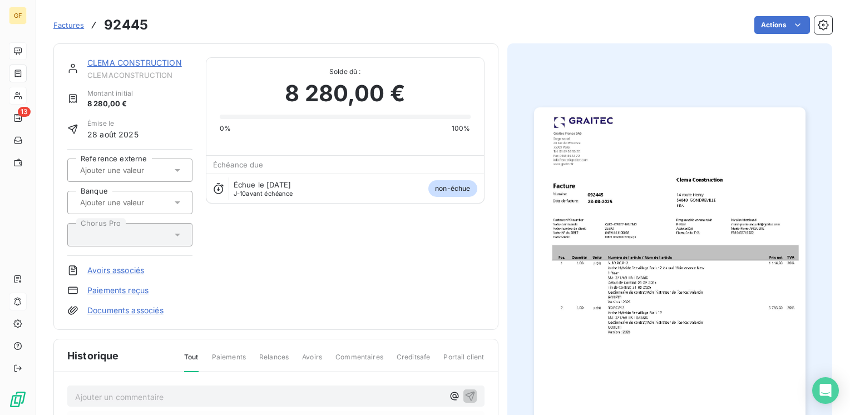
click at [629, 257] on img "button" at bounding box center [669, 298] width 271 height 383
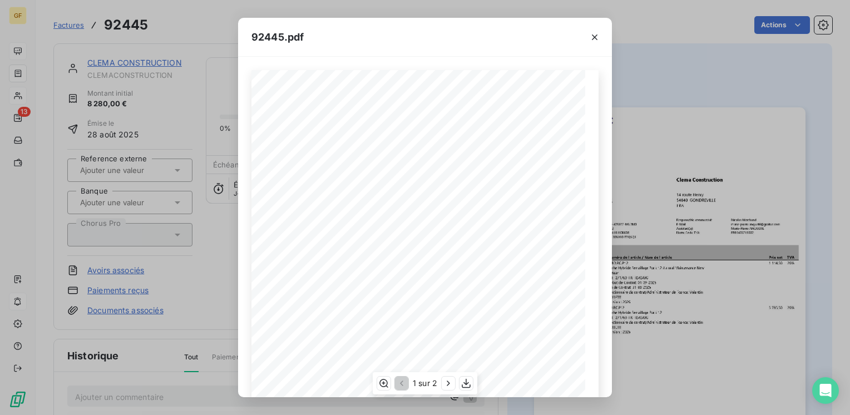
scroll to position [157, 0]
click at [446, 383] on icon "button" at bounding box center [448, 383] width 11 height 11
click at [596, 37] on icon "button" at bounding box center [594, 37] width 11 height 11
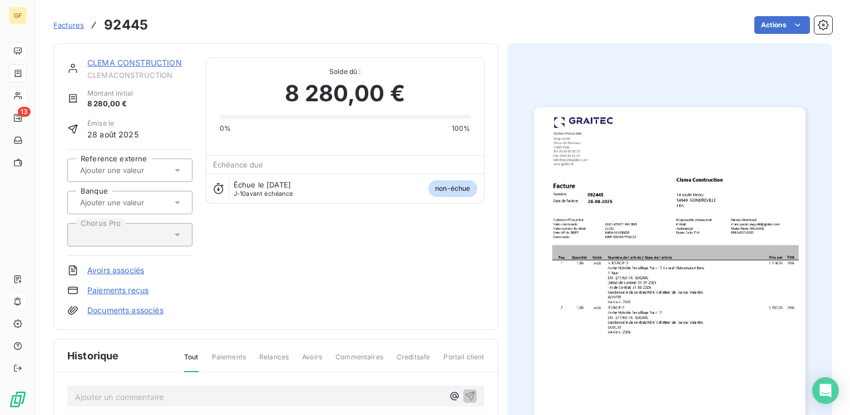
click at [129, 66] on link "CLEMA CONSTRUCTION" at bounding box center [134, 62] width 95 height 9
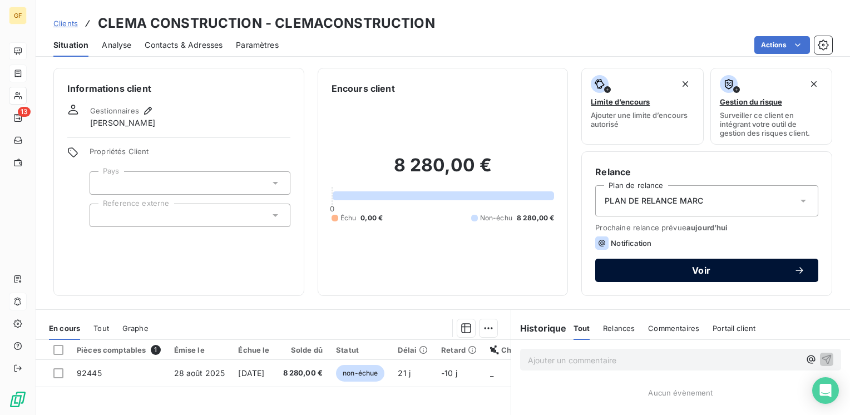
click at [637, 269] on span "Voir" at bounding box center [700, 270] width 185 height 9
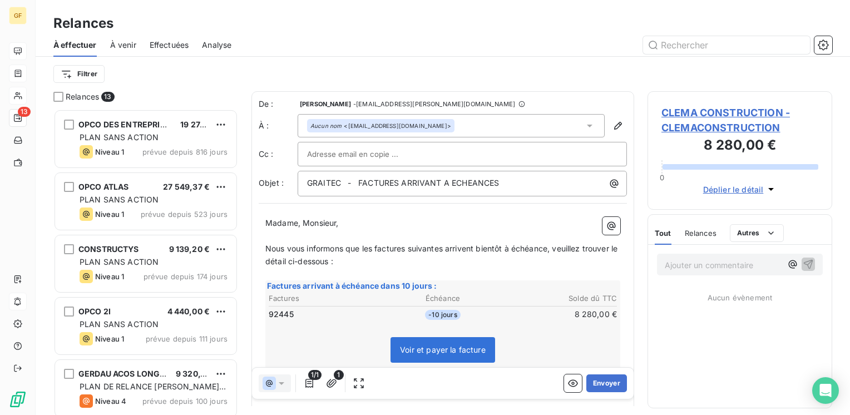
scroll to position [297, 176]
click at [596, 378] on button "Envoyer" at bounding box center [606, 383] width 41 height 18
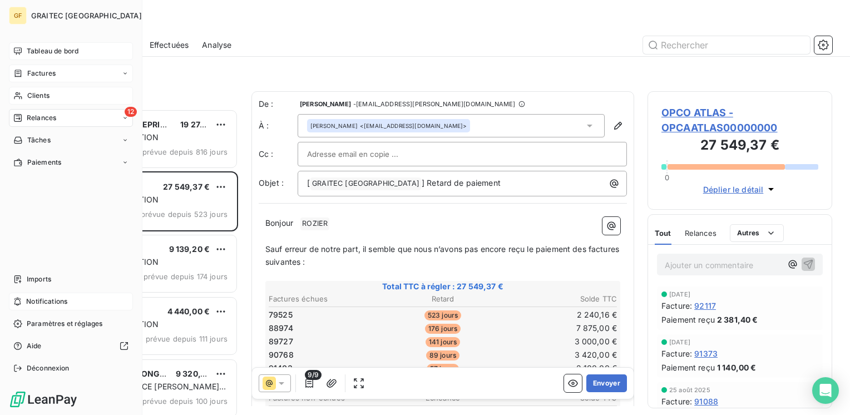
click at [39, 75] on span "Factures" at bounding box center [41, 73] width 28 height 10
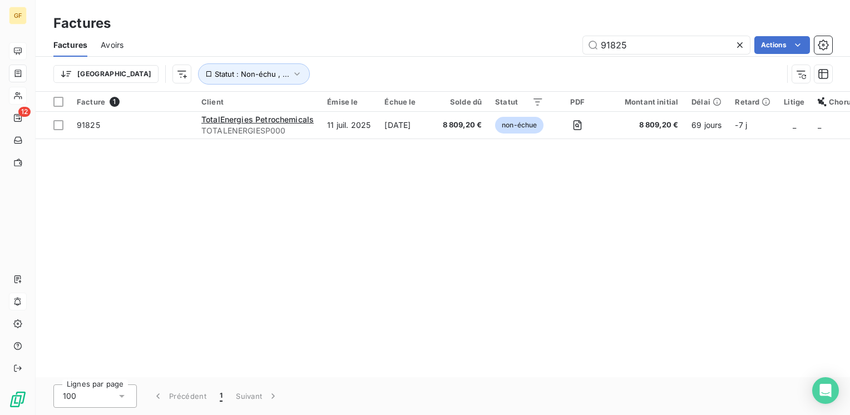
drag, startPoint x: 668, startPoint y: 44, endPoint x: 562, endPoint y: 54, distance: 106.7
click at [562, 54] on div "Factures Avoirs 91825 Actions" at bounding box center [443, 44] width 814 height 23
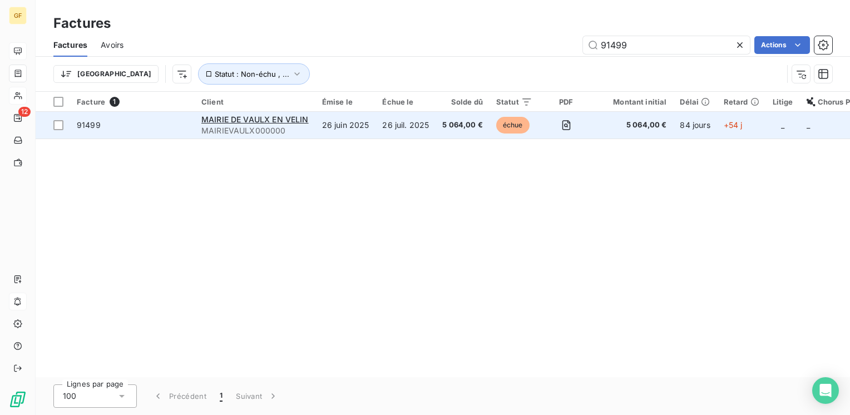
type input "91499"
click at [283, 114] on div "MAIRIE DE VAULX EN VELIN" at bounding box center [254, 119] width 107 height 11
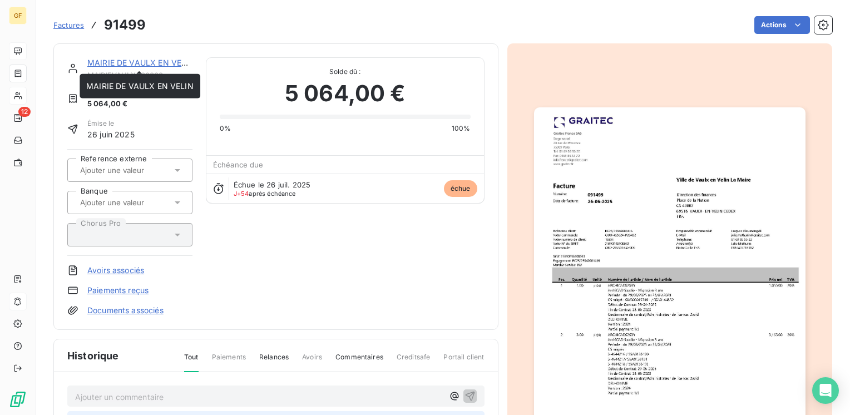
click at [152, 64] on link "MAIRIE DE VAULX EN VELIN" at bounding box center [140, 62] width 107 height 9
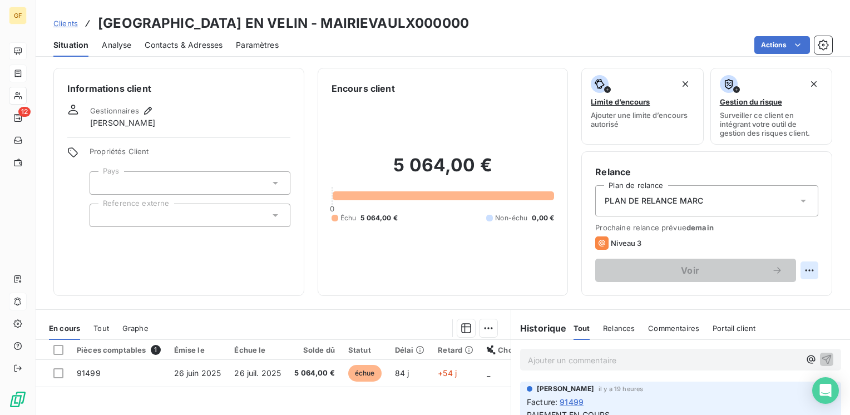
click at [802, 266] on html "GF 12 Clients MAIRIE DE VAULX EN VELIN - MAIRIEVAULX000000 Situation Analyse Co…" at bounding box center [425, 207] width 850 height 415
click at [778, 288] on div "Replanifier cette action" at bounding box center [755, 295] width 100 height 18
select select "8"
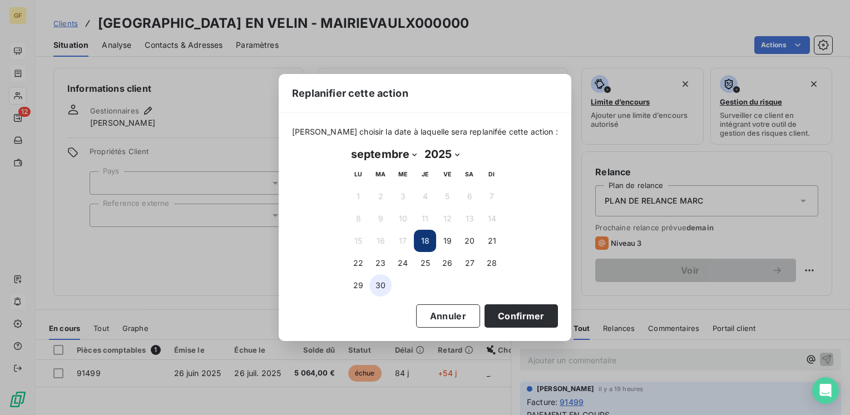
click at [380, 289] on button "30" at bounding box center [380, 285] width 22 height 22
click at [511, 315] on button "Confirmer" at bounding box center [520, 315] width 73 height 23
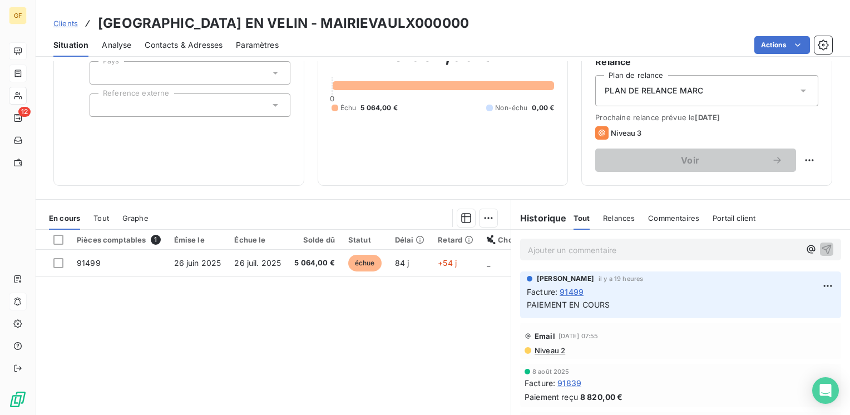
scroll to position [111, 0]
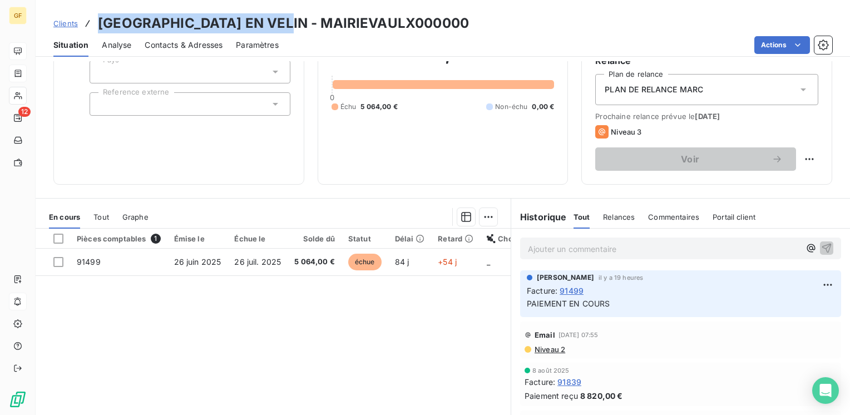
drag, startPoint x: 280, startPoint y: 20, endPoint x: 90, endPoint y: 10, distance: 189.9
click at [90, 10] on div "Clients MAIRIE DE VAULX EN VELIN - MAIRIEVAULX000000 Situation Analyse Contacts…" at bounding box center [443, 28] width 814 height 57
copy h3 "MAIRIE DE VAULX EN VELIN"
click at [808, 281] on html "GF 12 Clients MAIRIE DE VAULX EN VELIN - MAIRIEVAULX000000 Situation Analyse Co…" at bounding box center [425, 207] width 850 height 415
click at [772, 312] on div "Editer" at bounding box center [784, 309] width 62 height 18
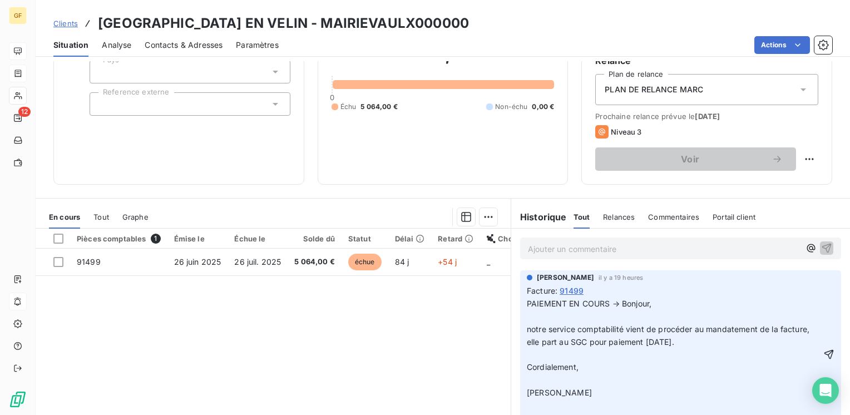
click at [663, 303] on p "PAIEMENT EN COURS → Bonjour," at bounding box center [674, 303] width 294 height 13
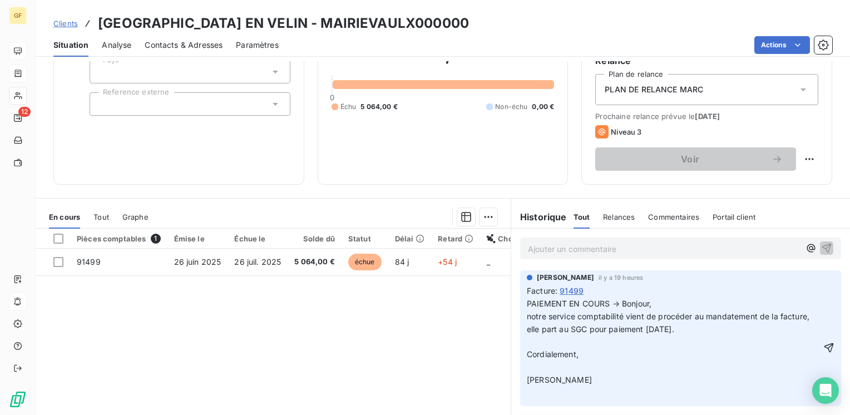
click at [709, 326] on p "notre service comptabilité vient de procéder au mandatement de la facture, elle…" at bounding box center [674, 323] width 294 height 26
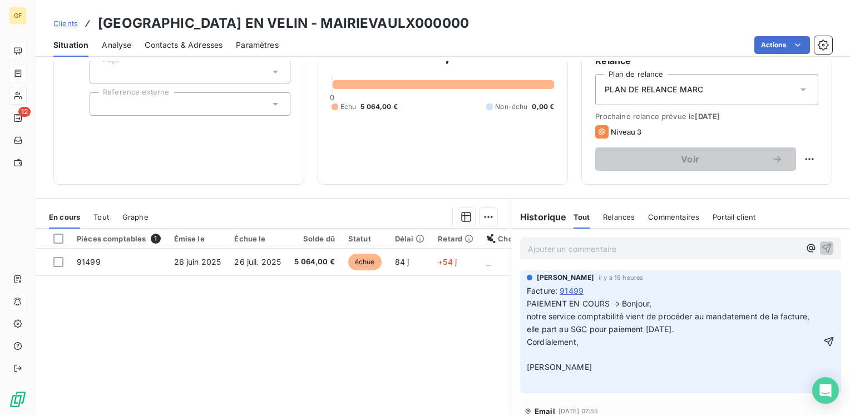
click at [579, 343] on p "Cordialement," at bounding box center [674, 342] width 294 height 13
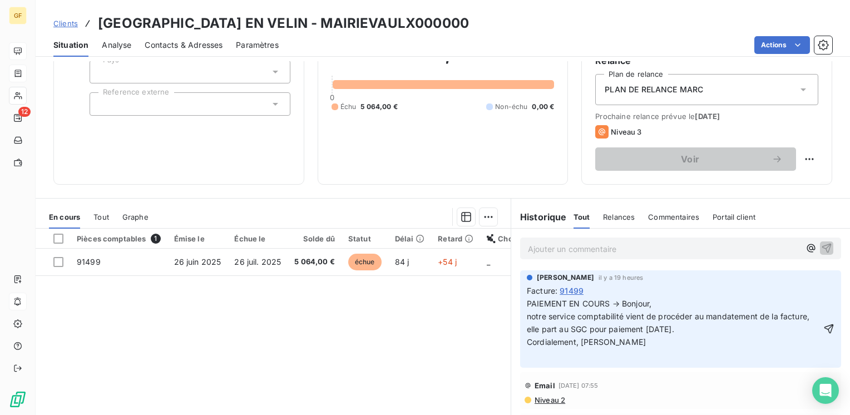
click at [571, 339] on span "Cordialement, [PERSON_NAME]" at bounding box center [586, 341] width 119 height 9
click at [660, 304] on p "PAIEMENT EN COURS → Bonjour," at bounding box center [674, 303] width 294 height 13
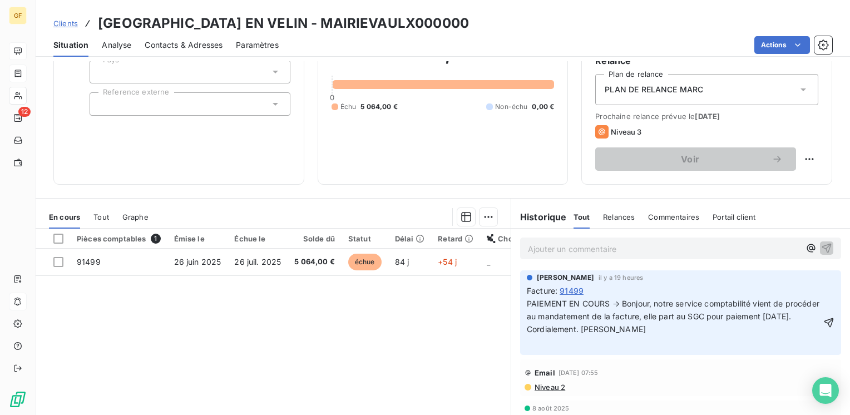
click at [572, 323] on p "PAIEMENT EN COURS → Bonjour, notre service comptabilité vient de procéder au ma…" at bounding box center [674, 310] width 294 height 26
click at [661, 355] on div "[PERSON_NAME] il y a 19 heures Facture : 91499 PAIEMENT EN COURS → Bonjour, not…" at bounding box center [680, 313] width 339 height 90
click at [552, 327] on span "PAIEMENT EN COURS → Bonjour, notre service comptabilité vient de procéder au ma…" at bounding box center [674, 316] width 295 height 35
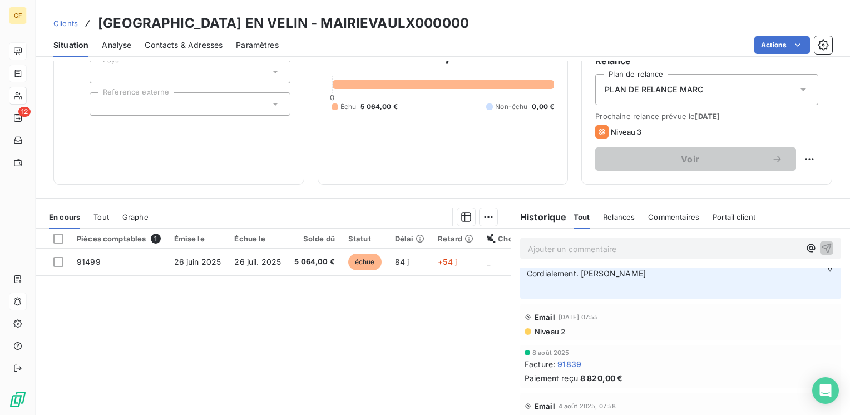
scroll to position [0, 0]
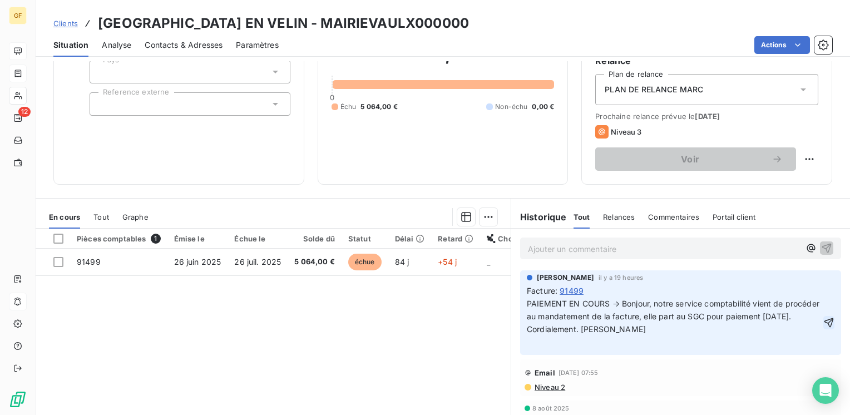
click at [824, 319] on icon "button" at bounding box center [828, 321] width 9 height 9
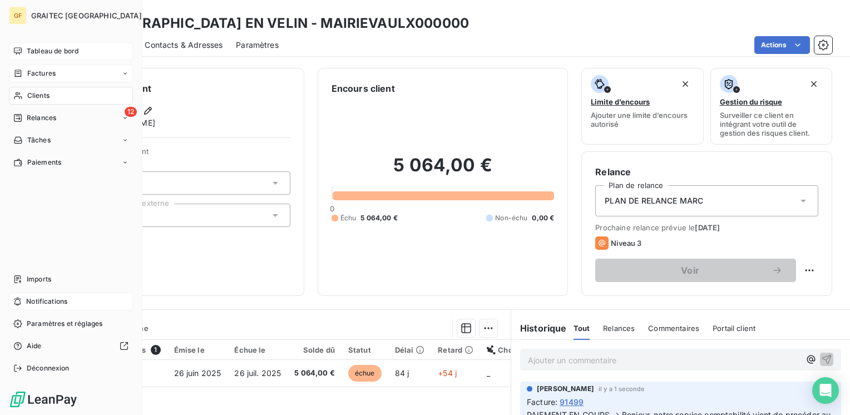
click at [31, 72] on span "Factures" at bounding box center [41, 73] width 28 height 10
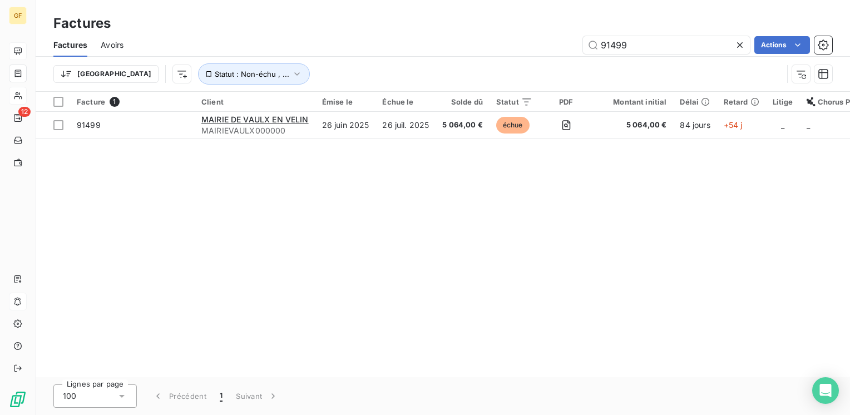
drag, startPoint x: 639, startPoint y: 37, endPoint x: 529, endPoint y: 54, distance: 110.9
click at [529, 54] on div "Factures Avoirs 91499 Actions" at bounding box center [443, 44] width 814 height 23
type input "92772"
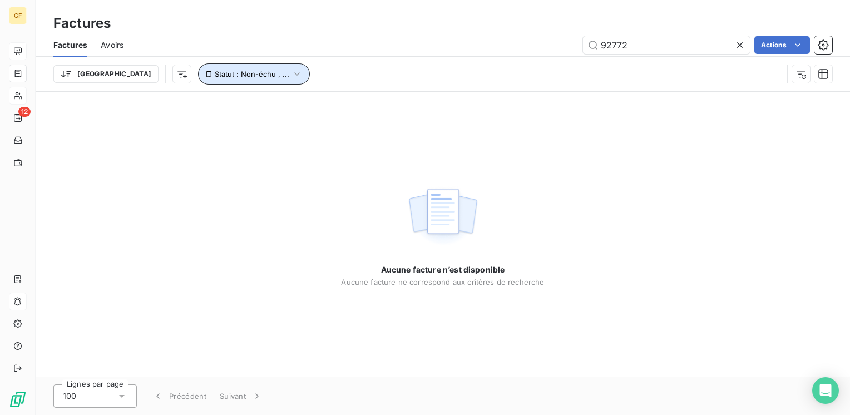
click at [215, 77] on span "Statut : Non-échu , ..." at bounding box center [252, 74] width 75 height 9
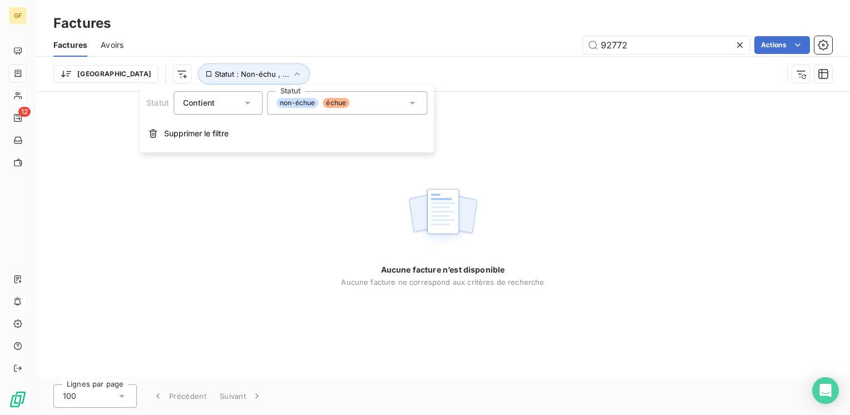
click at [341, 103] on span "échue" at bounding box center [335, 103] width 27 height 10
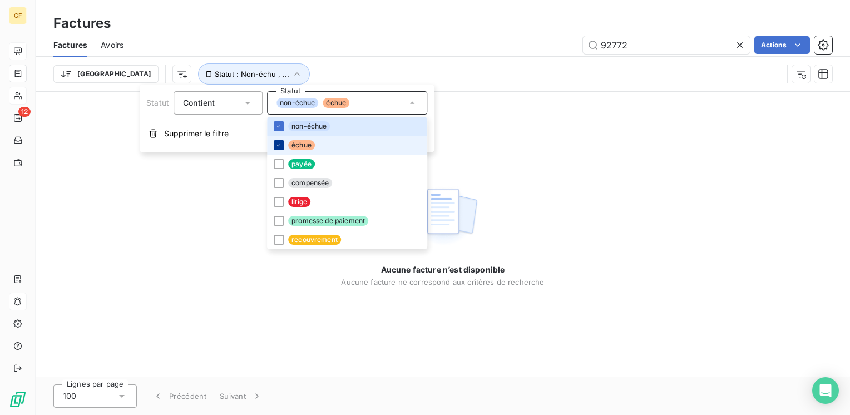
click at [280, 142] on icon at bounding box center [278, 145] width 7 height 7
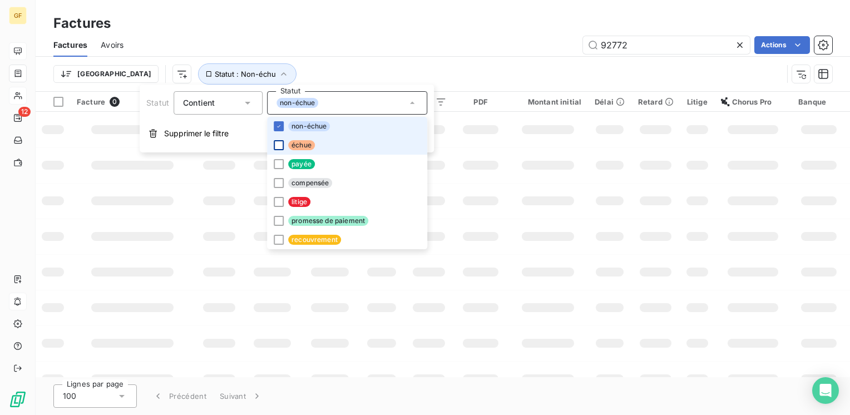
drag, startPoint x: 278, startPoint y: 128, endPoint x: 359, endPoint y: 126, distance: 80.7
click at [280, 128] on icon at bounding box center [278, 126] width 7 height 7
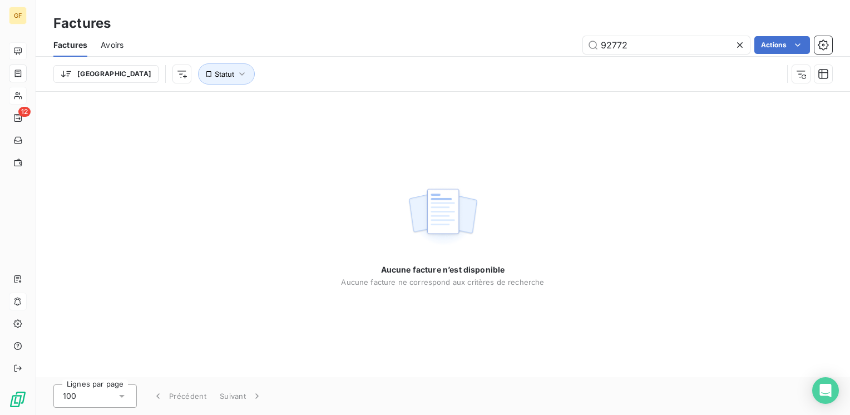
click at [724, 189] on div "Aucune facture n’est disponible Aucune facture ne correspond aux critères de re…" at bounding box center [443, 234] width 814 height 285
click at [643, 41] on input "92772" at bounding box center [666, 45] width 167 height 18
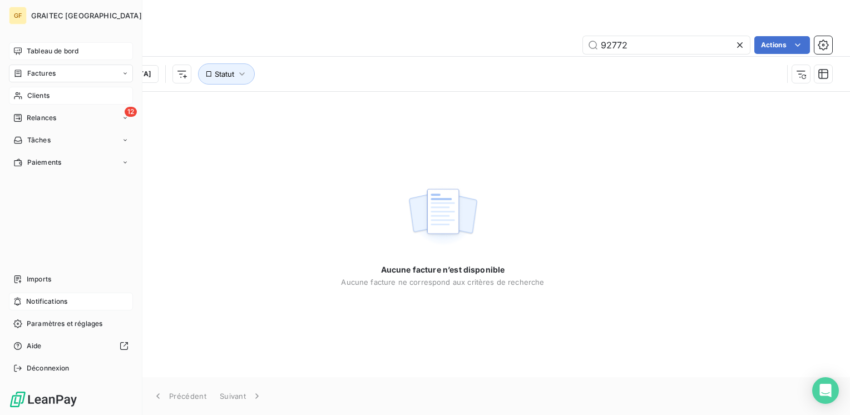
click at [29, 93] on span "Clients" at bounding box center [38, 96] width 22 height 10
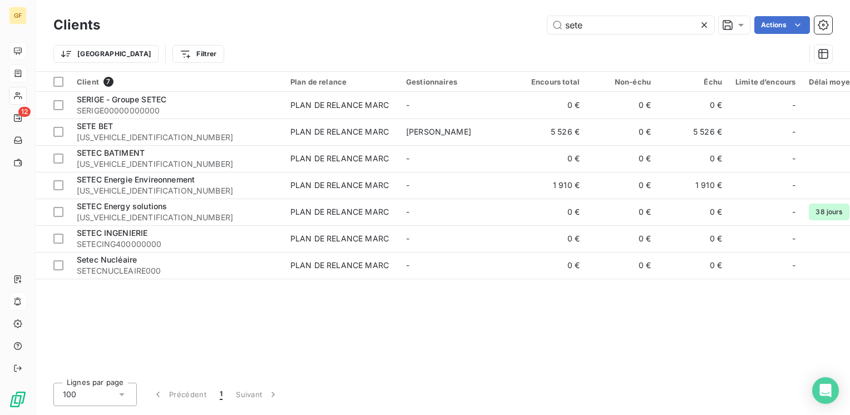
drag, startPoint x: 618, startPoint y: 29, endPoint x: 435, endPoint y: 44, distance: 184.1
click at [435, 44] on div "Clients sete Actions Trier Filtrer" at bounding box center [442, 42] width 778 height 58
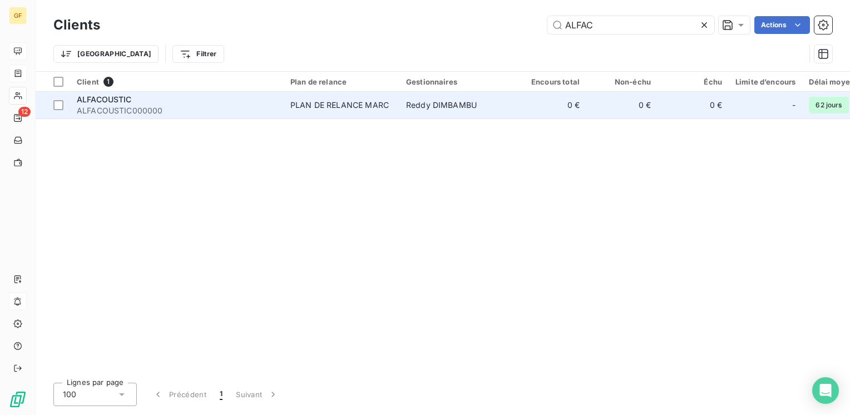
type input "ALFAC"
click at [291, 106] on div "PLAN DE RELANCE MARC" at bounding box center [339, 105] width 98 height 11
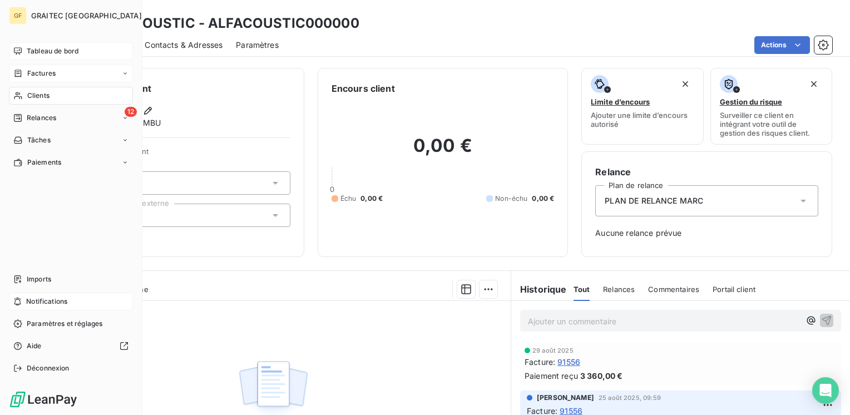
click at [34, 91] on span "Clients" at bounding box center [38, 96] width 22 height 10
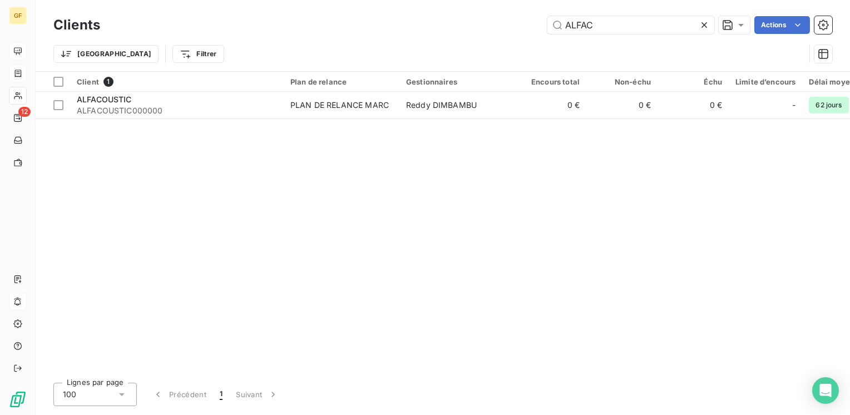
click at [704, 23] on icon at bounding box center [703, 24] width 11 height 11
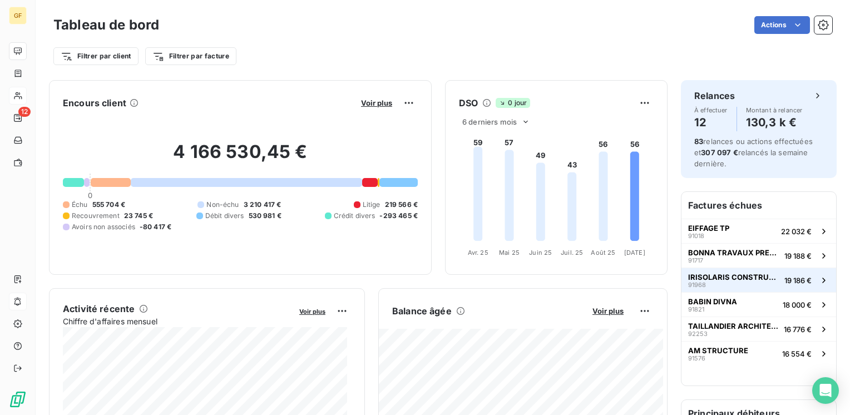
click at [704, 273] on span "IRISOLARIS CONSTRUCTION" at bounding box center [734, 276] width 92 height 9
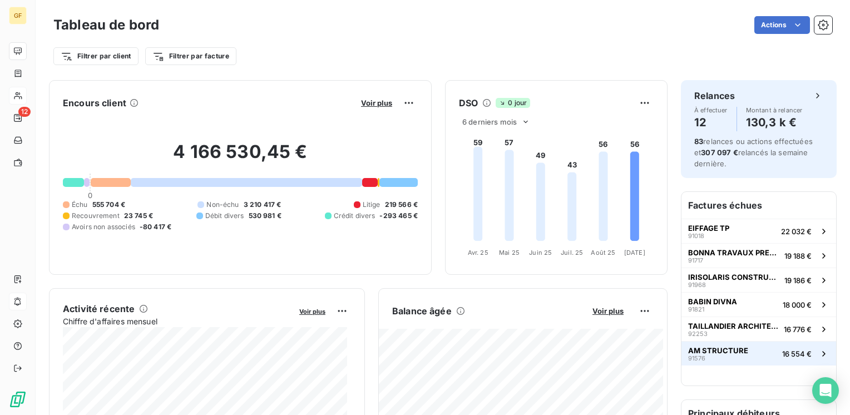
click at [704, 346] on span "AM STRUCTURE" at bounding box center [718, 350] width 60 height 9
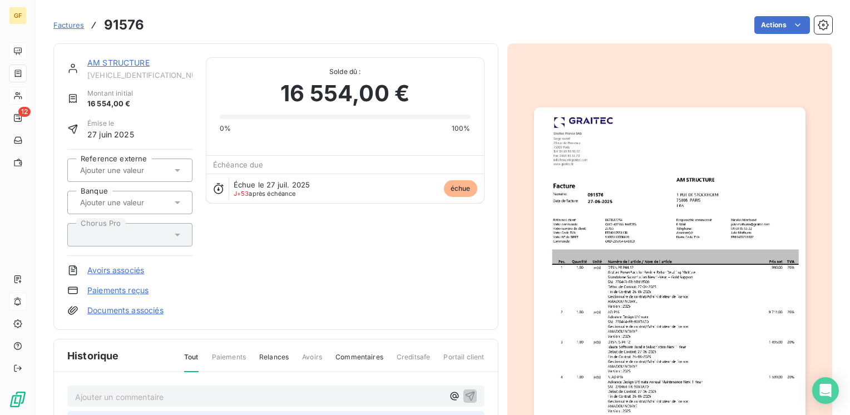
click at [136, 63] on link "AM STRUCTURE" at bounding box center [118, 62] width 62 height 9
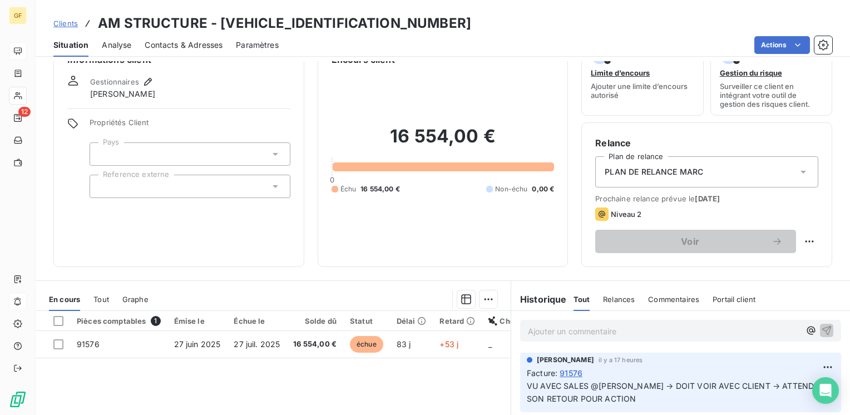
scroll to position [56, 0]
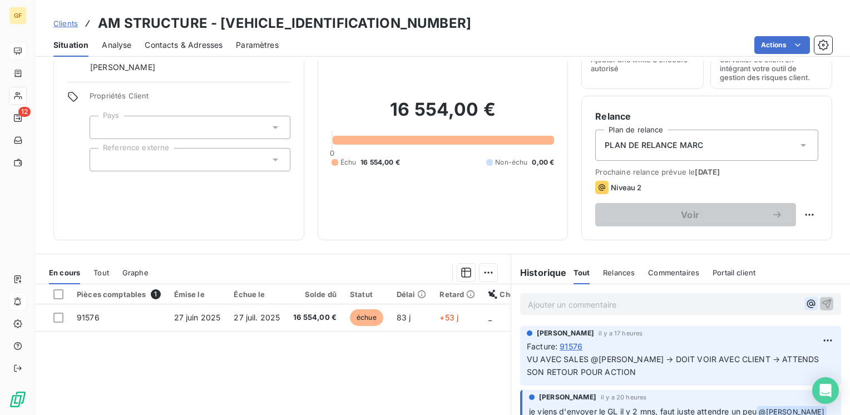
click at [805, 301] on icon "button" at bounding box center [810, 303] width 11 height 11
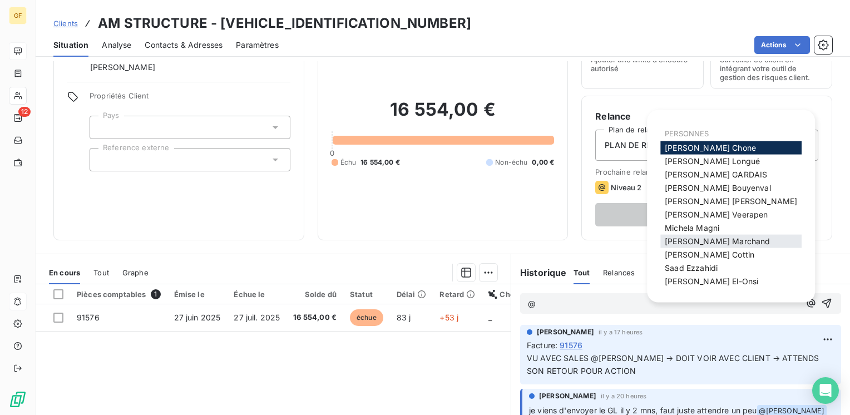
click at [713, 237] on span "[PERSON_NAME]" at bounding box center [716, 240] width 105 height 9
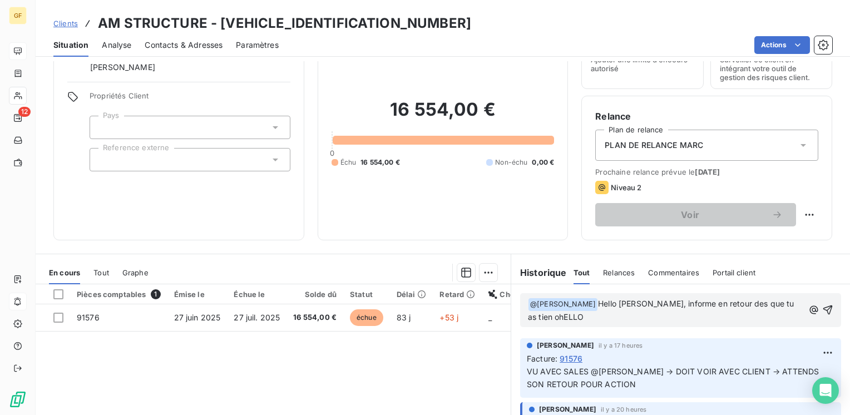
click at [719, 304] on span "Hello [PERSON_NAME], informe en retour des que tu as tien ohELLO" at bounding box center [662, 310] width 269 height 23
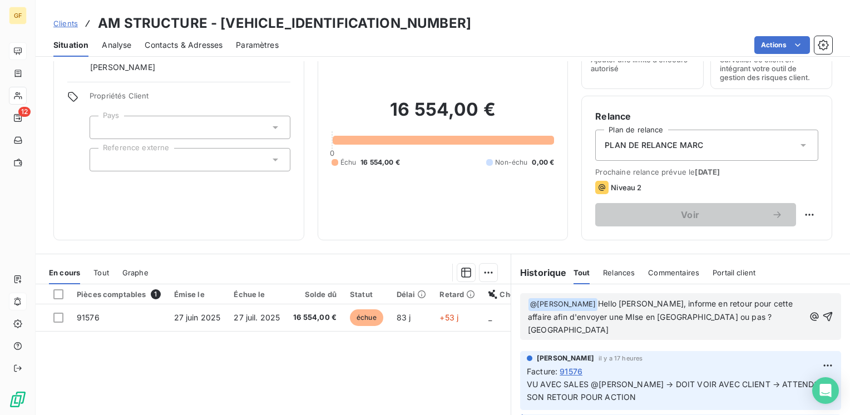
click at [602, 312] on span "Hello [PERSON_NAME], informe en retour pour cette affaire afin d'envoyer une MI…" at bounding box center [661, 317] width 267 height 36
click at [716, 299] on span "Hello [PERSON_NAME], informe en retour pour cette affaire afin d'envoyer une Mi…" at bounding box center [661, 317] width 267 height 36
click at [651, 303] on span "Hello [PERSON_NAME], informe en retour pour cette affaire afin d'envoyer une Mi…" at bounding box center [661, 317] width 267 height 36
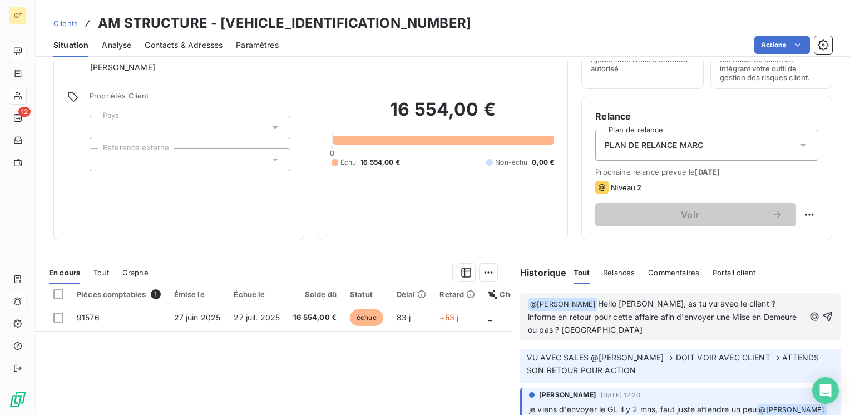
scroll to position [0, 0]
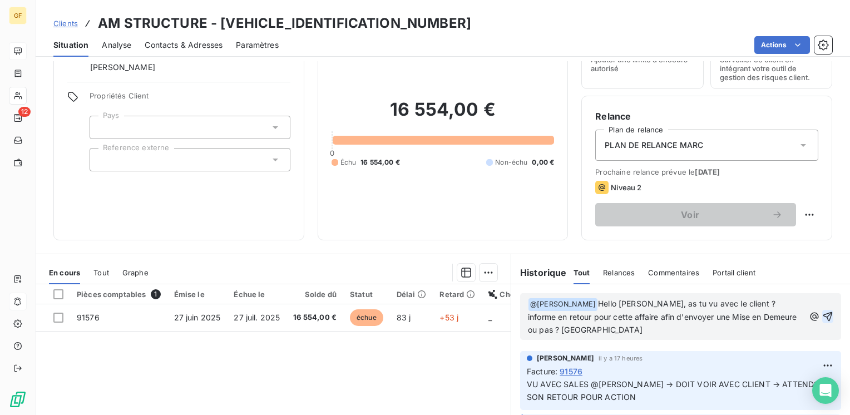
click at [822, 311] on icon "button" at bounding box center [827, 316] width 11 height 11
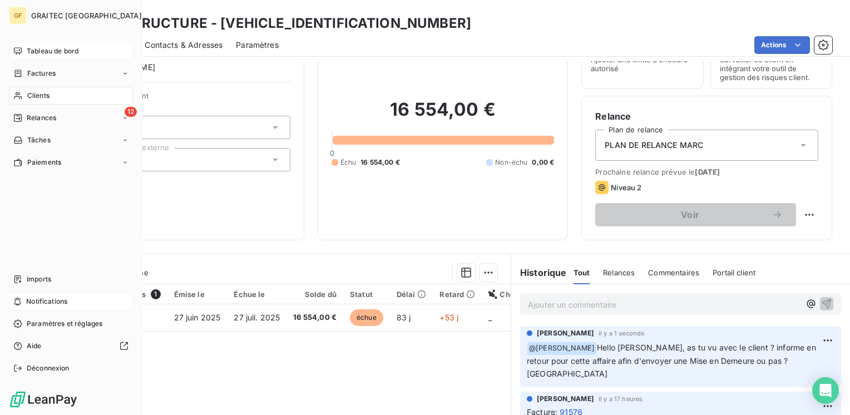
click at [61, 52] on span "Tableau de bord" at bounding box center [53, 51] width 52 height 10
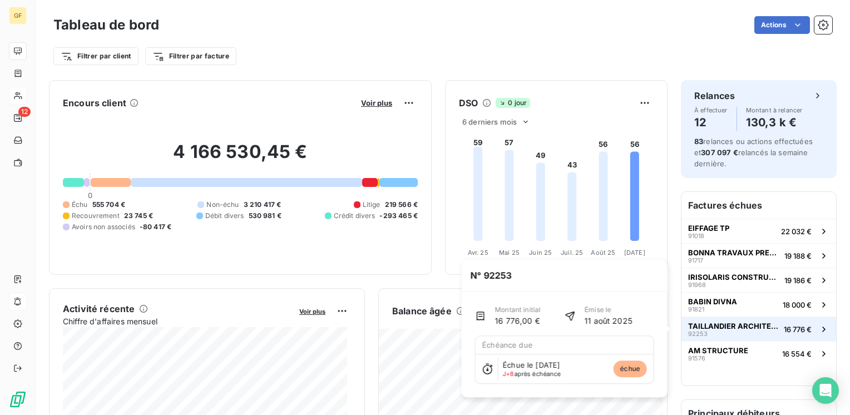
click at [704, 325] on span "TAILLANDIER ARCHITECTES ASSOCIES" at bounding box center [733, 325] width 91 height 9
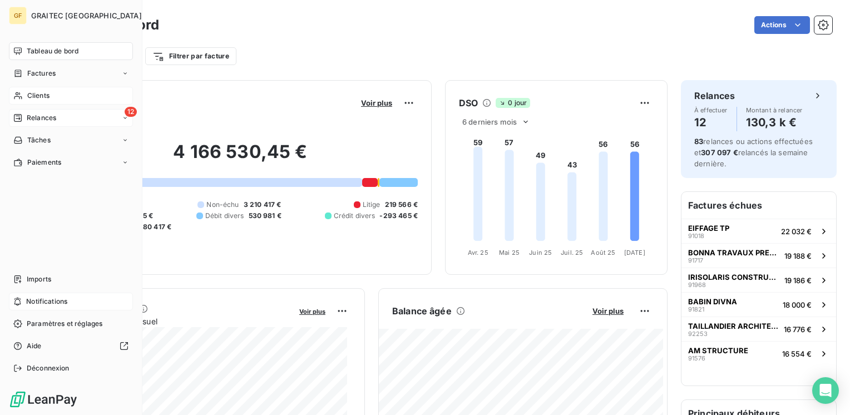
click at [42, 117] on span "Relances" at bounding box center [41, 118] width 29 height 10
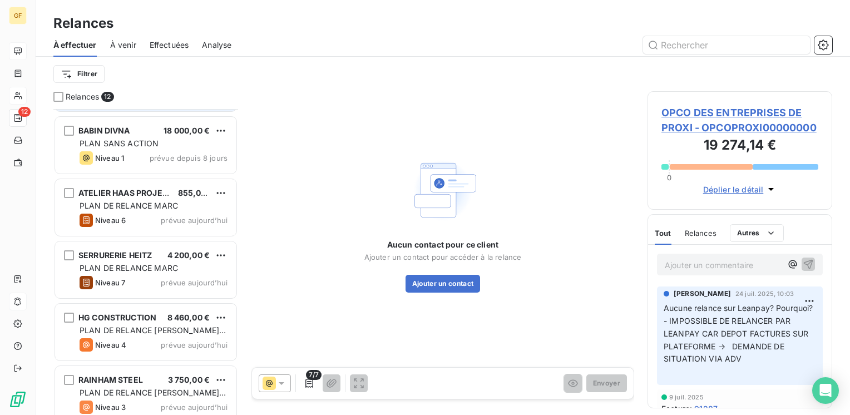
scroll to position [441, 0]
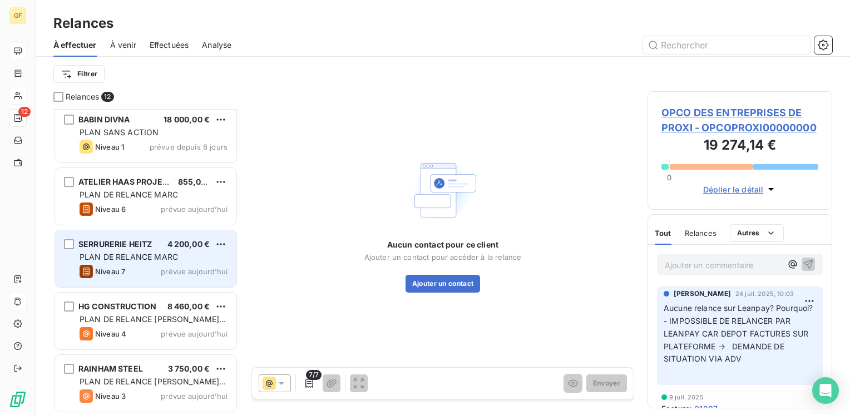
click at [142, 258] on span "PLAN DE RELANCE MARC" at bounding box center [129, 256] width 98 height 9
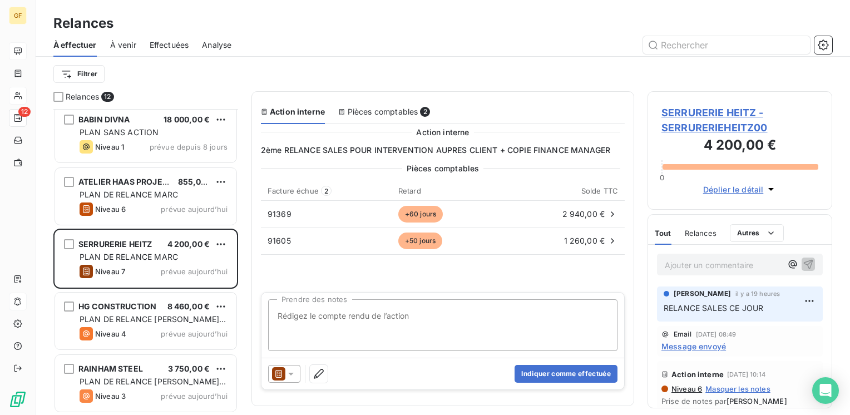
click at [688, 346] on span "Message envoyé" at bounding box center [693, 346] width 64 height 12
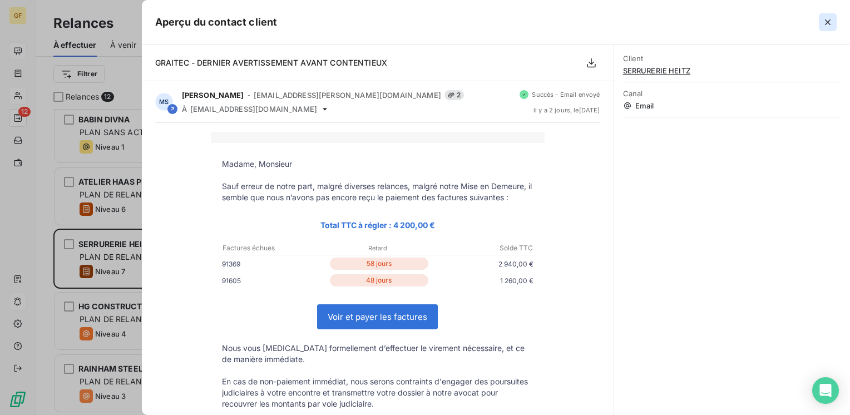
click at [828, 18] on icon "button" at bounding box center [827, 22] width 11 height 11
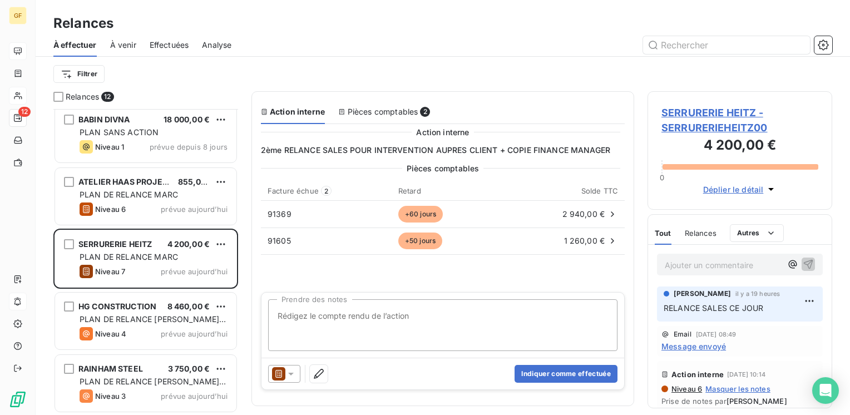
click at [681, 114] on span "SERRURERIE HEITZ - SERRURERIEHEITZ00" at bounding box center [739, 120] width 157 height 30
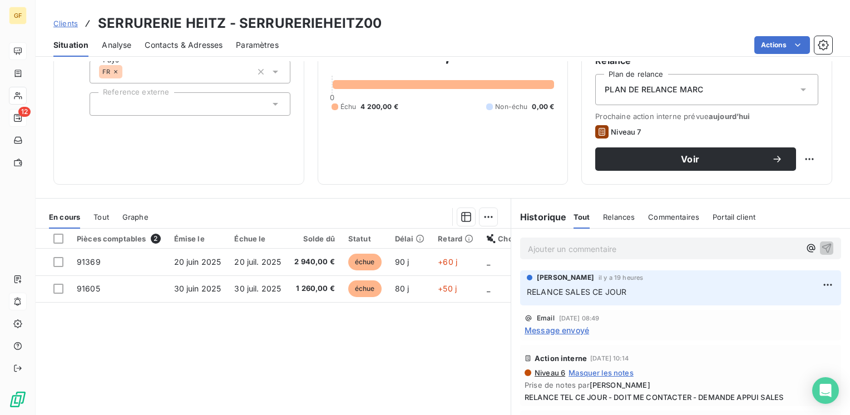
scroll to position [56, 0]
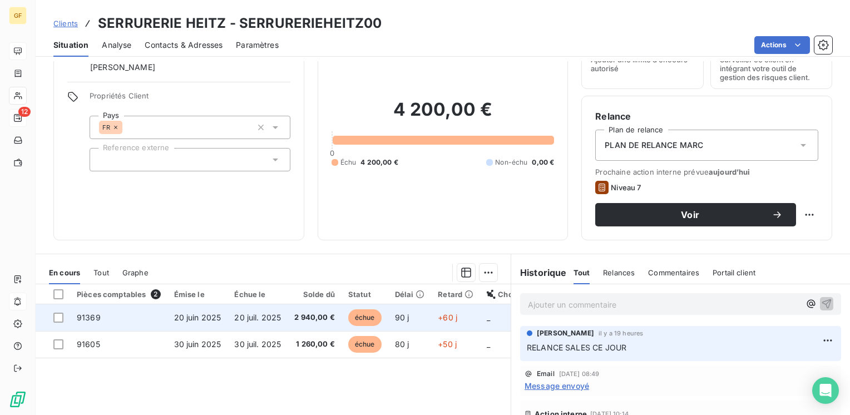
click at [227, 315] on td "20 juil. 2025" at bounding box center [257, 317] width 60 height 27
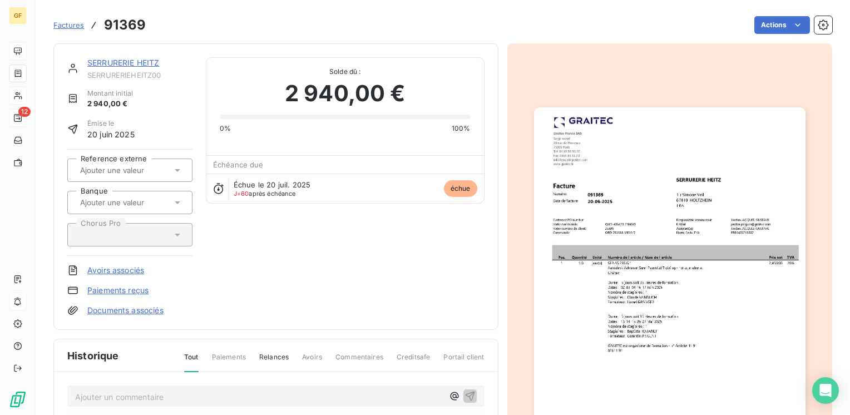
click at [647, 234] on img "button" at bounding box center [669, 298] width 271 height 383
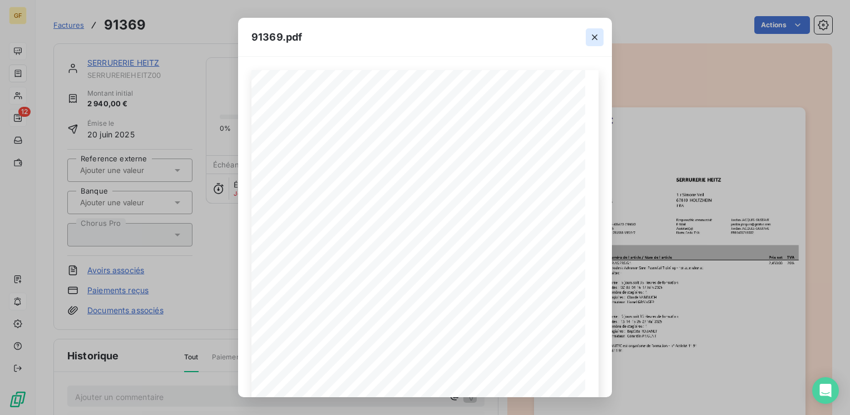
click at [597, 33] on icon "button" at bounding box center [594, 37] width 11 height 11
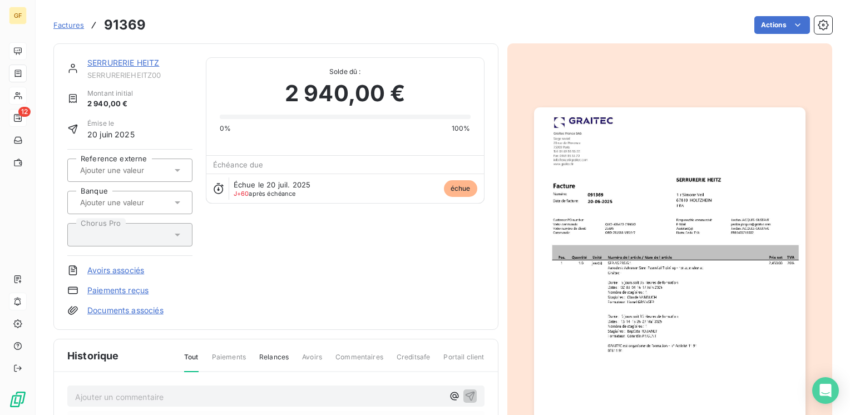
click at [100, 61] on link "SERRURERIE HEITZ" at bounding box center [123, 62] width 72 height 9
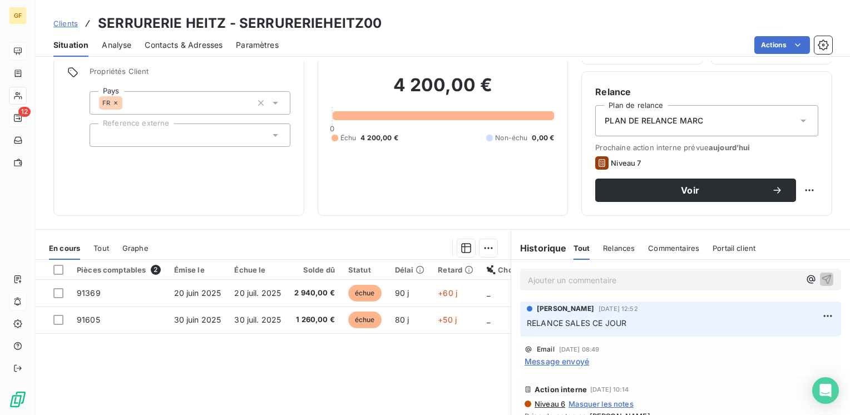
scroll to position [56, 0]
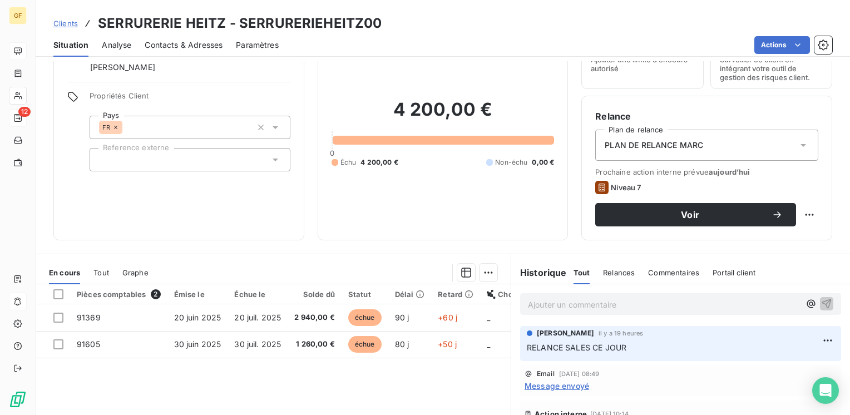
click at [558, 382] on span "Message envoyé" at bounding box center [556, 386] width 64 height 12
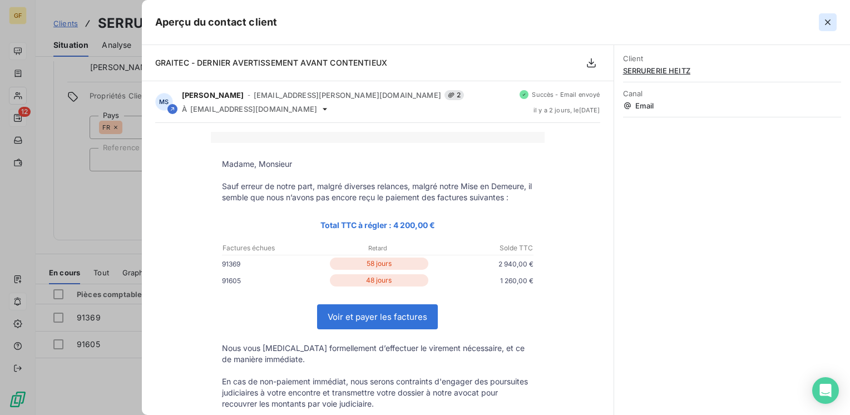
click at [828, 23] on icon "button" at bounding box center [828, 22] width 6 height 6
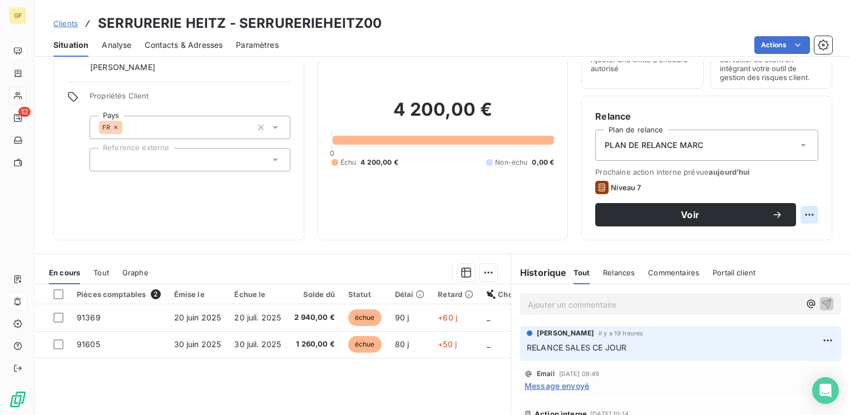
click at [798, 212] on html "GF 12 Clients SERRURERIE HEITZ - SERRURERIEHEITZ00 Situation Analyse Contacts &…" at bounding box center [425, 207] width 850 height 415
click at [769, 233] on div "Replanifier cette action" at bounding box center [755, 239] width 100 height 18
select select "8"
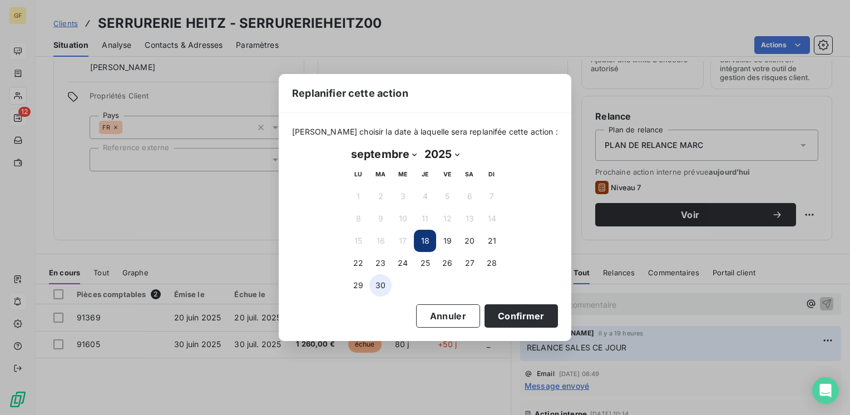
click at [379, 285] on button "30" at bounding box center [380, 285] width 22 height 22
click at [522, 315] on button "Confirmer" at bounding box center [520, 315] width 73 height 23
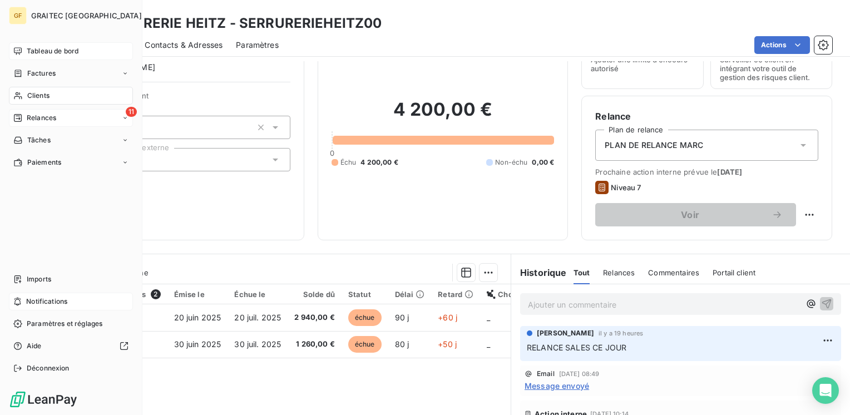
click at [29, 119] on span "Relances" at bounding box center [41, 118] width 29 height 10
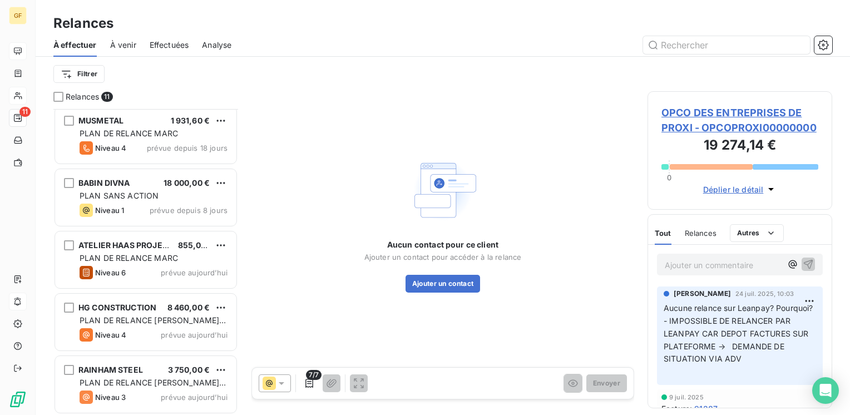
scroll to position [379, 0]
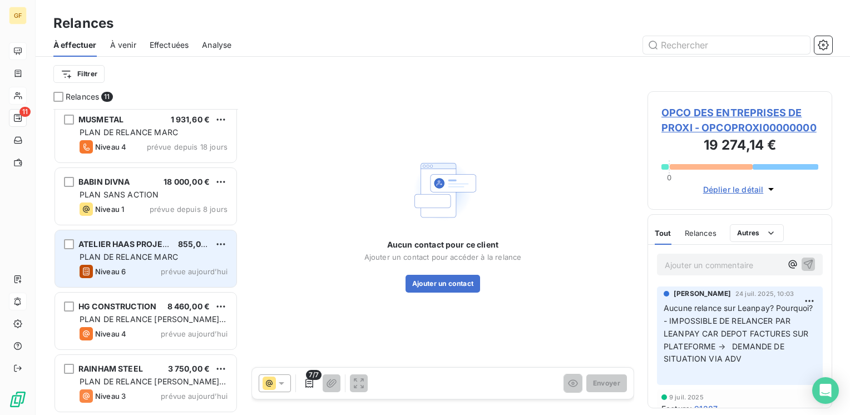
click at [158, 248] on span "ATELIER HAAS PROJET 3D" at bounding box center [128, 243] width 101 height 9
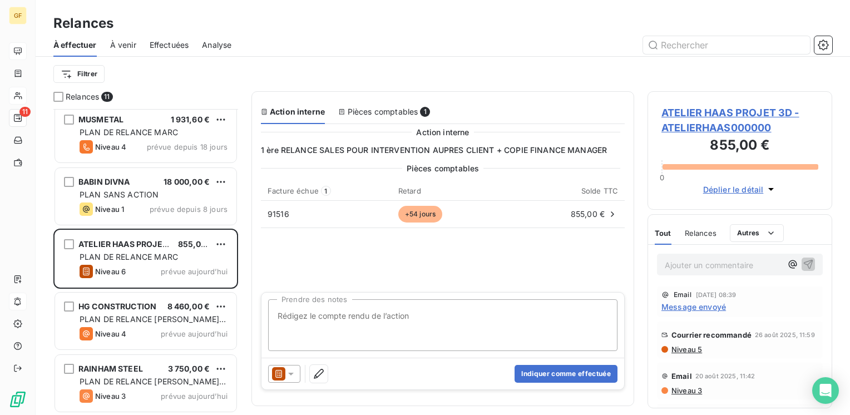
click at [679, 307] on span "Message envoyé" at bounding box center [693, 307] width 64 height 12
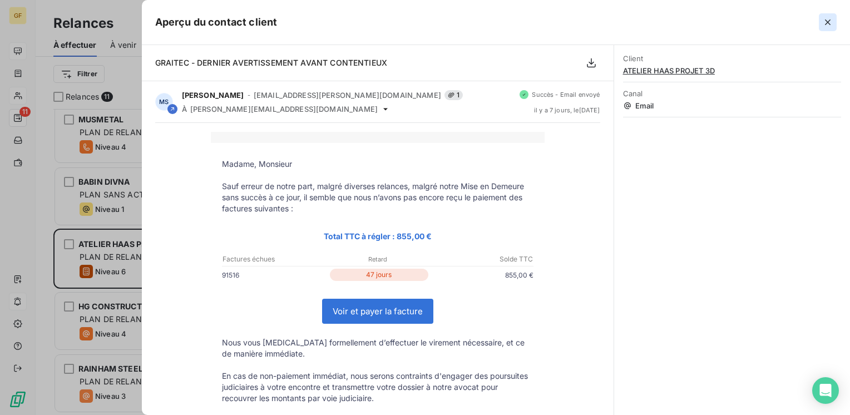
click at [830, 22] on icon "button" at bounding box center [827, 22] width 11 height 11
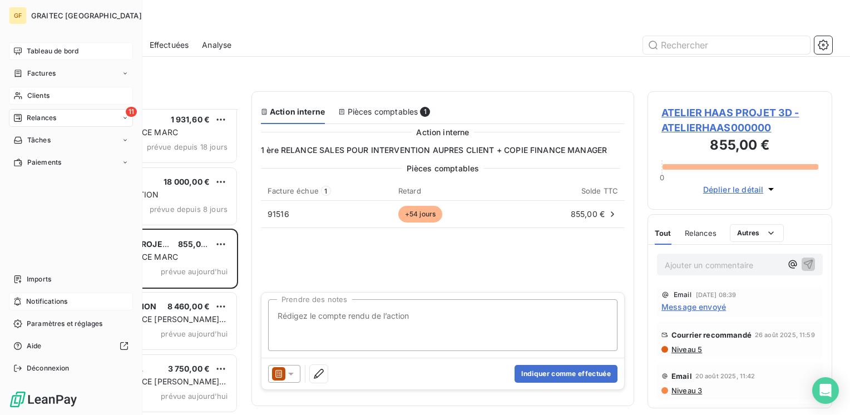
click at [31, 51] on span "Tableau de bord" at bounding box center [53, 51] width 52 height 10
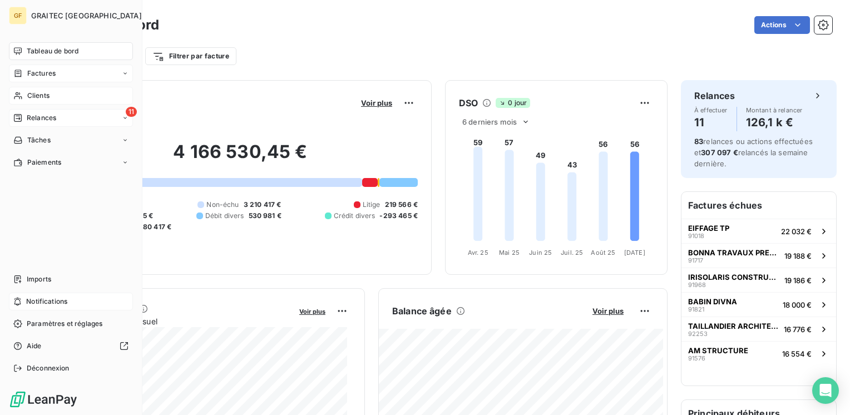
click at [42, 75] on span "Factures" at bounding box center [41, 73] width 28 height 10
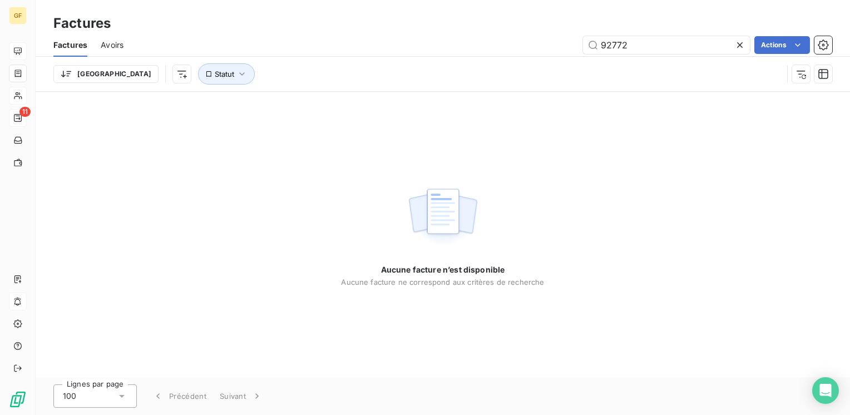
drag, startPoint x: 627, startPoint y: 49, endPoint x: 565, endPoint y: 52, distance: 62.3
click at [565, 52] on div "92772 Actions" at bounding box center [484, 45] width 695 height 18
type input "92445"
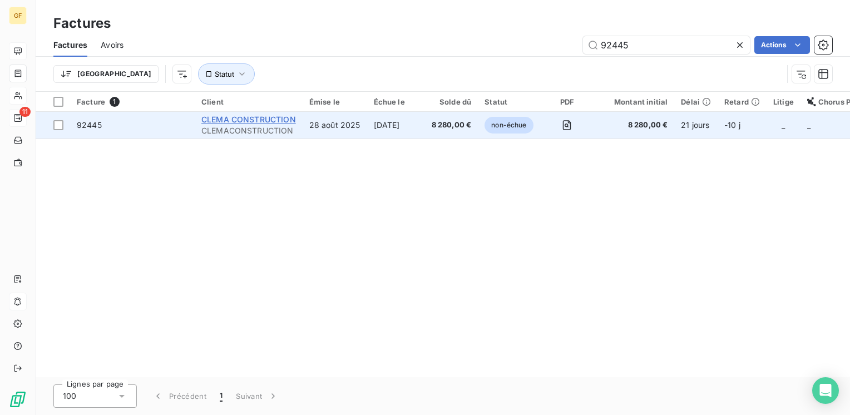
click at [261, 121] on span "CLEMA CONSTRUCTION" at bounding box center [248, 119] width 95 height 9
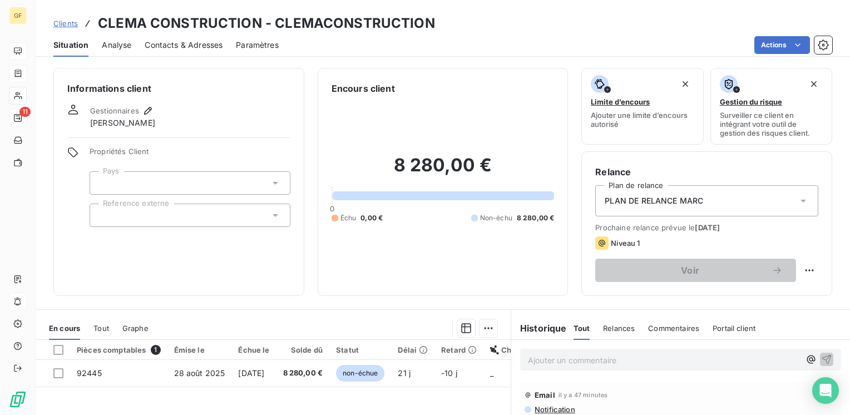
click at [209, 42] on span "Contacts & Adresses" at bounding box center [184, 44] width 78 height 11
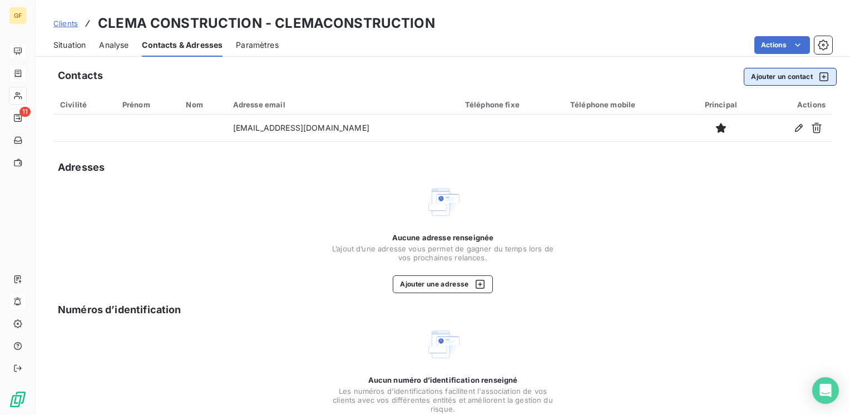
click at [763, 71] on button "Ajouter un contact" at bounding box center [789, 77] width 93 height 18
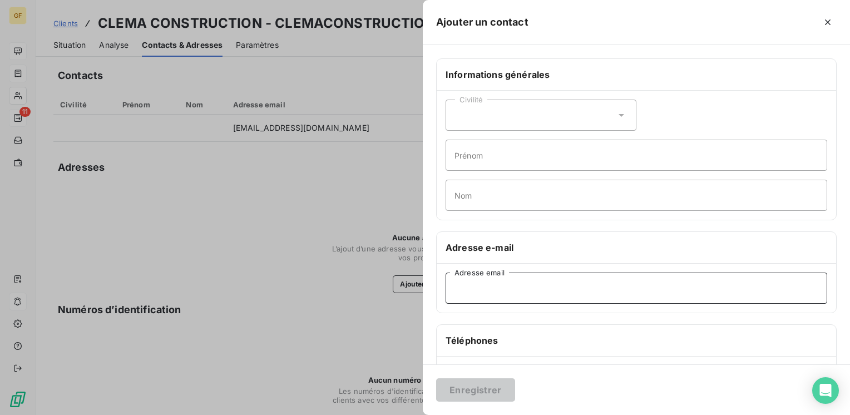
click at [472, 285] on input "Adresse email" at bounding box center [635, 287] width 381 height 31
paste input "[PERSON_NAME][EMAIL_ADDRESS][DOMAIN_NAME]"
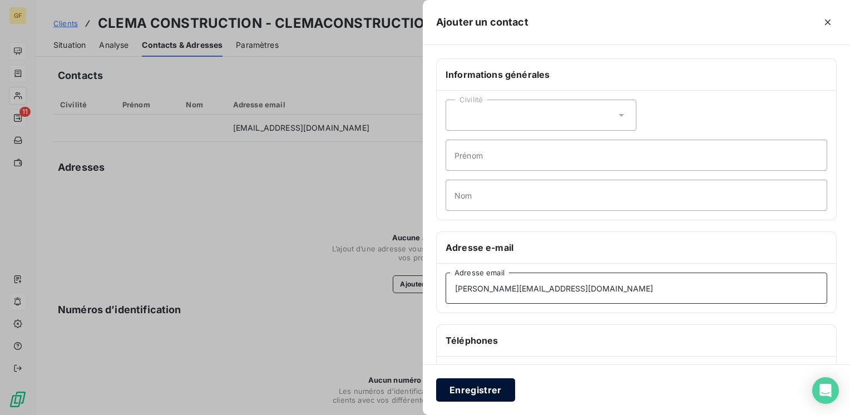
type input "[PERSON_NAME][EMAIL_ADDRESS][DOMAIN_NAME]"
click at [467, 397] on button "Enregistrer" at bounding box center [475, 389] width 79 height 23
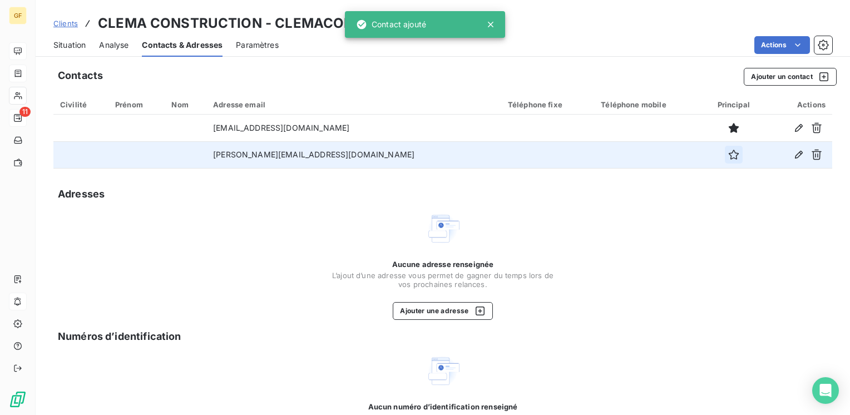
click at [728, 157] on icon "button" at bounding box center [733, 154] width 11 height 11
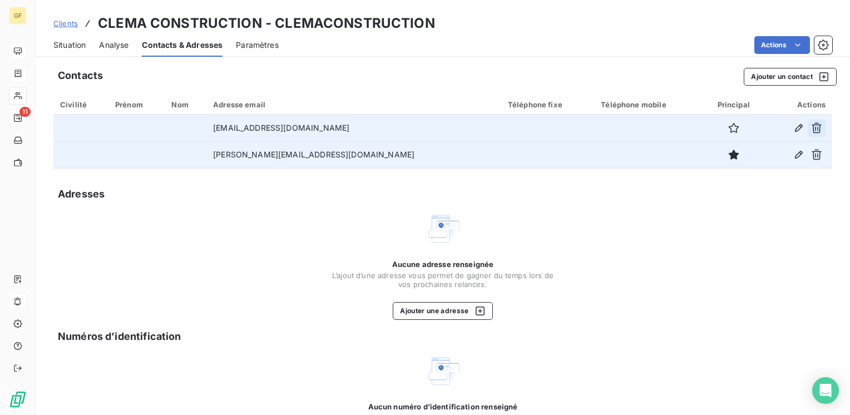
click at [811, 129] on icon "button" at bounding box center [816, 127] width 11 height 11
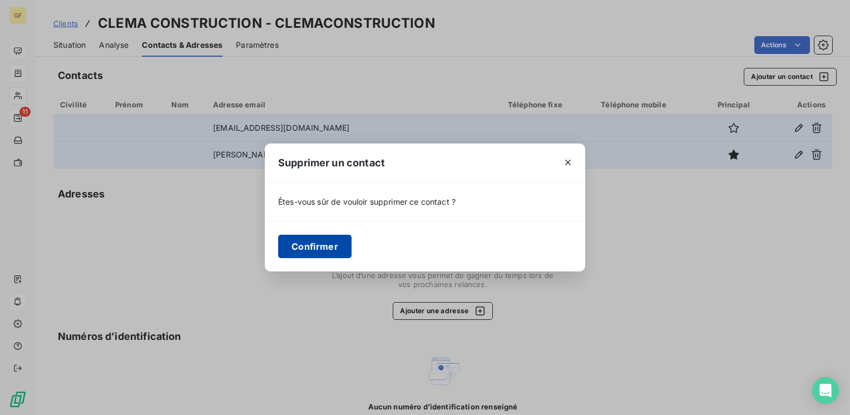
click at [320, 244] on button "Confirmer" at bounding box center [314, 246] width 73 height 23
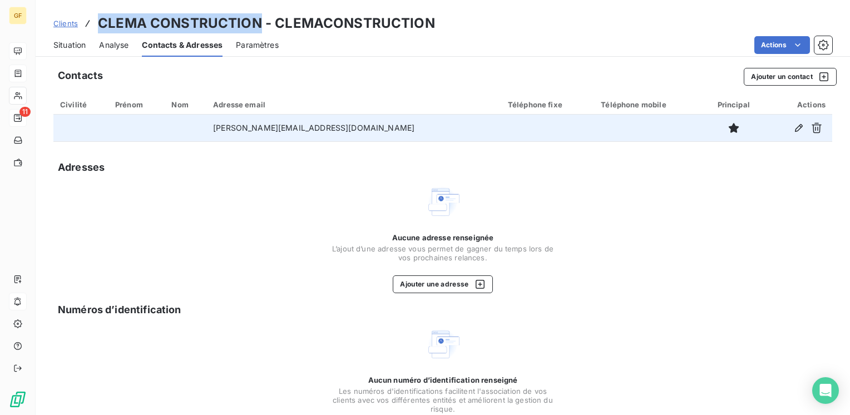
drag, startPoint x: 260, startPoint y: 22, endPoint x: 98, endPoint y: 22, distance: 161.8
click at [98, 22] on h3 "CLEMA CONSTRUCTION - CLEMACONSTRUCTION" at bounding box center [266, 23] width 337 height 20
copy h3 "CLEMA CONSTRUCTION"
drag, startPoint x: 64, startPoint y: 46, endPoint x: 294, endPoint y: 61, distance: 230.7
click at [64, 46] on span "Situation" at bounding box center [69, 44] width 32 height 11
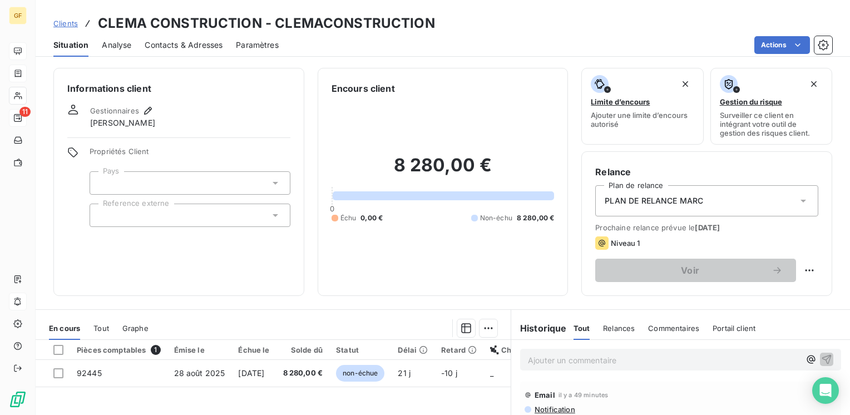
click at [538, 355] on p "Ajouter un commentaire ﻿" at bounding box center [664, 360] width 272 height 14
click at [821, 358] on icon "button" at bounding box center [826, 358] width 11 height 11
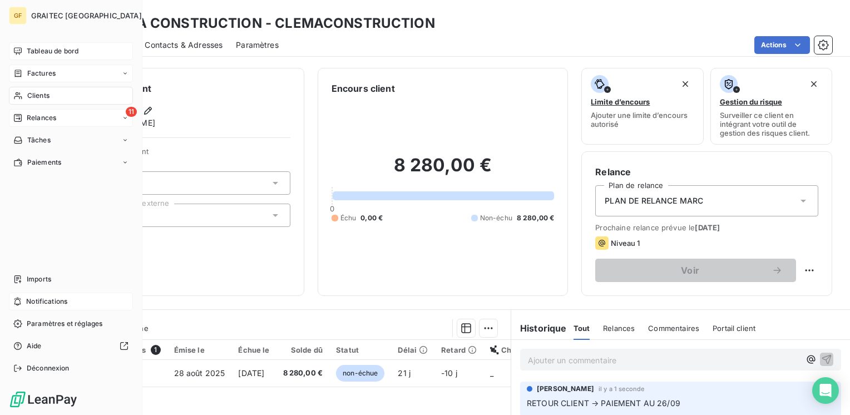
click at [36, 67] on div "Factures" at bounding box center [71, 73] width 124 height 18
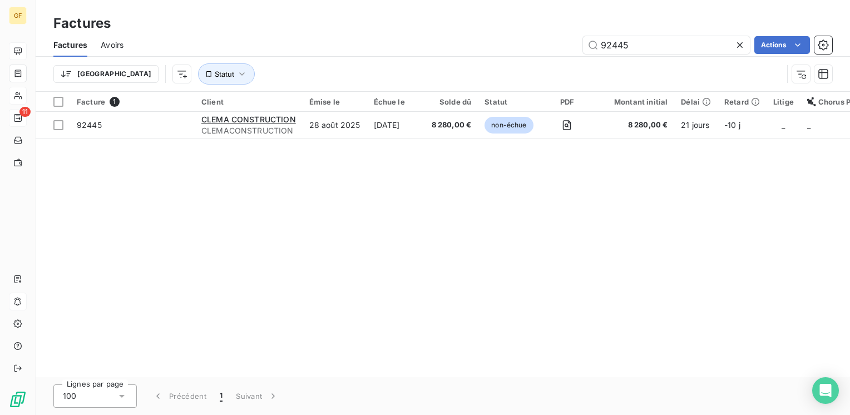
drag, startPoint x: 607, startPoint y: 44, endPoint x: 562, endPoint y: 50, distance: 45.4
click at [562, 50] on div "92445 Actions" at bounding box center [484, 45] width 695 height 18
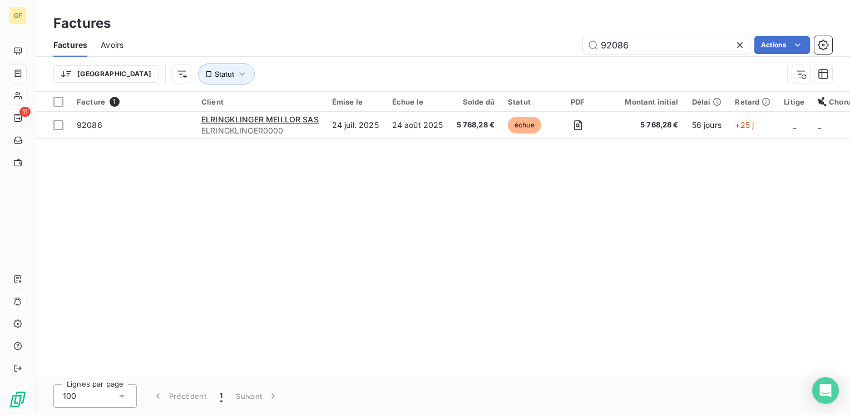
type input "92086"
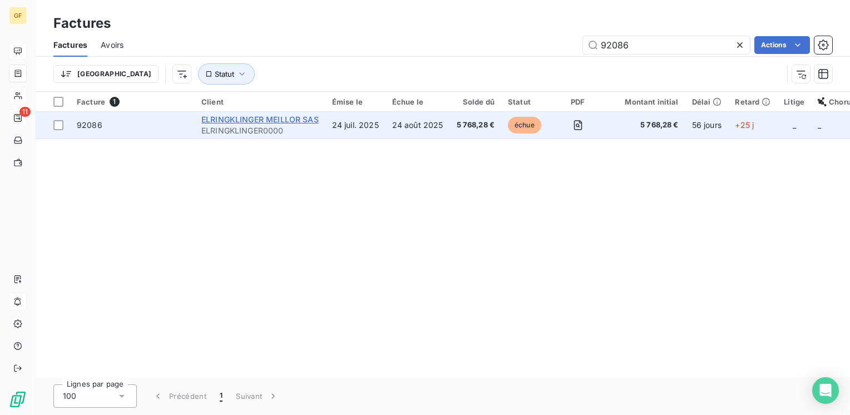
click at [242, 118] on span "ELRINGKLINGER MEILLOR SAS" at bounding box center [259, 119] width 117 height 9
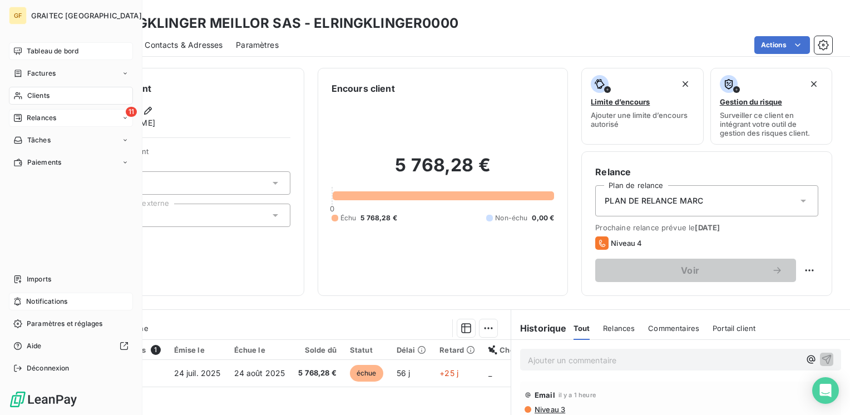
click at [27, 114] on span "Relances" at bounding box center [41, 118] width 29 height 10
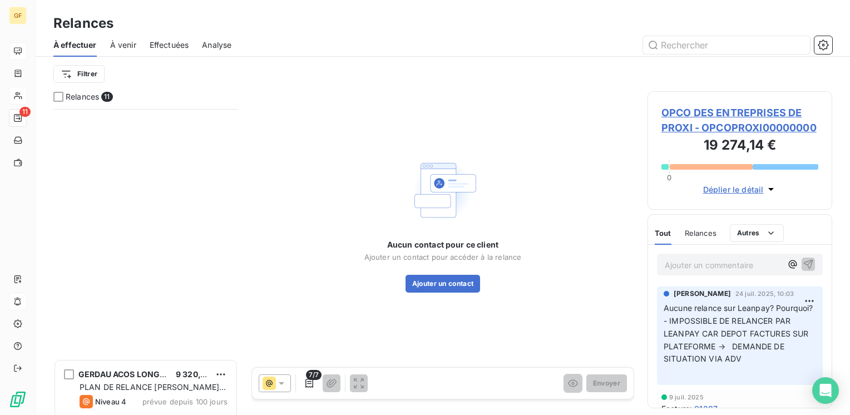
scroll to position [379, 0]
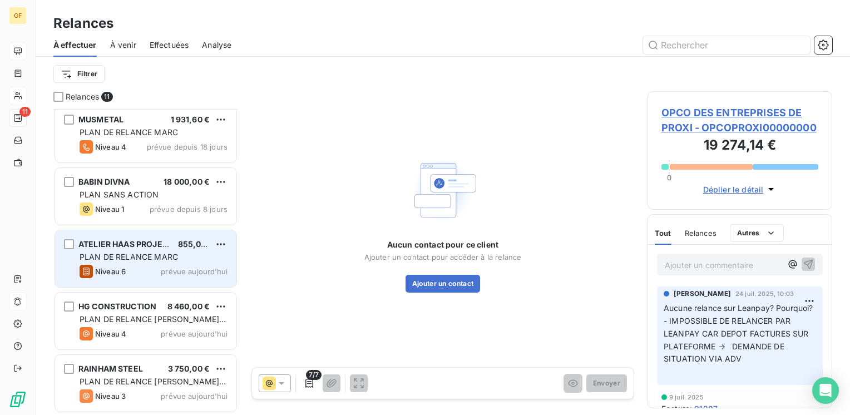
click at [146, 252] on span "PLAN DE RELANCE MARC" at bounding box center [129, 256] width 98 height 9
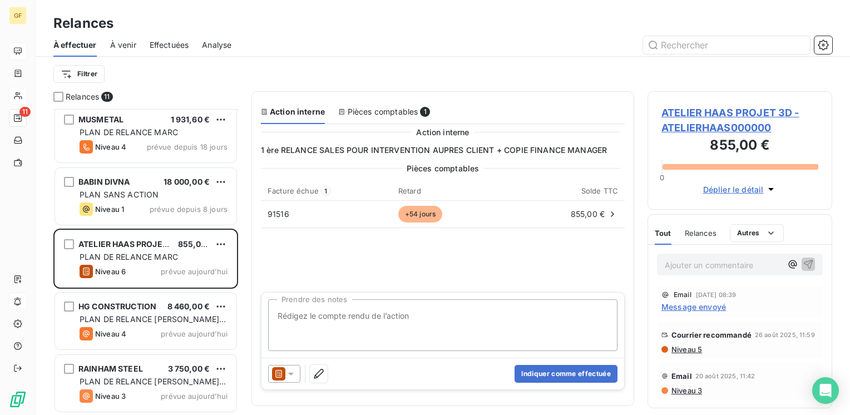
click at [724, 112] on span "ATELIER HAAS PROJET 3D - ATELIERHAAS000000" at bounding box center [739, 120] width 157 height 30
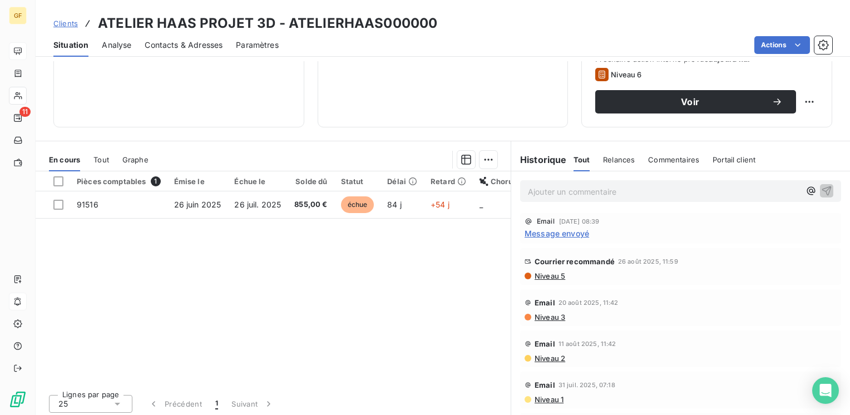
scroll to position [171, 0]
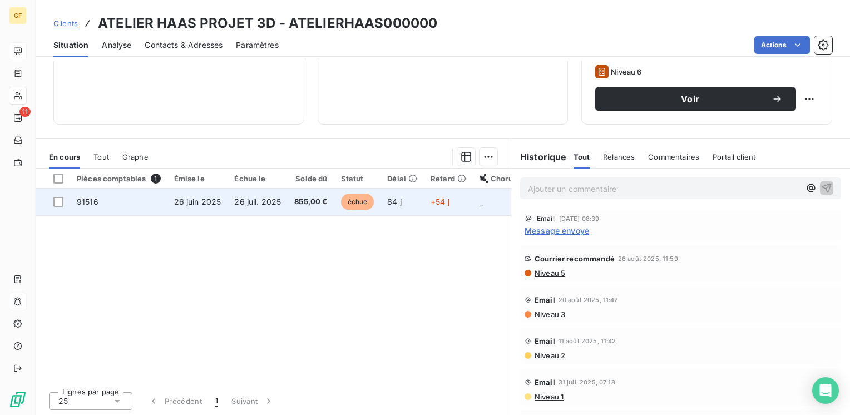
click at [280, 196] on td "26 juil. 2025" at bounding box center [257, 201] width 60 height 27
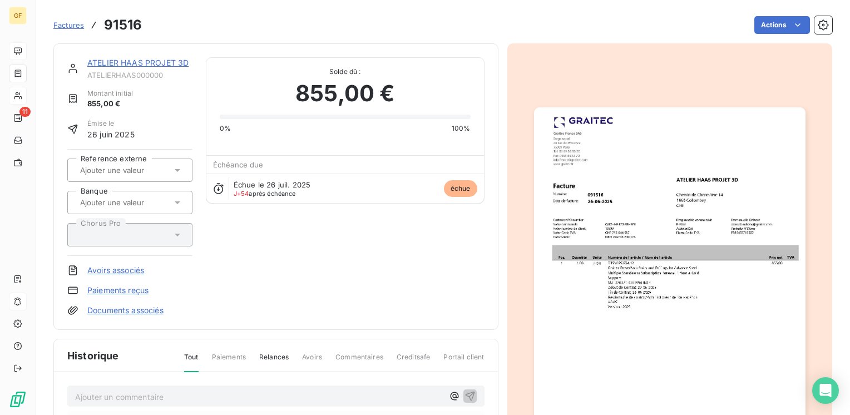
click at [563, 220] on img "button" at bounding box center [669, 298] width 271 height 383
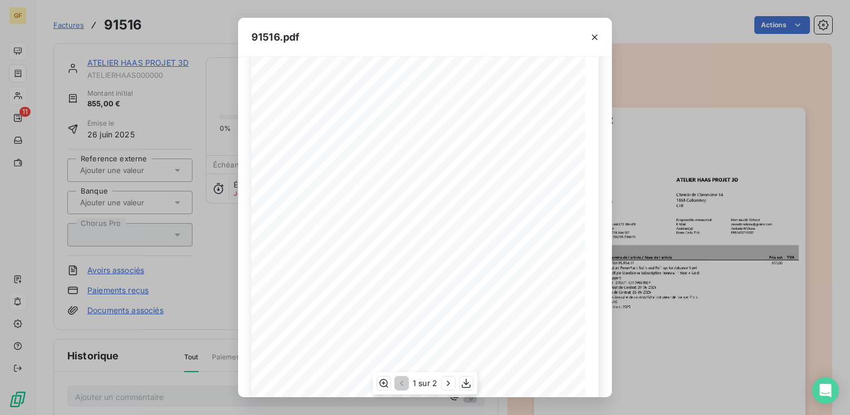
scroll to position [46, 0]
click at [594, 37] on icon "button" at bounding box center [595, 37] width 6 height 6
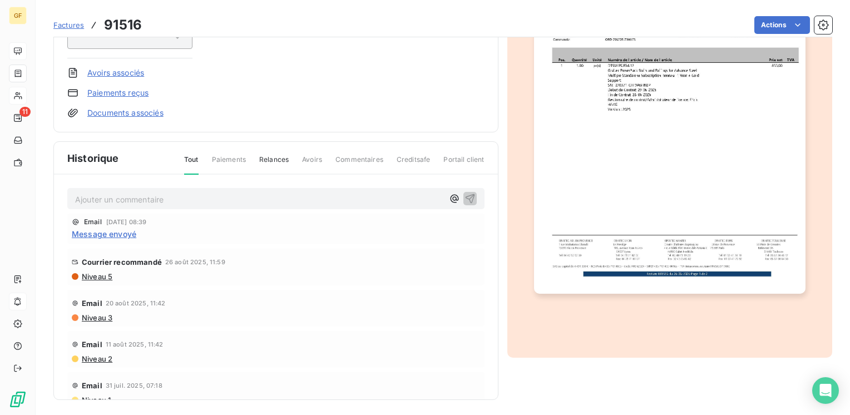
scroll to position [200, 0]
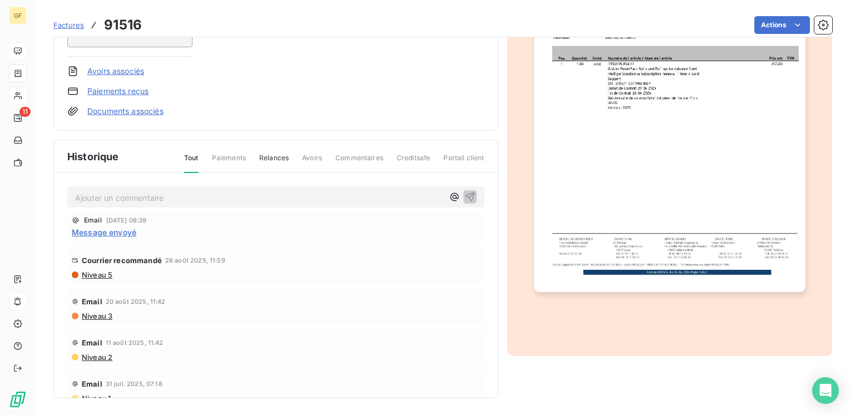
click at [121, 230] on span "Message envoyé" at bounding box center [104, 232] width 64 height 12
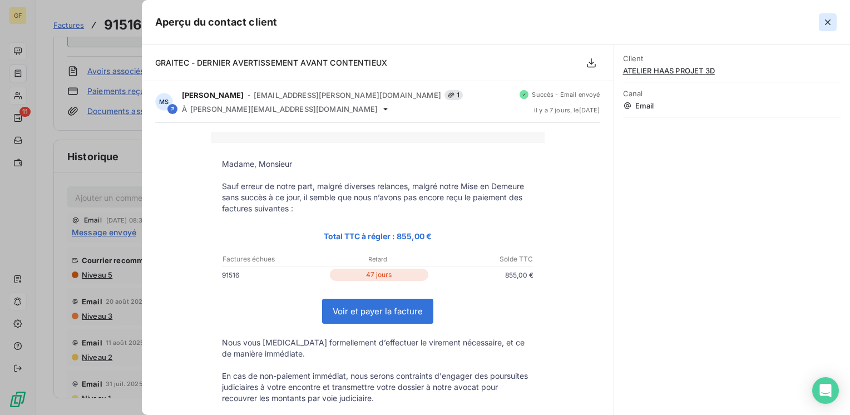
click at [828, 20] on icon "button" at bounding box center [827, 22] width 11 height 11
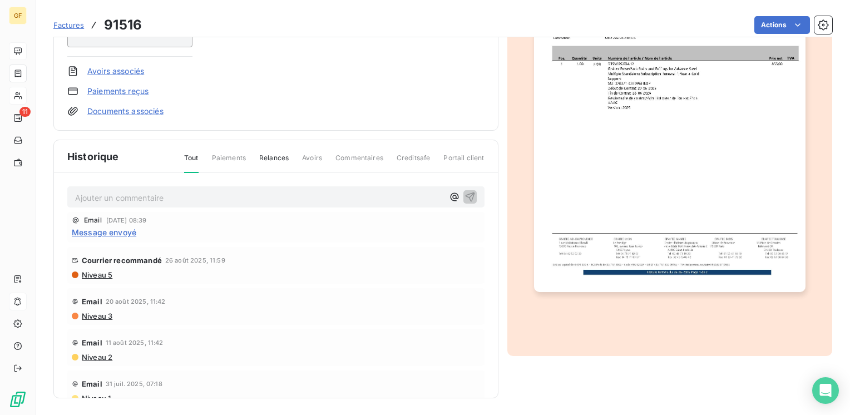
scroll to position [0, 0]
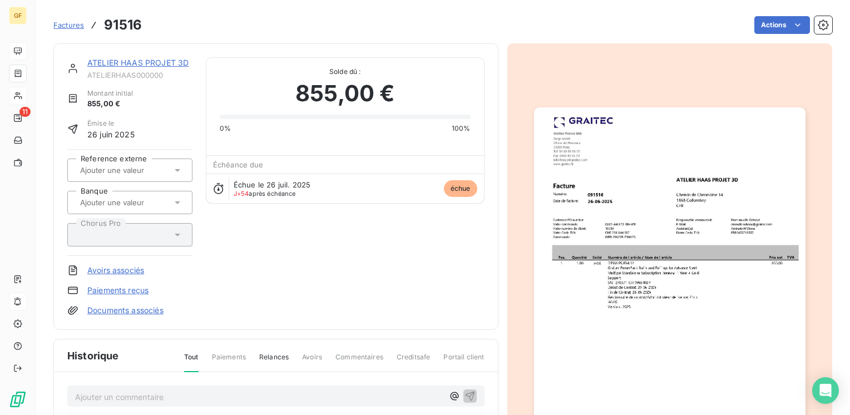
click at [111, 64] on link "ATELIER HAAS PROJET 3D" at bounding box center [137, 62] width 101 height 9
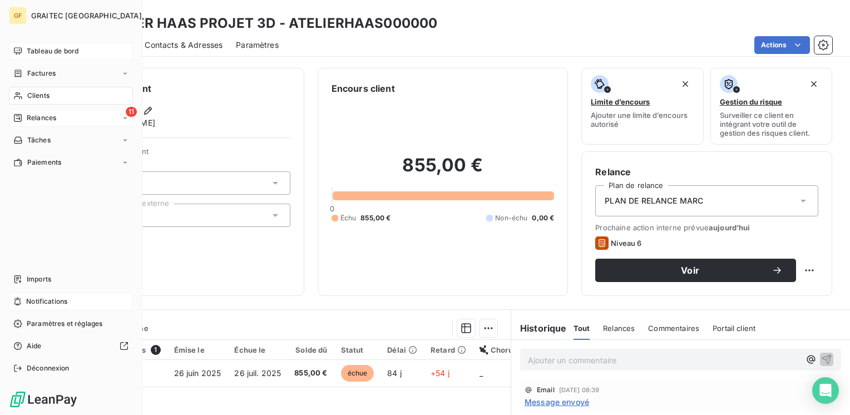
click at [42, 121] on span "Relances" at bounding box center [41, 118] width 29 height 10
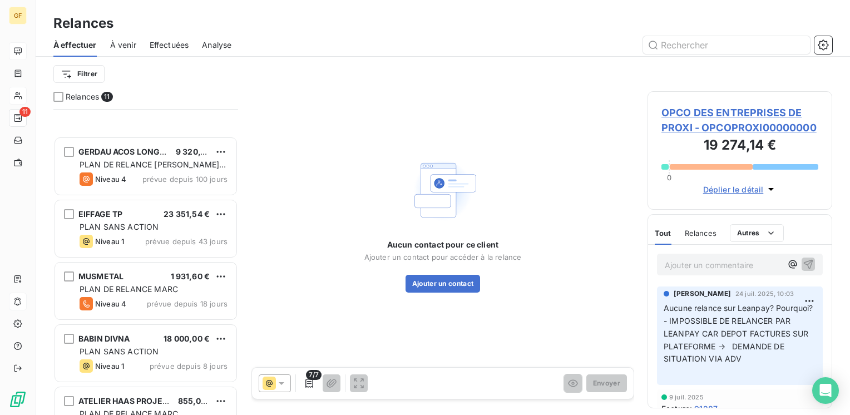
scroll to position [379, 0]
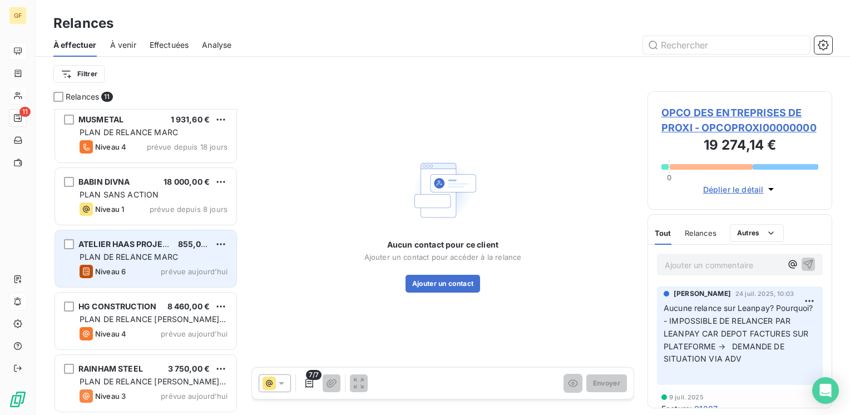
click at [155, 262] on div "ATELIER HAAS PROJET 3D 855,00 € PLAN DE RELANCE [PERSON_NAME] 6 prévue [DATE]" at bounding box center [145, 258] width 181 height 57
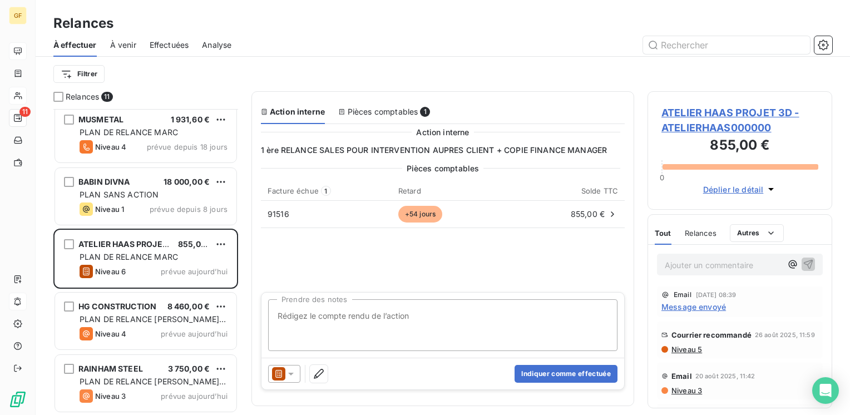
click at [425, 319] on textarea "Prendre des notes" at bounding box center [442, 325] width 349 height 52
type textarea "IMPOSSIBLE A JOINDRE PAR TEL → RELANCE SALES"
click at [567, 369] on button "Indiquer comme effectuée" at bounding box center [565, 374] width 103 height 18
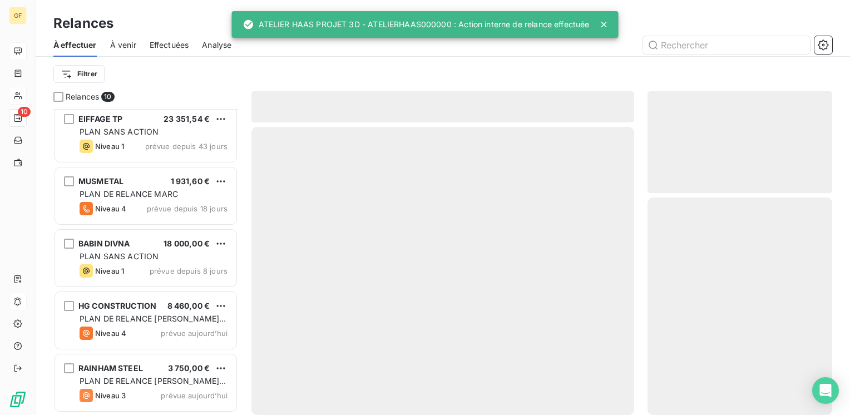
scroll to position [317, 0]
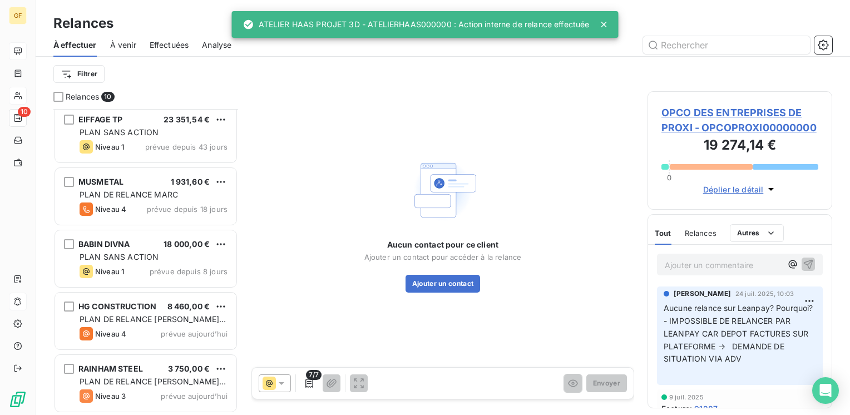
click at [163, 48] on span "Effectuées" at bounding box center [169, 44] width 39 height 11
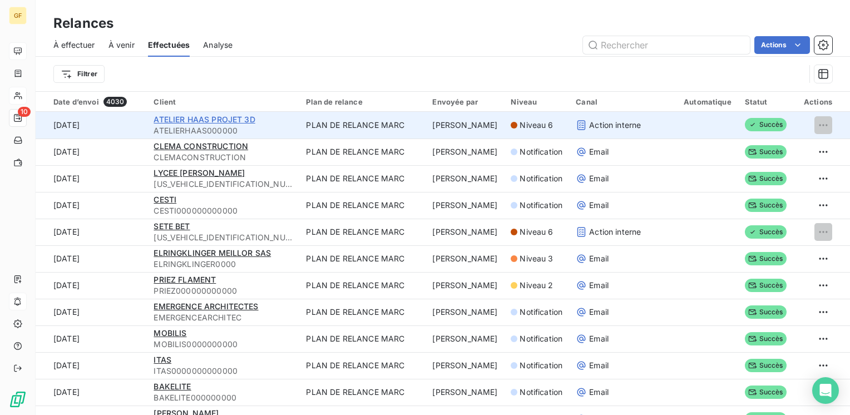
click at [216, 119] on span "ATELIER HAAS PROJET 3D" at bounding box center [203, 119] width 101 height 9
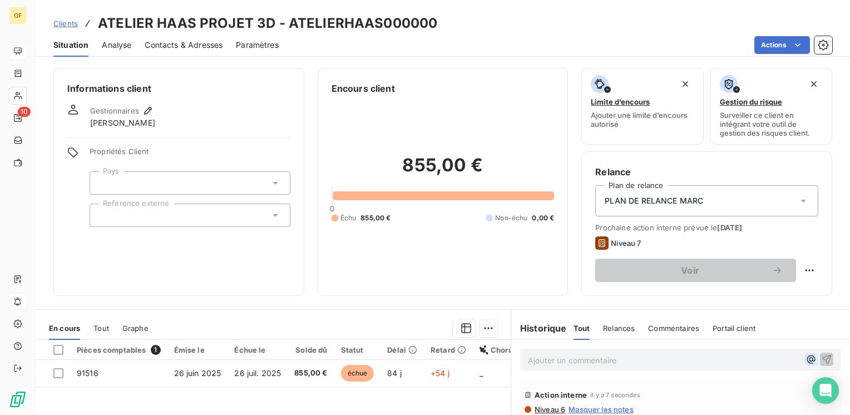
click at [805, 362] on icon "button" at bounding box center [810, 359] width 11 height 11
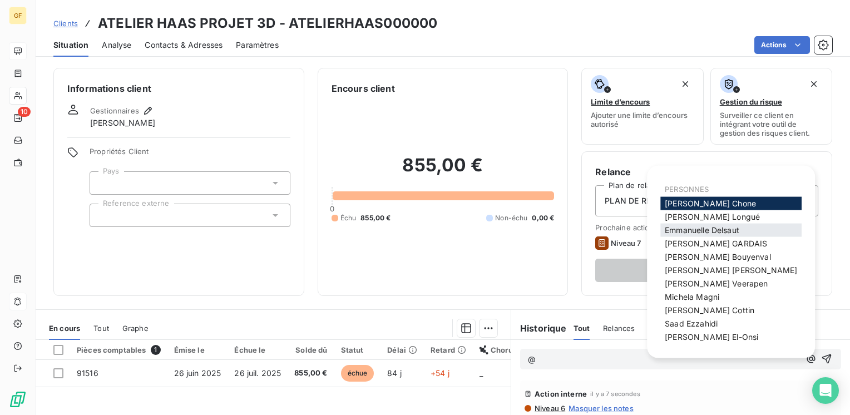
click at [712, 226] on span "[PERSON_NAME]" at bounding box center [701, 229] width 75 height 9
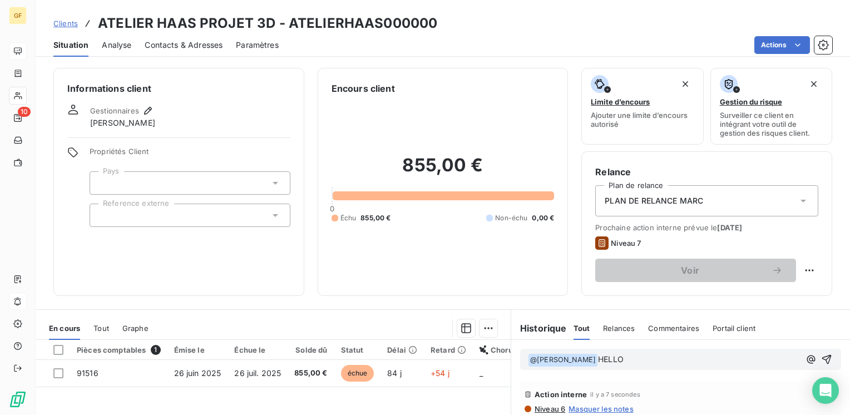
click at [609, 359] on span "HELLO" at bounding box center [611, 358] width 26 height 9
click at [738, 360] on span "Hello [PERSON_NAME], problème avec c cleint ELLO" at bounding box center [696, 358] width 197 height 9
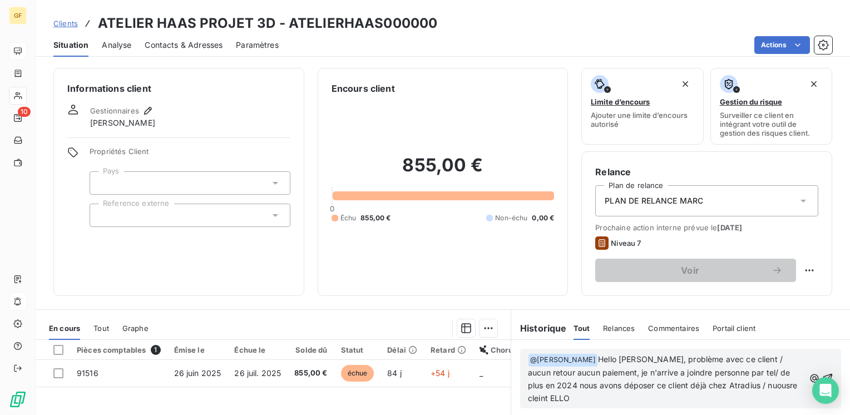
click at [774, 383] on span "Hello [PERSON_NAME], problème avec ce client / aucun retour aucun paiement, je …" at bounding box center [664, 378] width 272 height 48
click at [653, 384] on span "Hello [PERSON_NAME], problème avec ce client / aucun retour aucun paiement, je …" at bounding box center [666, 378] width 276 height 48
click at [766, 383] on span "Hello [PERSON_NAME], problème avec ce client / aucun retour aucun paiement, je …" at bounding box center [662, 378] width 269 height 48
drag, startPoint x: 622, startPoint y: 393, endPoint x: 632, endPoint y: 391, distance: 10.1
click at [622, 392] on span "Hello [PERSON_NAME], problème avec ce client / aucun retour aucun paiement, je …" at bounding box center [660, 378] width 265 height 48
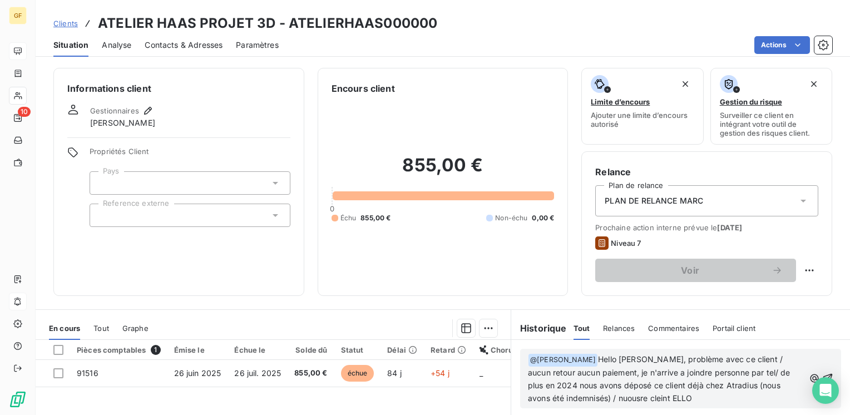
click at [638, 395] on span "Hello [PERSON_NAME], problème avec ce client / aucun retour aucun paiement, je …" at bounding box center [660, 378] width 265 height 48
click at [740, 408] on span "Hello [PERSON_NAME], problème avec ce client / aucun retour aucun paiement, je …" at bounding box center [664, 390] width 273 height 73
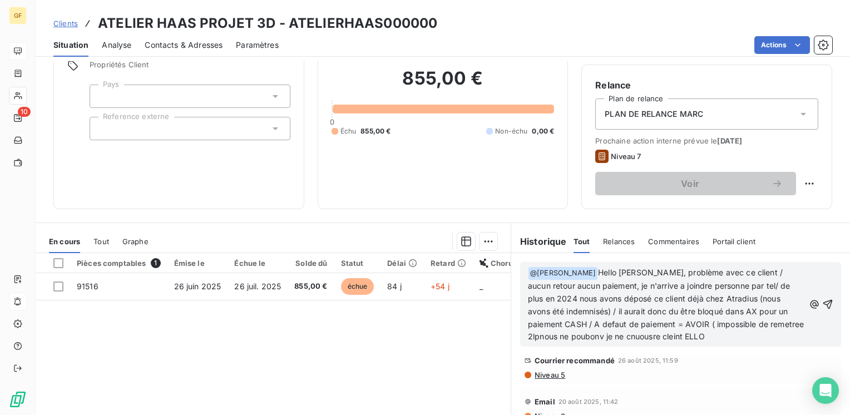
scroll to position [95, 0]
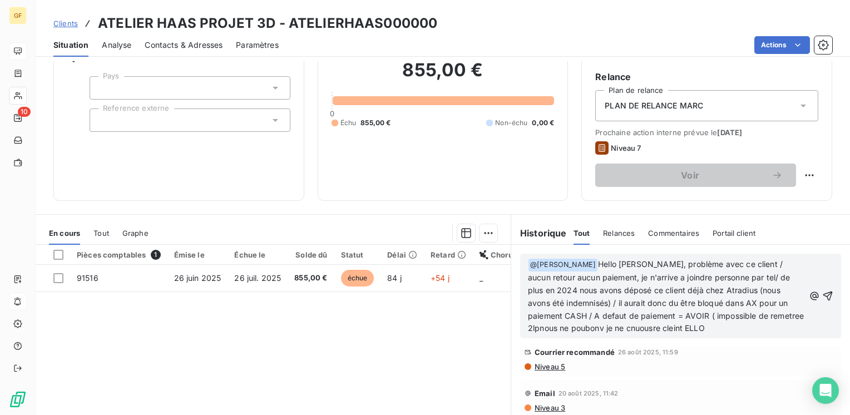
click at [555, 326] on span "Hello [PERSON_NAME], problème avec ce client / aucun retour aucun paiement, je …" at bounding box center [667, 295] width 279 height 73
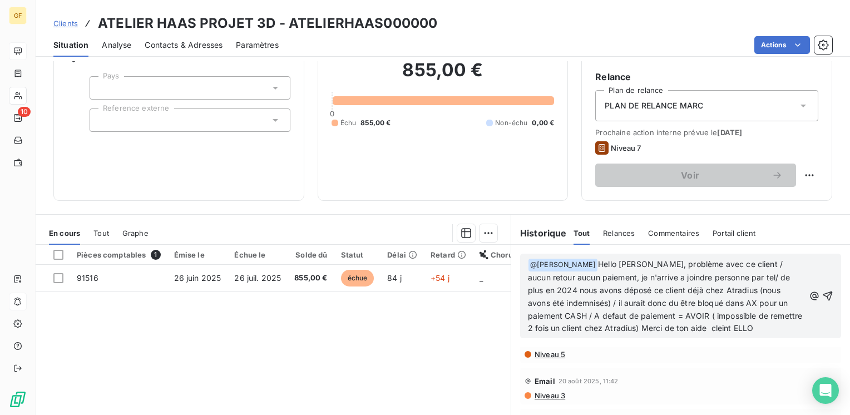
click at [685, 324] on span "Hello [PERSON_NAME], problème avec ce client / aucun retour aucun paiement, je …" at bounding box center [666, 295] width 277 height 73
drag, startPoint x: 579, startPoint y: 341, endPoint x: 500, endPoint y: 345, distance: 79.1
click at [500, 345] on div "En cours Tout Graphe Pièces comptables 1 Émise le Échue le Solde dû Statut Déla…" at bounding box center [443, 353] width 814 height 278
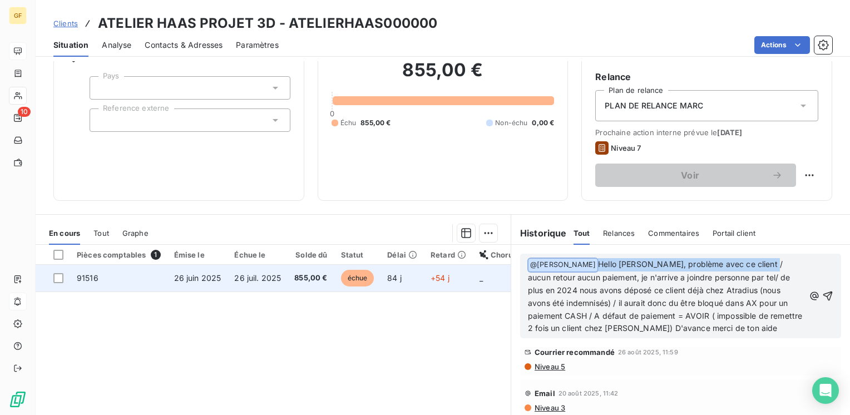
drag, startPoint x: 603, startPoint y: 261, endPoint x: 478, endPoint y: 272, distance: 125.1
click at [478, 272] on div "En cours Tout Graphe Pièces comptables 1 Émise le Échue le Solde dû Statut Déla…" at bounding box center [443, 353] width 814 height 278
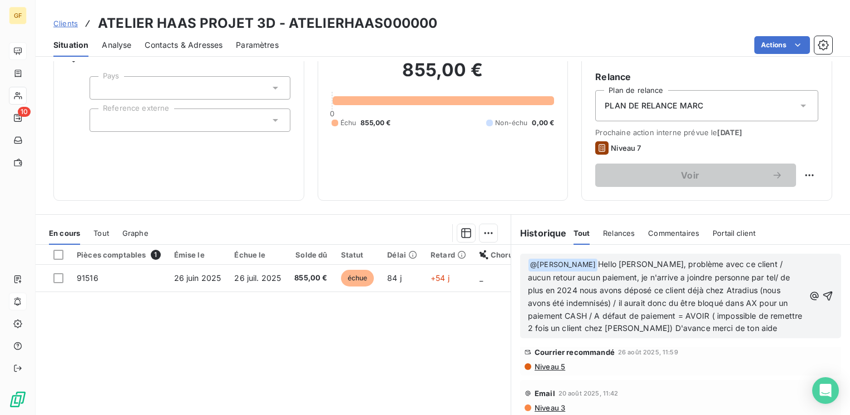
click at [536, 264] on span "@ [PERSON_NAME] ﻿" at bounding box center [562, 265] width 69 height 13
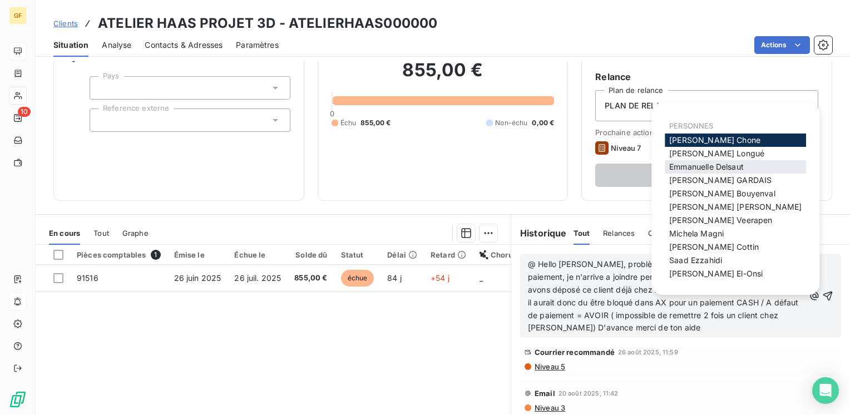
click at [688, 167] on span "[PERSON_NAME]" at bounding box center [706, 166] width 75 height 9
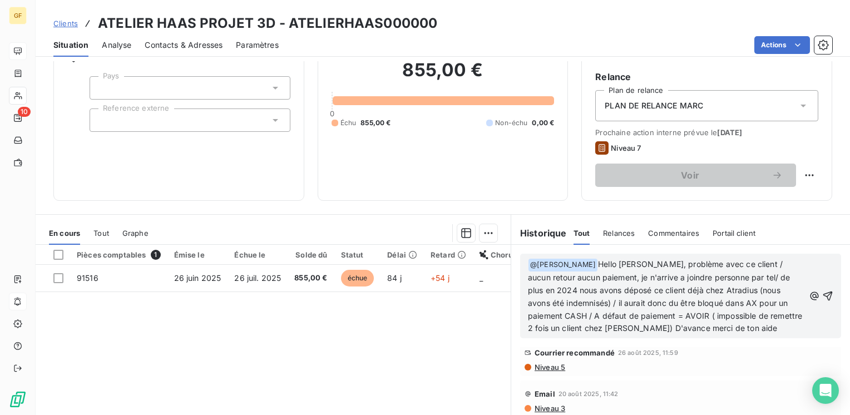
scroll to position [111, 0]
drag, startPoint x: 636, startPoint y: 235, endPoint x: 612, endPoint y: 261, distance: 35.8
click at [612, 261] on div "Historique Tout Relances Commentaires Portail client Tout Relances Commentaires…" at bounding box center [680, 353] width 339 height 277
click at [612, 261] on span "@ Hello [PERSON_NAME], problème avec ce client / aucun retour aucun paiement, j…" at bounding box center [666, 295] width 277 height 73
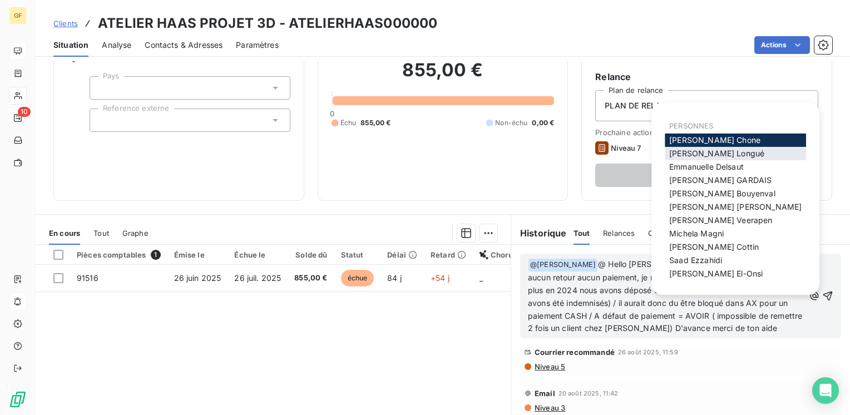
click at [696, 156] on span "[PERSON_NAME]" at bounding box center [716, 152] width 95 height 9
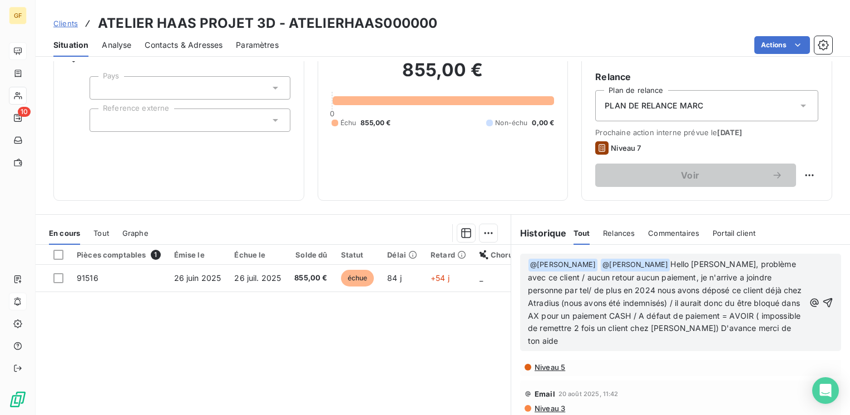
click at [585, 288] on span "Hello [PERSON_NAME], problème avec ce client / aucun retour aucun paiement, je …" at bounding box center [666, 302] width 276 height 86
click at [674, 312] on span "Hello [PERSON_NAME], problème avec ce client / aucun retour aucun paiement, je …" at bounding box center [667, 302] width 279 height 86
click at [584, 310] on span "Hello [PERSON_NAME], problème avec ce client / aucun retour aucun paiement, je …" at bounding box center [667, 302] width 279 height 86
click at [646, 309] on p "﻿ @ [PERSON_NAME] ﻿ @ [PERSON_NAME] ﻿ Hello [PERSON_NAME], problème avec ce cli…" at bounding box center [666, 303] width 276 height 90
click at [649, 315] on span "Hello [PERSON_NAME], problème avec ce client / aucun retour aucun paiement, je …" at bounding box center [667, 302] width 279 height 86
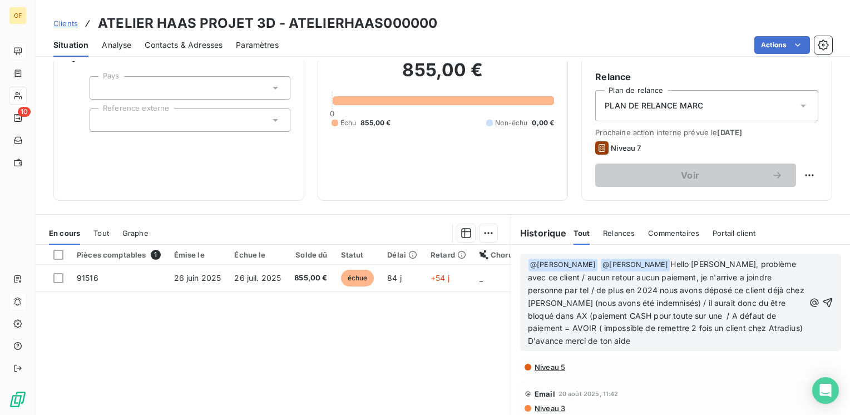
click at [683, 312] on span "Hello [PERSON_NAME], problème avec ce client / aucun retour aucun paiement, je …" at bounding box center [667, 302] width 279 height 86
click at [692, 275] on span "Hello [PERSON_NAME], problème avec ce client / aucun retour aucun paiement, je …" at bounding box center [667, 302] width 279 height 86
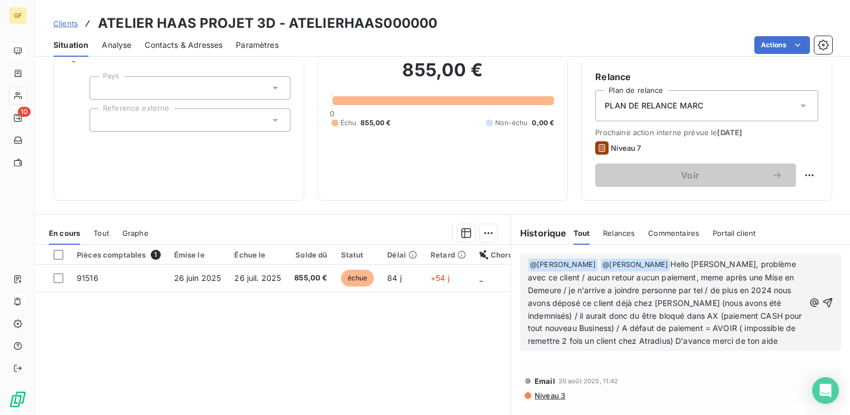
click at [567, 345] on span "Hello [PERSON_NAME], problème avec ce client / aucun retour aucun paiement, mem…" at bounding box center [666, 302] width 276 height 86
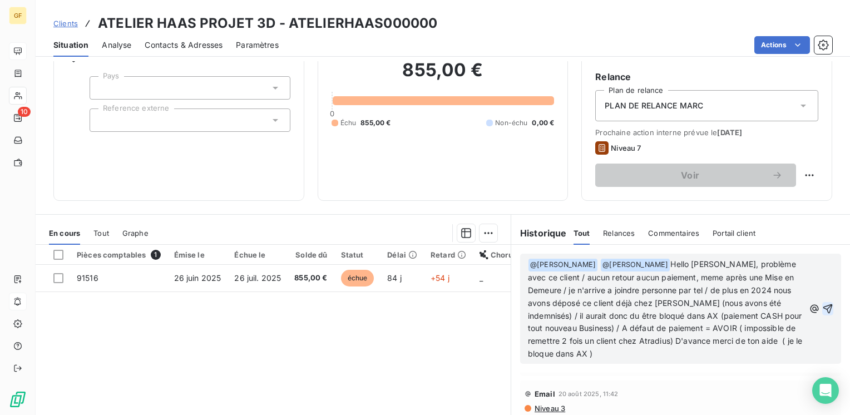
click at [822, 306] on icon "button" at bounding box center [827, 308] width 11 height 11
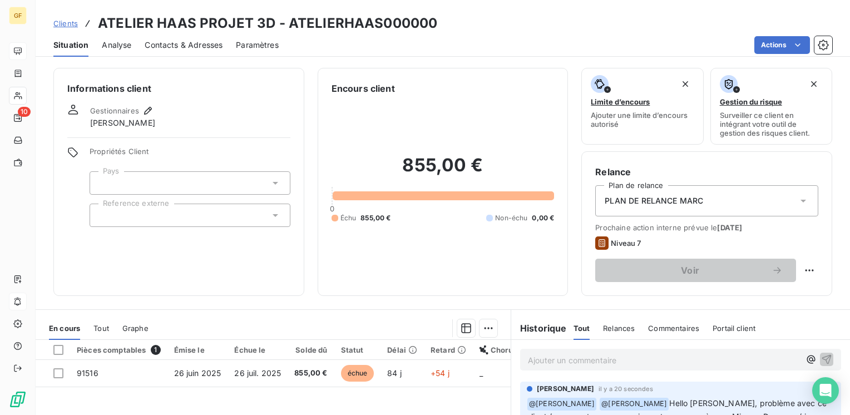
scroll to position [56, 0]
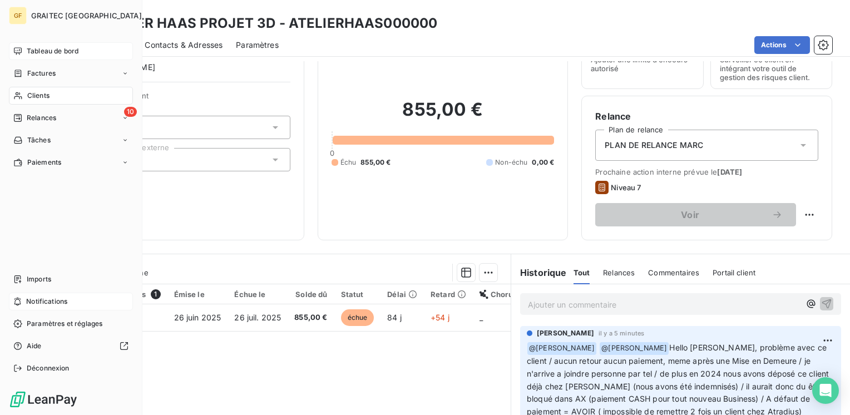
click at [44, 71] on span "Factures" at bounding box center [41, 73] width 28 height 10
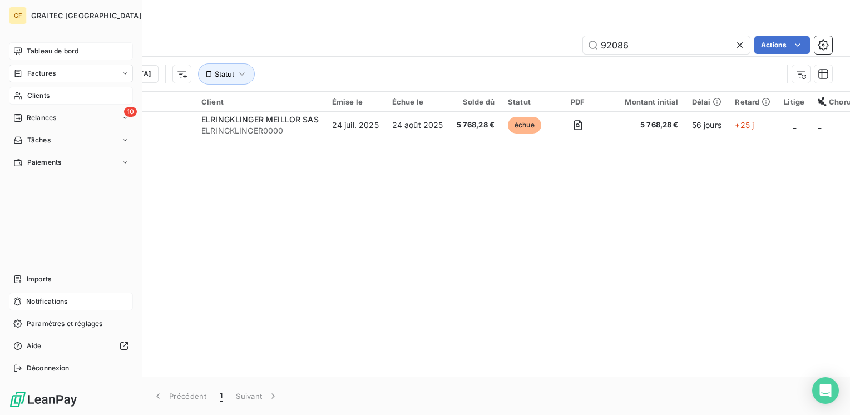
click at [43, 95] on span "Clients" at bounding box center [38, 96] width 22 height 10
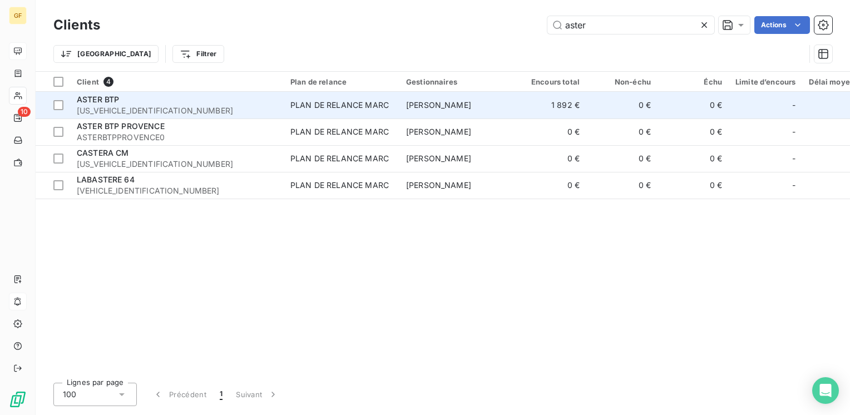
type input "aster"
click at [287, 107] on td "PLAN DE RELANCE MARC" at bounding box center [342, 105] width 116 height 27
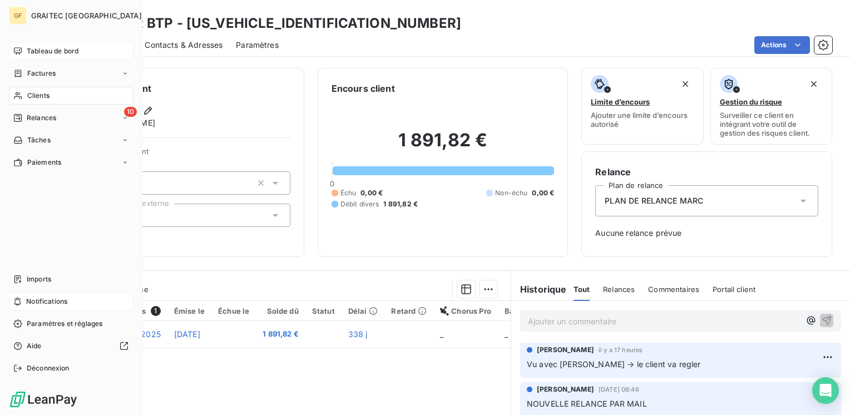
click at [42, 48] on span "Tableau de bord" at bounding box center [53, 51] width 52 height 10
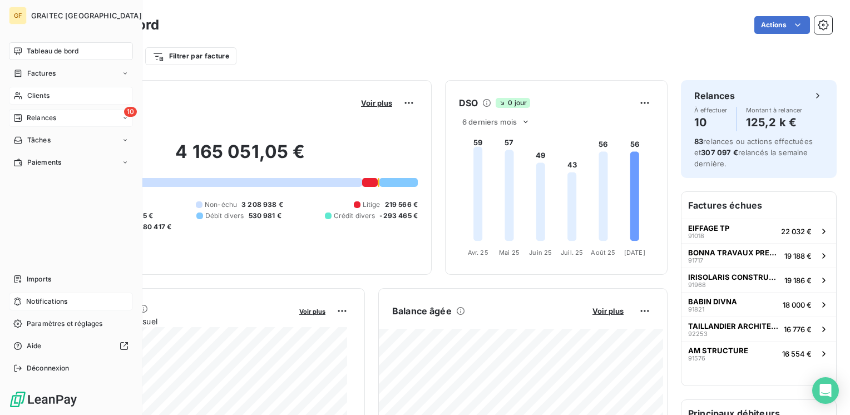
click at [33, 120] on span "Relances" at bounding box center [41, 118] width 29 height 10
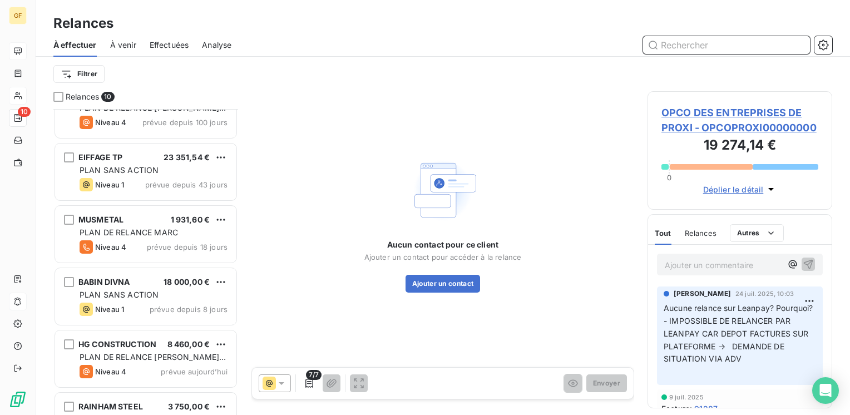
scroll to position [317, 0]
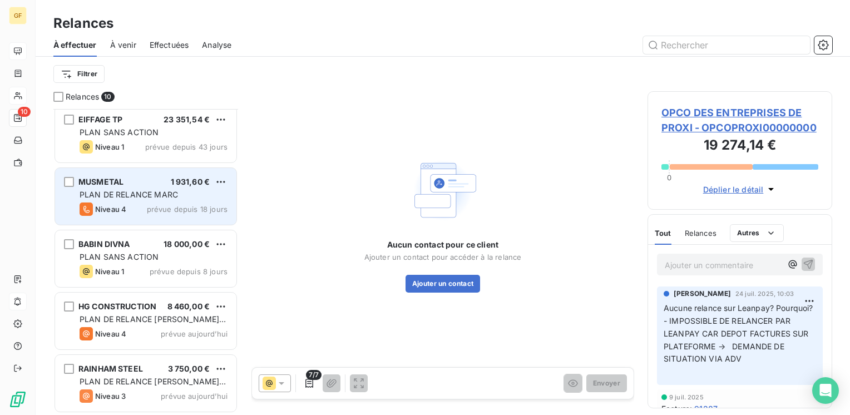
click at [142, 199] on div "PLAN DE RELANCE MARC" at bounding box center [154, 194] width 148 height 11
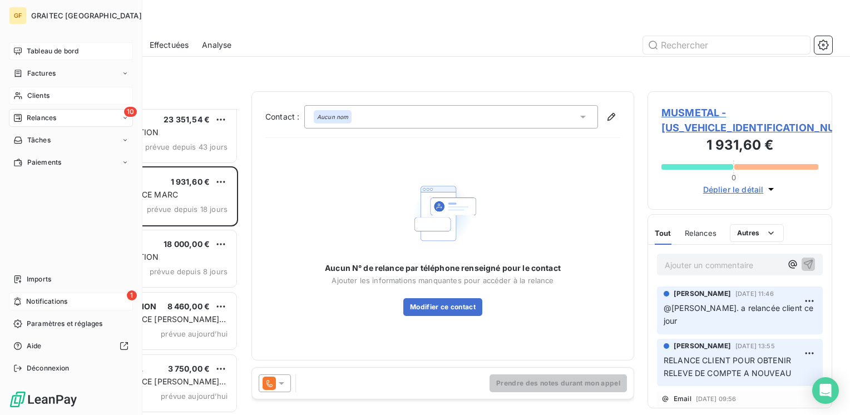
click at [44, 70] on span "Factures" at bounding box center [41, 73] width 28 height 10
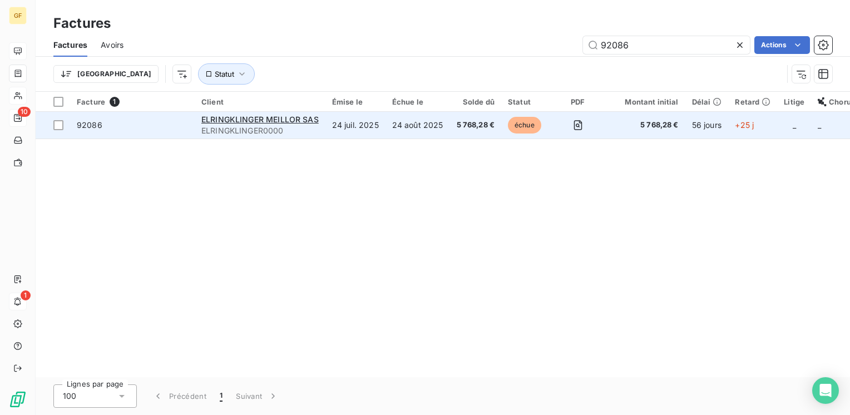
click at [327, 116] on td "24 juil. 2025" at bounding box center [355, 125] width 60 height 27
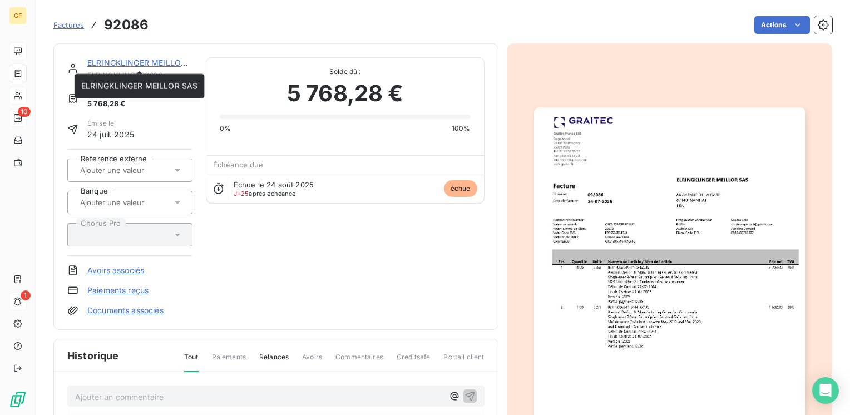
click at [147, 61] on link "ELRINGKLINGER MEILLOR SAS" at bounding box center [145, 62] width 117 height 9
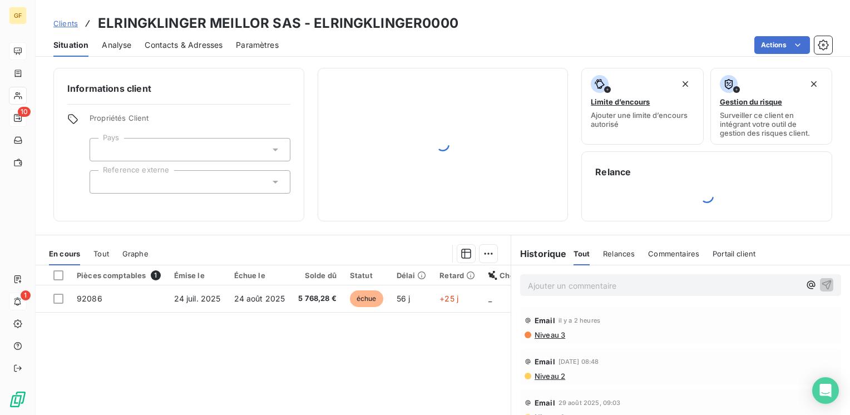
scroll to position [89, 0]
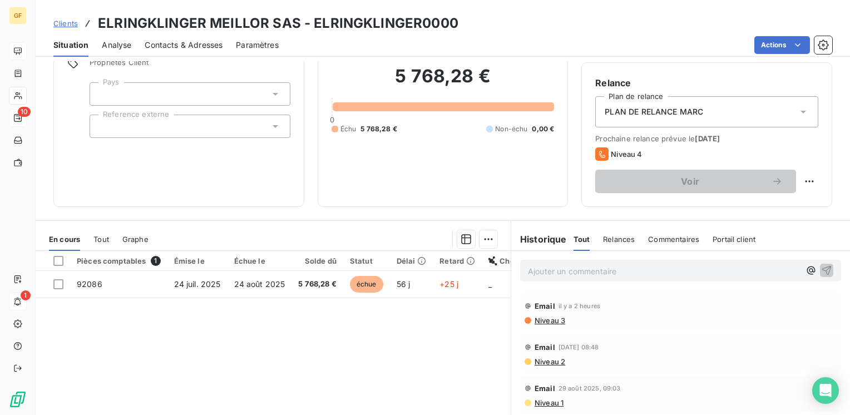
click at [536, 266] on p "Ajouter un commentaire ﻿" at bounding box center [664, 271] width 272 height 14
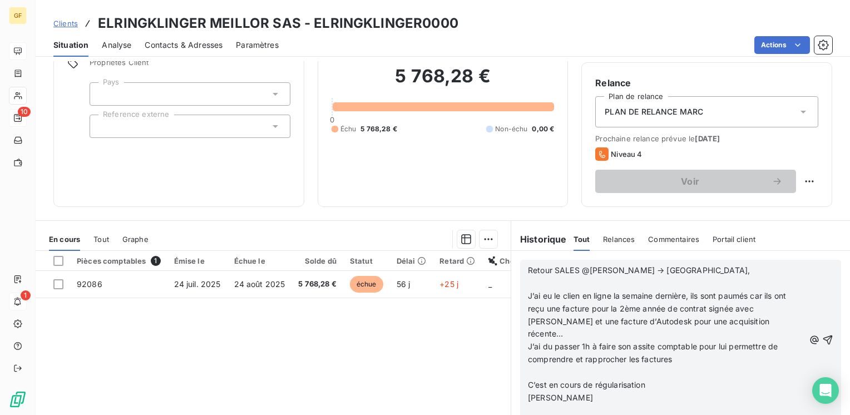
click at [669, 266] on p "Retour SALES @[PERSON_NAME] → [GEOGRAPHIC_DATA]," at bounding box center [666, 270] width 276 height 13
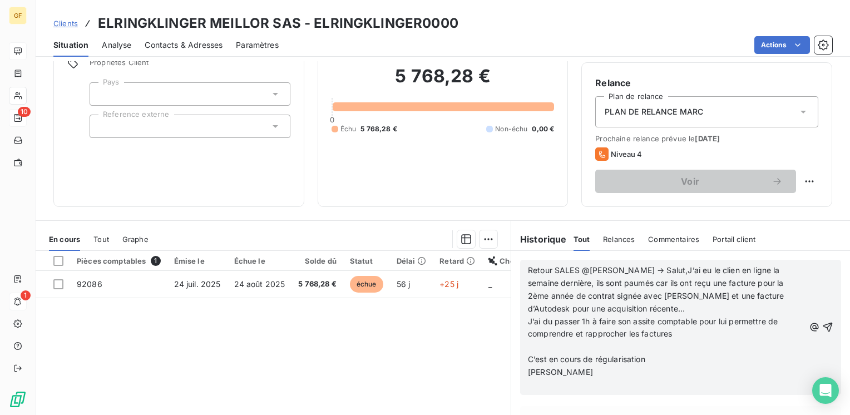
click at [626, 310] on p "Retour SALES @[PERSON_NAME] → Salut,J’ai eu le clien en ligne la semaine derniè…" at bounding box center [666, 289] width 276 height 51
click at [557, 332] on p "Retour SALES @[PERSON_NAME] → Salut,J’ai eu le clien en ligne la semaine derniè…" at bounding box center [666, 302] width 276 height 76
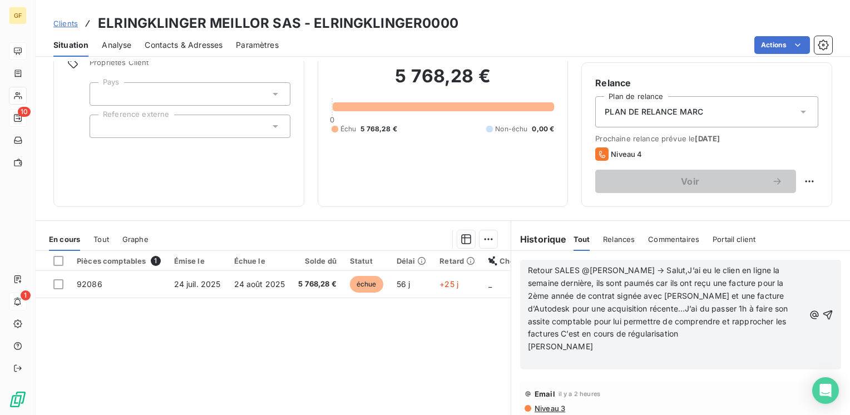
click at [674, 332] on span "Retour SALES @[PERSON_NAME] → Salut,J’ai eu le clien en ligne la semaine derniè…" at bounding box center [659, 301] width 262 height 73
click at [717, 353] on p "﻿" at bounding box center [666, 359] width 276 height 13
click at [654, 269] on span "Retour SALES @[PERSON_NAME] → Salut,J’ai eu le clien en ligne la semaine derniè…" at bounding box center [659, 301] width 262 height 73
click at [702, 267] on span "Retour SALES @[PERSON_NAME] → Salut,’ai eu le clien en ligne la semaine dernièr…" at bounding box center [659, 301] width 262 height 73
click at [696, 333] on p "Retour SALES @[PERSON_NAME] → Salut,’ai eu le client en ligne la semaine derniè…" at bounding box center [666, 302] width 276 height 76
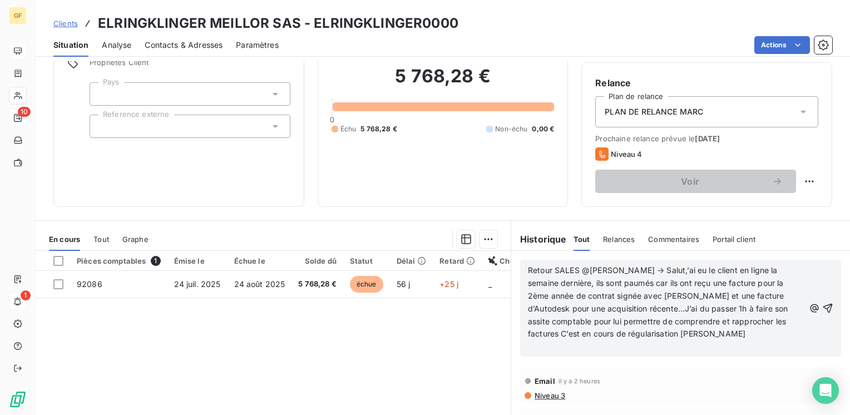
click at [653, 267] on span "Retour SALES @[PERSON_NAME] → Salut,’ai eu le client en ligne la semaine derniè…" at bounding box center [659, 301] width 262 height 73
click at [822, 305] on icon "button" at bounding box center [827, 307] width 11 height 11
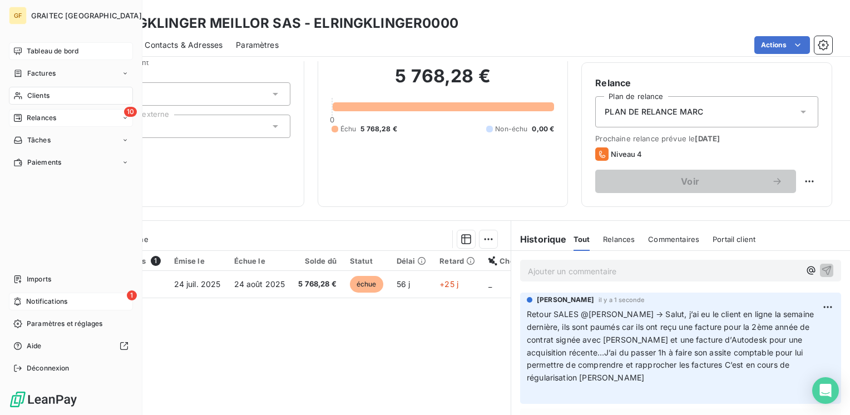
click at [36, 92] on span "Clients" at bounding box center [38, 96] width 22 height 10
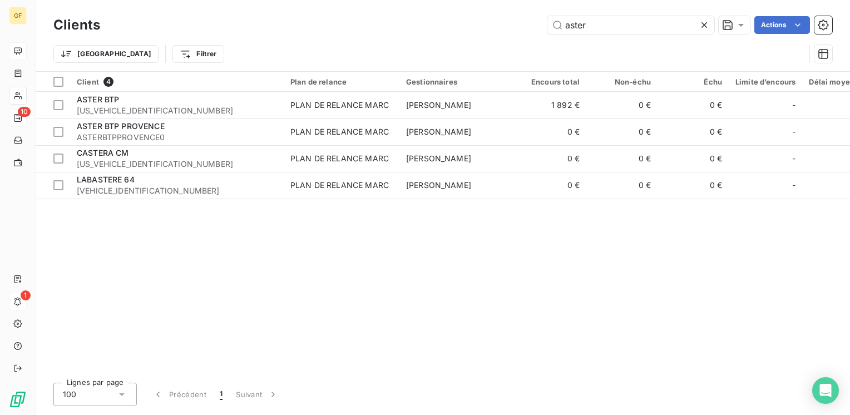
drag, startPoint x: 617, startPoint y: 28, endPoint x: 446, endPoint y: 39, distance: 170.5
click at [446, 39] on div "Clients aster Actions Trier Filtrer" at bounding box center [442, 42] width 778 height 58
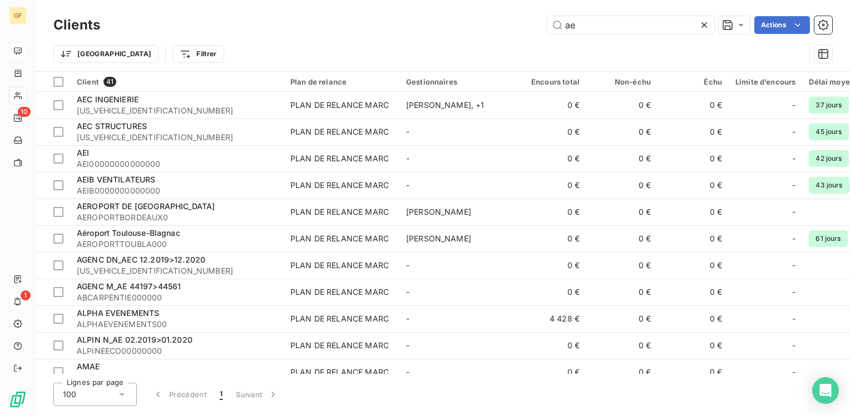
drag, startPoint x: 536, startPoint y: 30, endPoint x: 383, endPoint y: 40, distance: 153.2
click at [383, 40] on div "Clients ae Actions Trier Filtrer" at bounding box center [442, 42] width 778 height 58
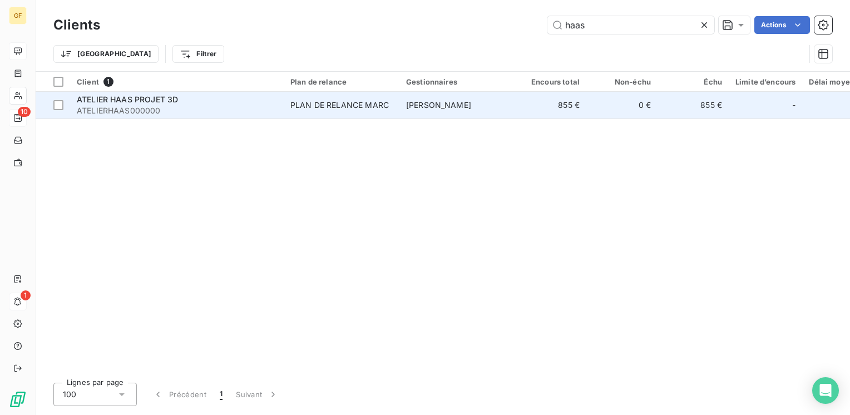
type input "haas"
click at [146, 107] on span "ATELIERHAAS000000" at bounding box center [177, 110] width 200 height 11
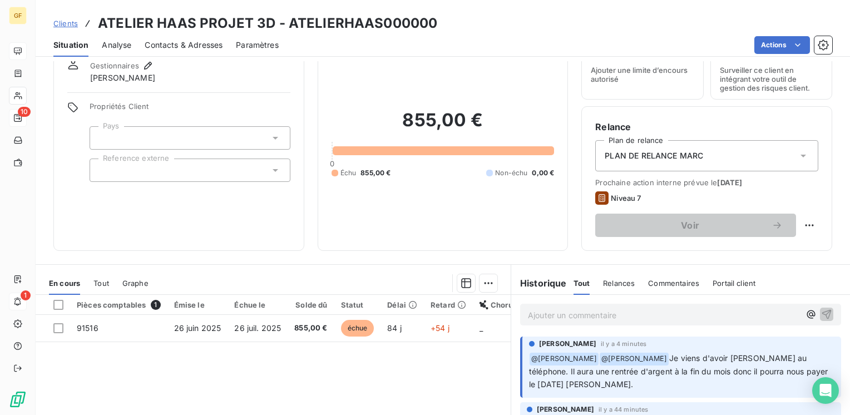
scroll to position [56, 0]
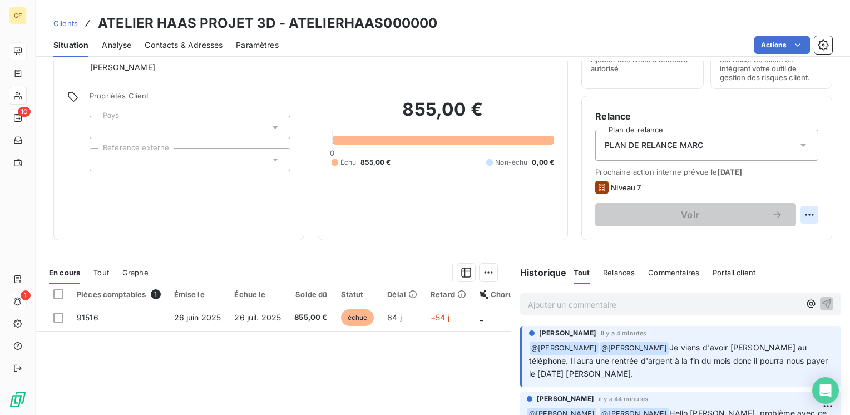
click at [796, 217] on html "GF 10 1 Clients ATELIER HAAS PROJET 3D - ATELIERHAAS000000 Situation Analyse Co…" at bounding box center [425, 207] width 850 height 415
click at [776, 237] on div "Replanifier cette action" at bounding box center [755, 239] width 100 height 18
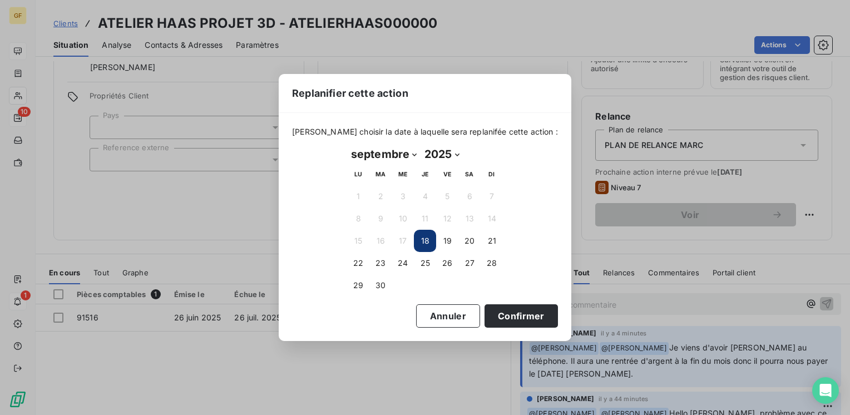
click at [411, 155] on select "janvier février mars avril mai juin juillet août septembre octobre novembre déc…" at bounding box center [383, 154] width 73 height 18
select select "9"
click at [347, 145] on select "janvier février mars avril mai juin juillet août septembre octobre novembre déc…" at bounding box center [383, 154] width 73 height 18
click at [404, 241] on button "15" at bounding box center [402, 241] width 22 height 22
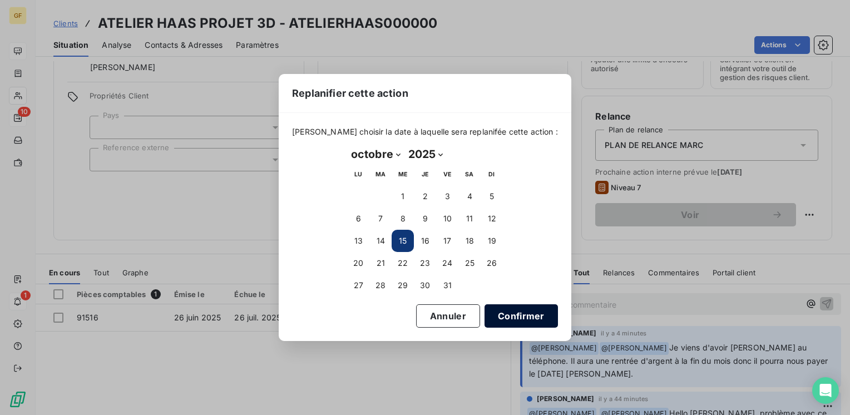
click at [505, 315] on button "Confirmer" at bounding box center [520, 315] width 73 height 23
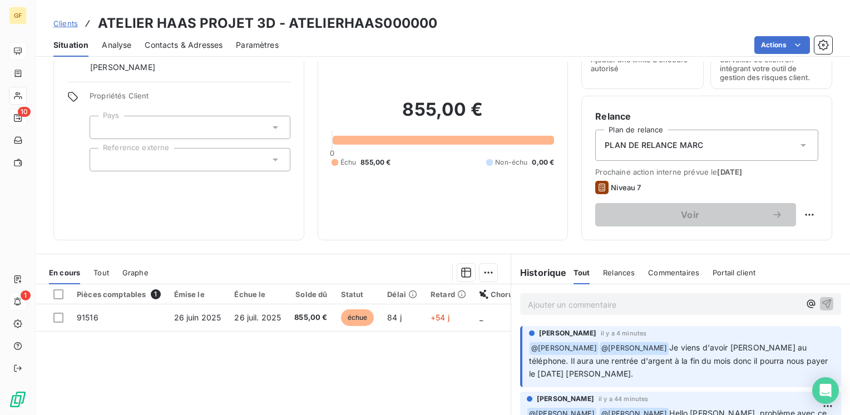
click at [551, 301] on p "Ajouter un commentaire ﻿" at bounding box center [664, 304] width 272 height 14
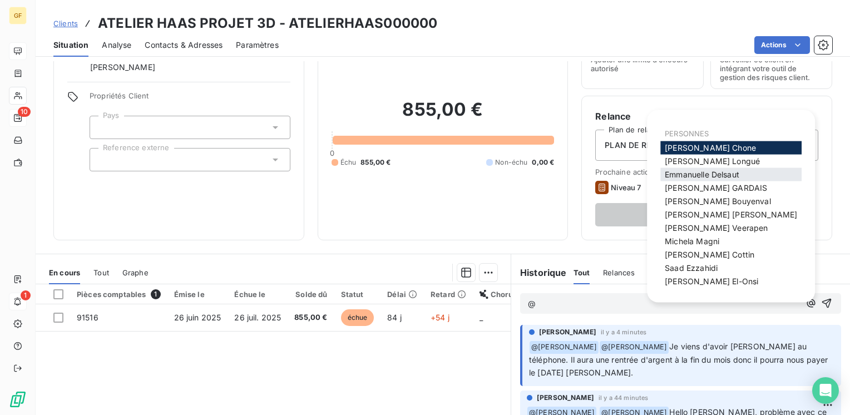
click at [689, 172] on span "[PERSON_NAME]" at bounding box center [701, 174] width 75 height 9
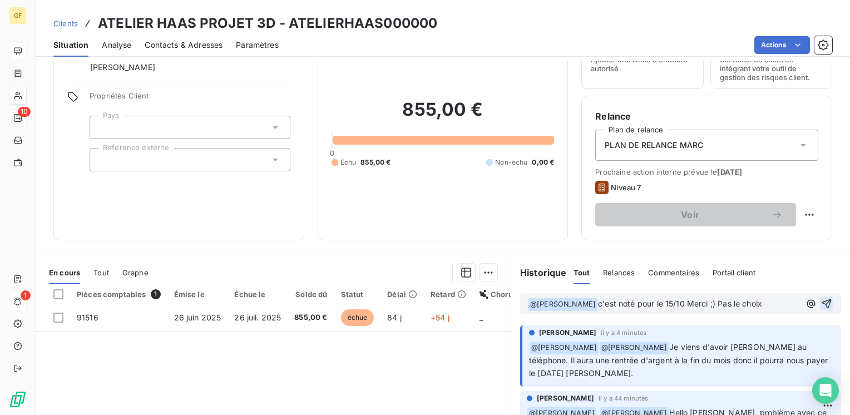
click at [821, 299] on icon "button" at bounding box center [826, 303] width 11 height 11
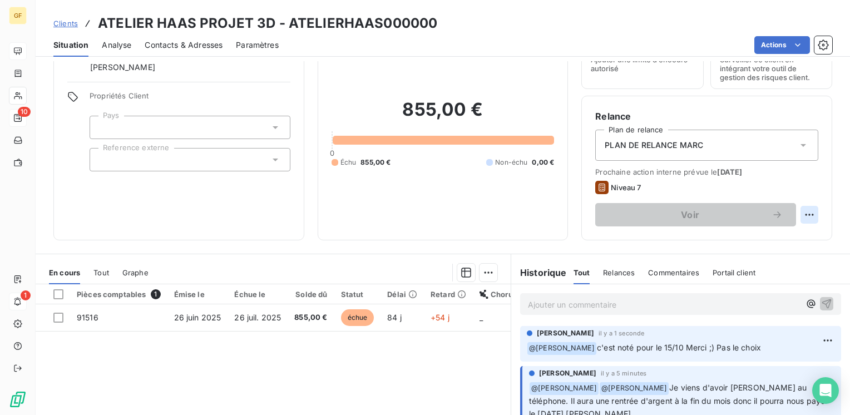
click at [794, 208] on html "GF 10 1 Clients ATELIER HAAS PROJET 3D - ATELIERHAAS000000 Situation Analyse Co…" at bounding box center [425, 207] width 850 height 415
click at [726, 236] on div "Replanifier cette action" at bounding box center [755, 239] width 100 height 18
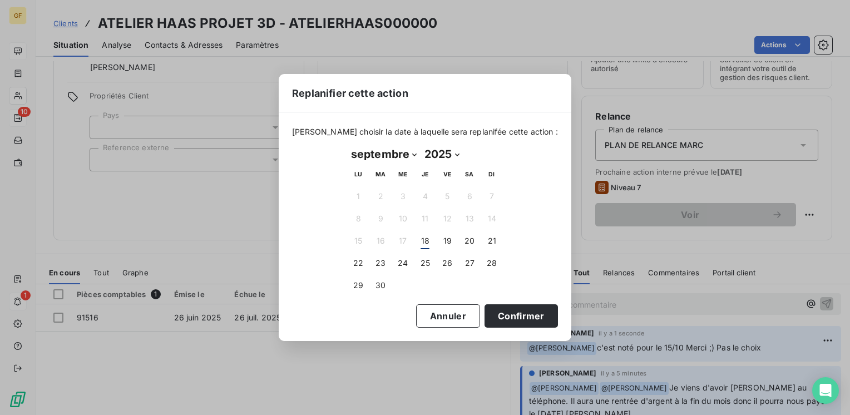
click at [415, 154] on select "janvier février mars avril mai juin juillet août septembre octobre novembre déc…" at bounding box center [383, 154] width 73 height 18
select select "9"
click at [347, 145] on select "janvier février mars avril mai juin juillet août septembre octobre novembre déc…" at bounding box center [383, 154] width 73 height 18
click at [360, 262] on button "20" at bounding box center [358, 263] width 22 height 22
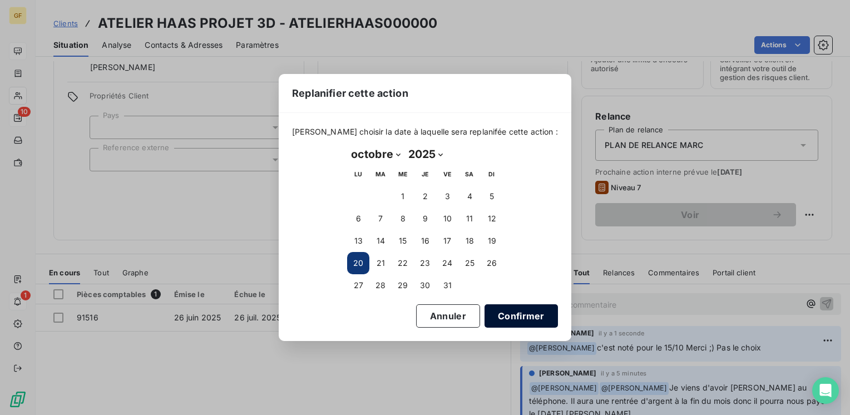
click at [501, 311] on button "Confirmer" at bounding box center [520, 315] width 73 height 23
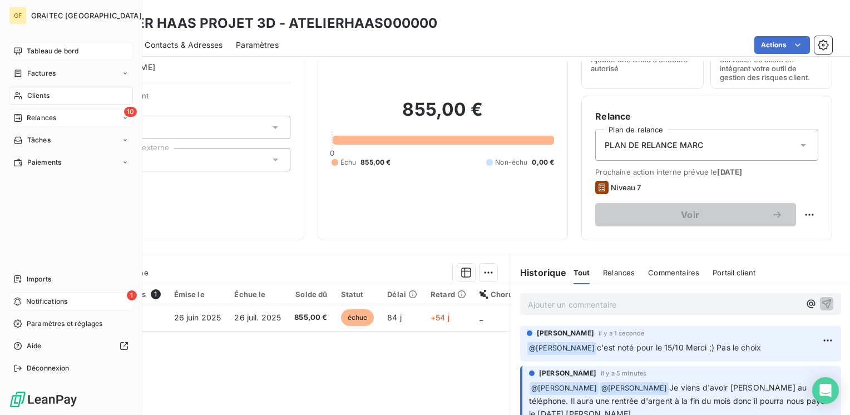
click at [48, 52] on span "Tableau de bord" at bounding box center [53, 51] width 52 height 10
